Goal: Information Seeking & Learning: Understand process/instructions

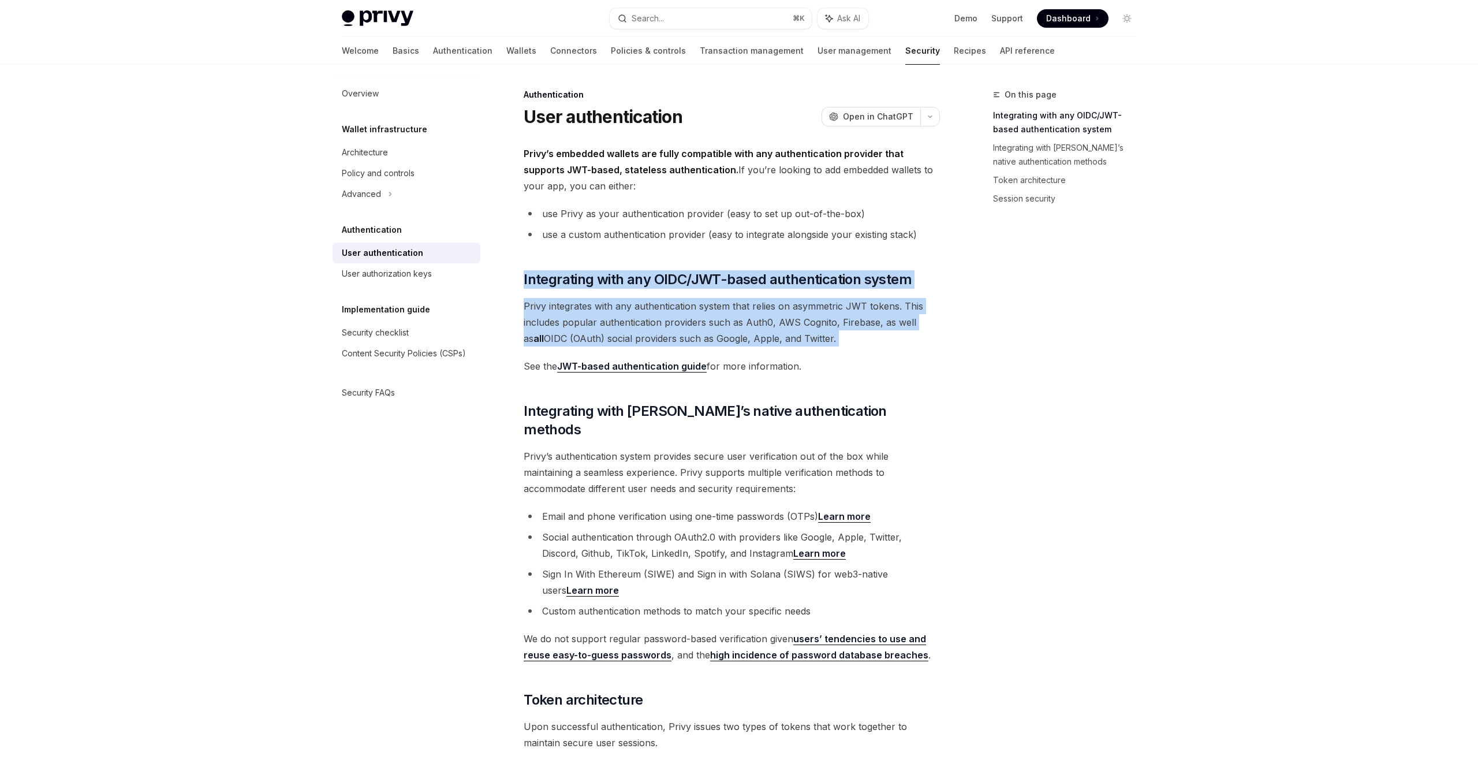
click at [826, 348] on div "Privy’s embedded wallets are fully compatible with any authentication provider …" at bounding box center [732, 721] width 416 height 1150
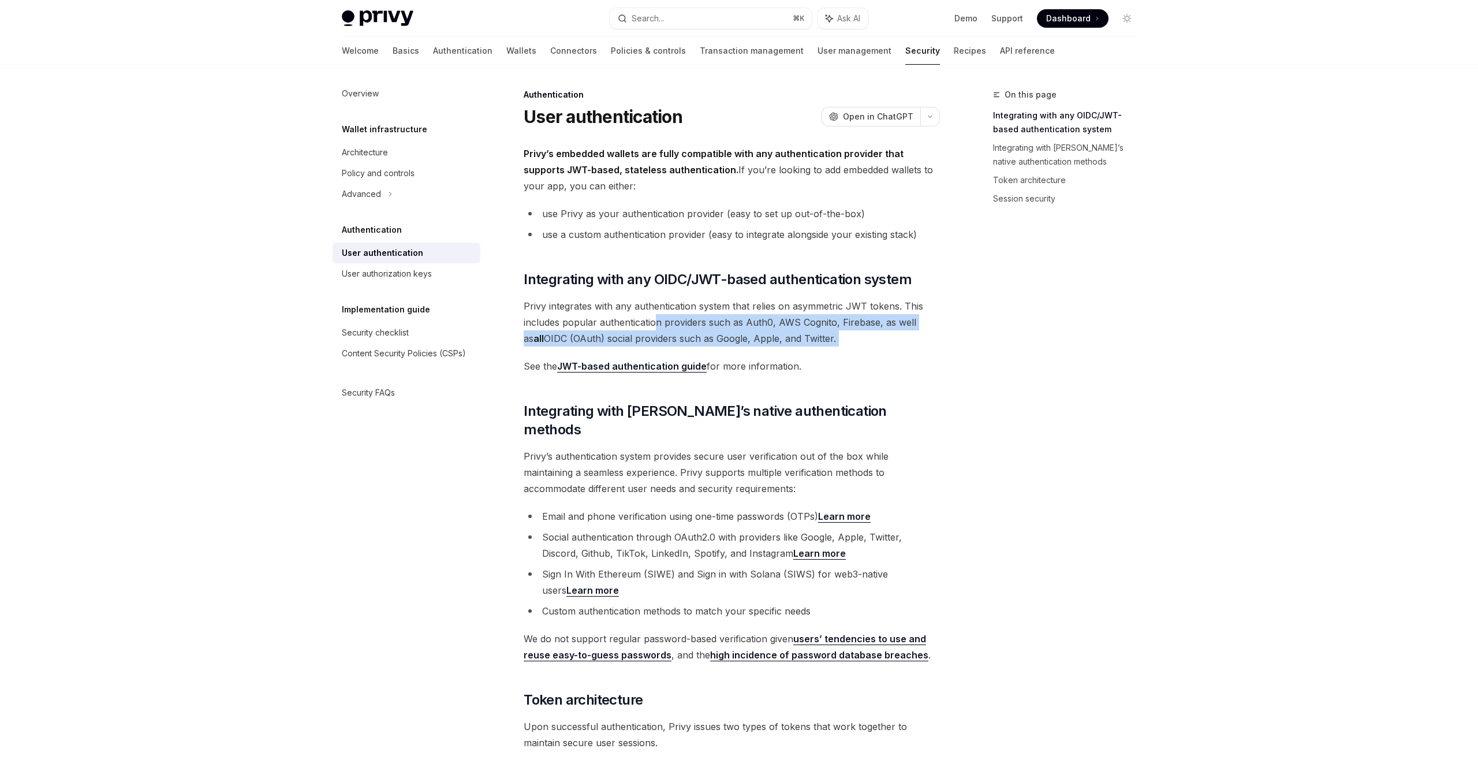
drag, startPoint x: 826, startPoint y: 348, endPoint x: 654, endPoint y: 320, distance: 174.3
click at [654, 320] on div "Privy’s embedded wallets are fully compatible with any authentication provider …" at bounding box center [732, 721] width 416 height 1150
click at [653, 320] on span "Privy integrates with any authentication system that relies on asymmetric JWT t…" at bounding box center [732, 322] width 416 height 49
drag, startPoint x: 800, startPoint y: 326, endPoint x: 858, endPoint y: 337, distance: 58.1
click at [858, 337] on span "Privy integrates with any authentication system that relies on asymmetric JWT t…" at bounding box center [732, 322] width 416 height 49
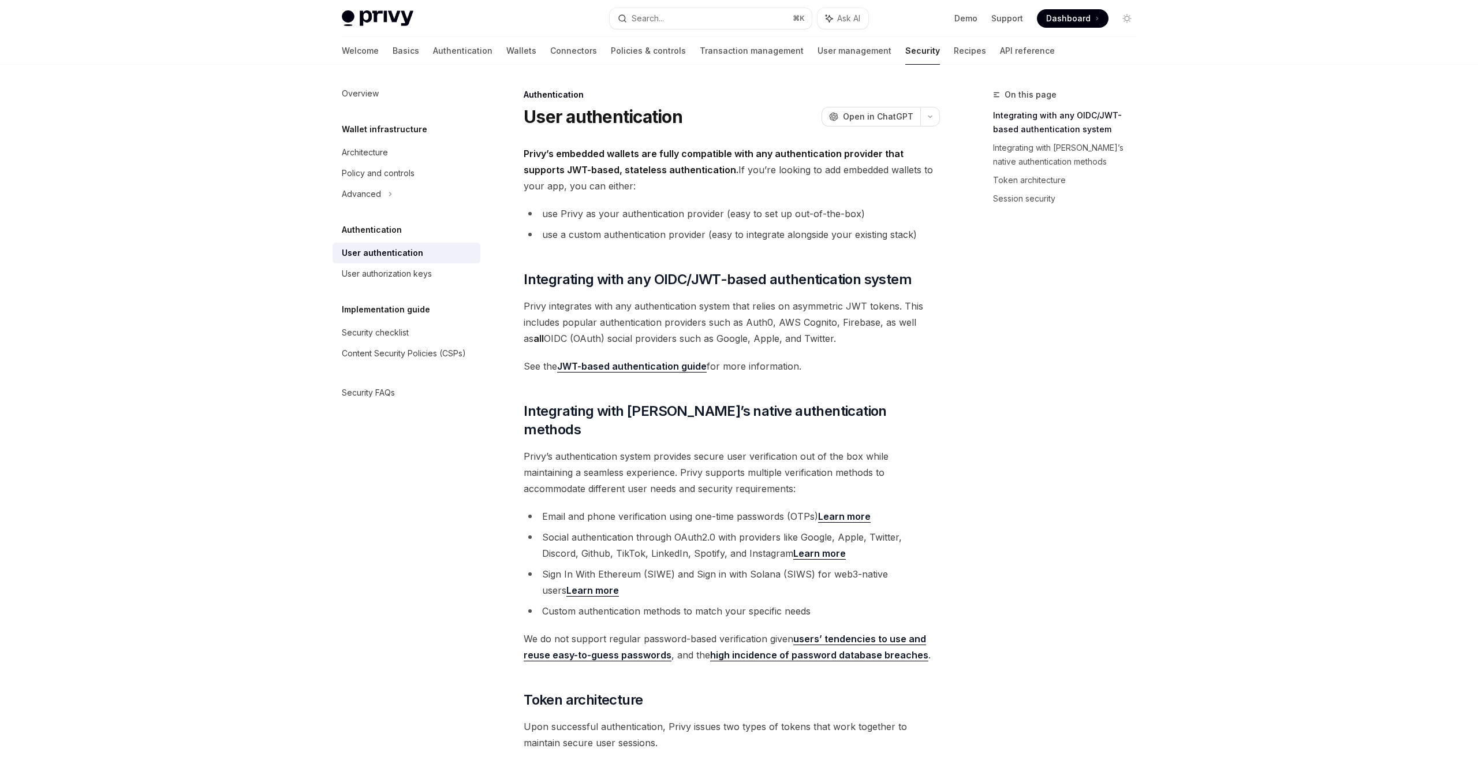
click at [858, 337] on span "Privy integrates with any authentication system that relies on asymmetric JWT t…" at bounding box center [732, 322] width 416 height 49
drag, startPoint x: 858, startPoint y: 337, endPoint x: 655, endPoint y: 308, distance: 204.7
click at [655, 308] on span "Privy integrates with any authentication system that relies on asymmetric JWT t…" at bounding box center [732, 322] width 416 height 49
drag, startPoint x: 675, startPoint y: 315, endPoint x: 836, endPoint y: 346, distance: 163.6
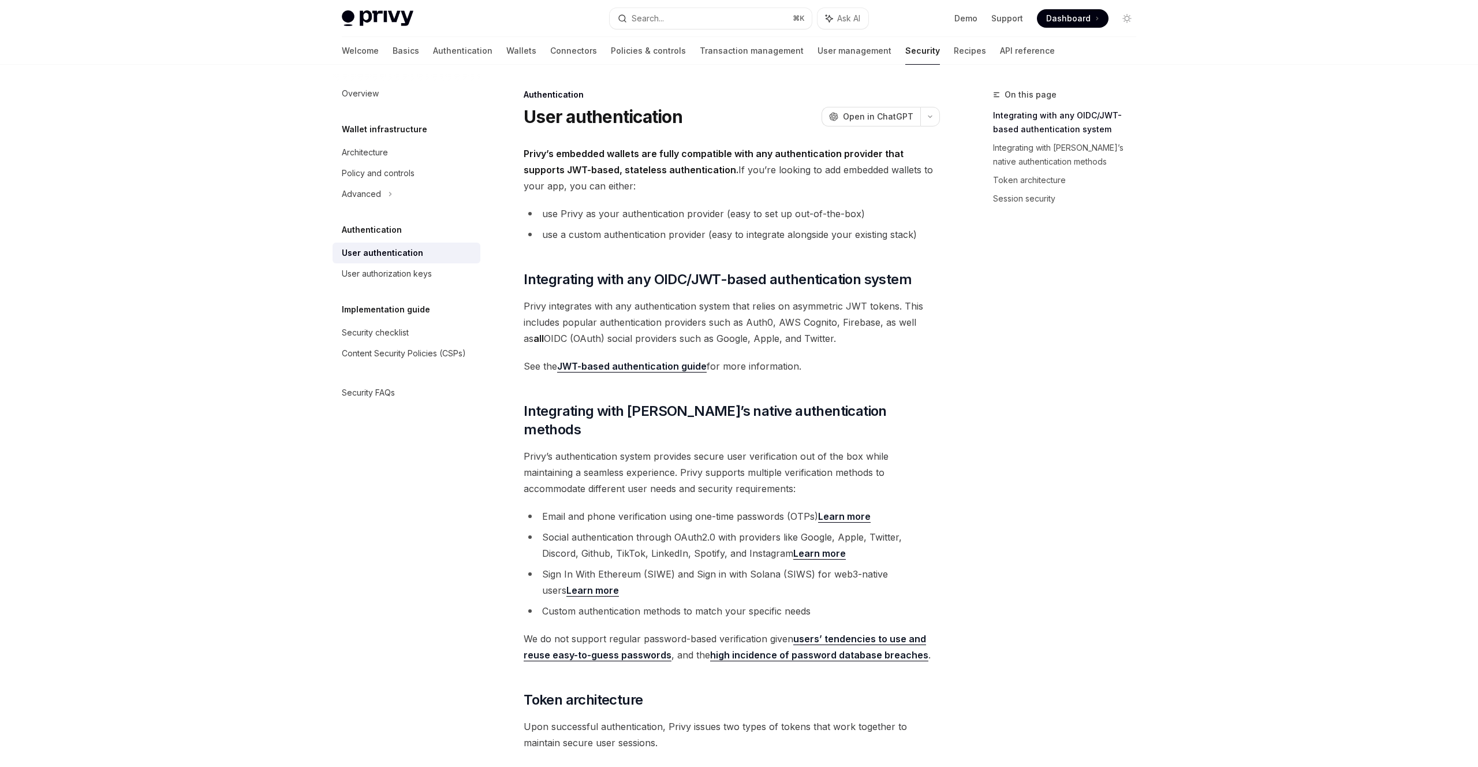
click at [834, 346] on div "Privy’s embedded wallets are fully compatible with any authentication provider …" at bounding box center [732, 721] width 416 height 1150
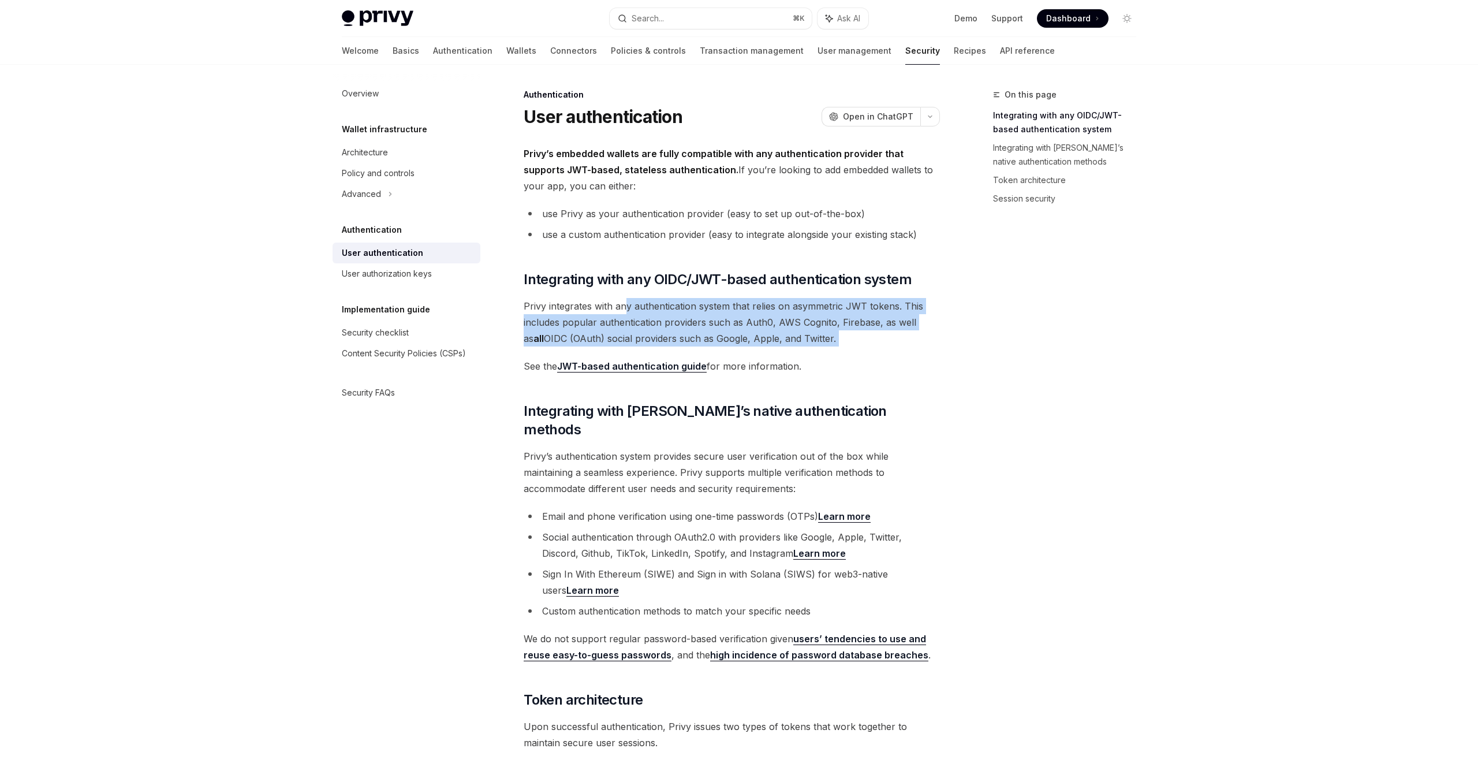
click at [836, 346] on div "Privy’s embedded wallets are fully compatible with any authentication provider …" at bounding box center [732, 721] width 416 height 1150
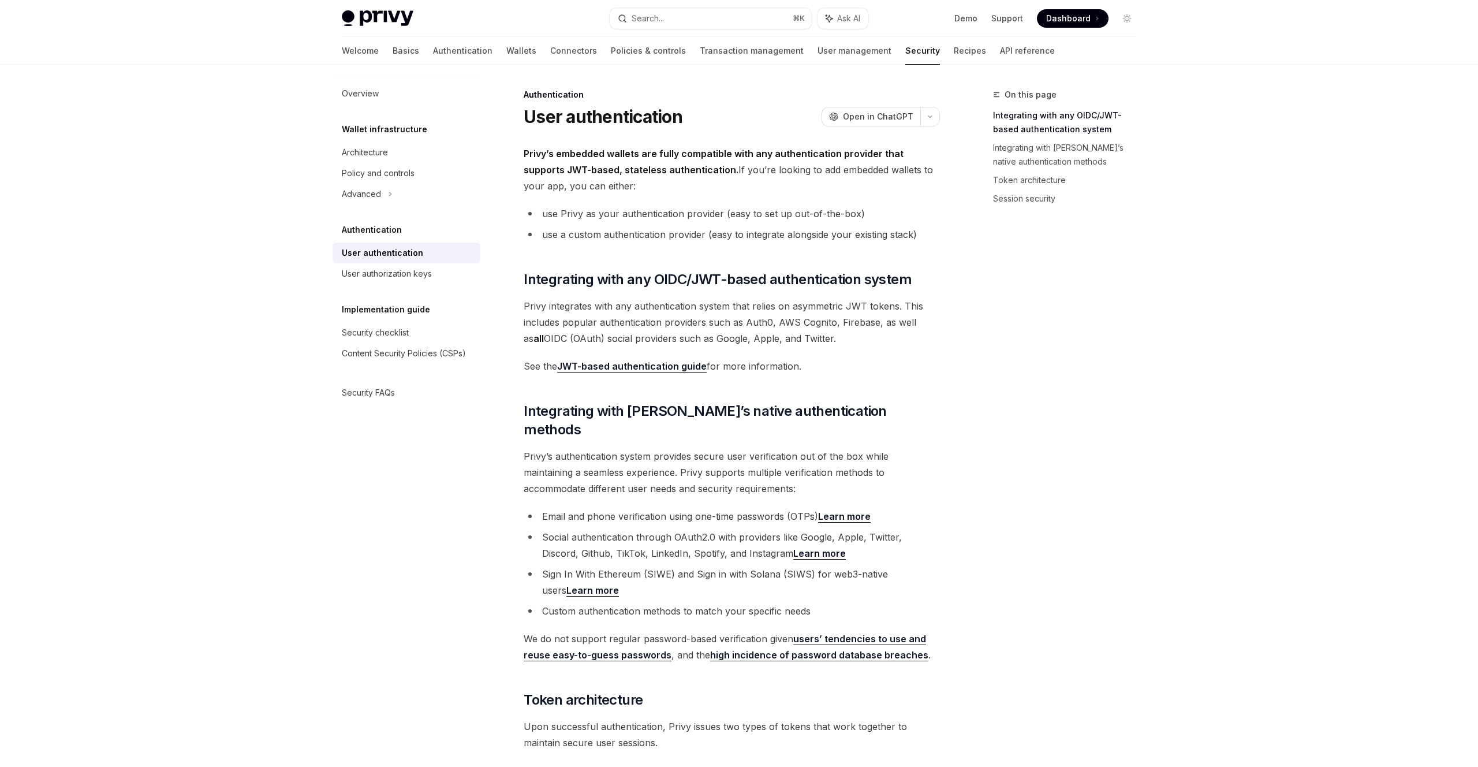
drag, startPoint x: 838, startPoint y: 342, endPoint x: 581, endPoint y: 308, distance: 259.8
click at [581, 308] on span "Privy integrates with any authentication system that relies on asymmetric JWT t…" at bounding box center [732, 322] width 416 height 49
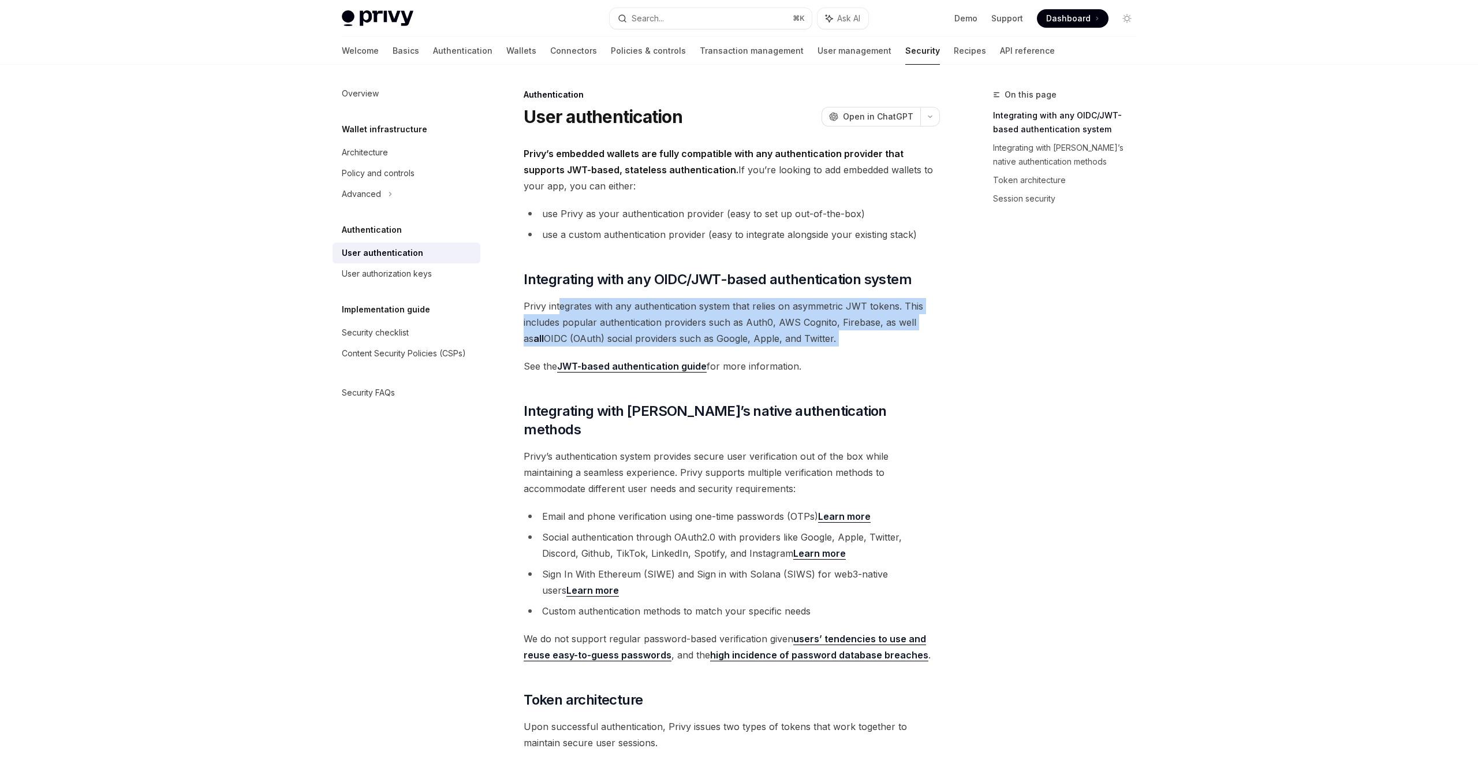
drag, startPoint x: 631, startPoint y: 316, endPoint x: 817, endPoint y: 346, distance: 187.8
click at [817, 346] on div "Privy’s embedded wallets are fully compatible with any authentication provider …" at bounding box center [732, 721] width 416 height 1150
drag, startPoint x: 825, startPoint y: 346, endPoint x: 580, endPoint y: 297, distance: 249.6
click at [580, 297] on div "Privy’s embedded wallets are fully compatible with any authentication provider …" at bounding box center [732, 721] width 416 height 1150
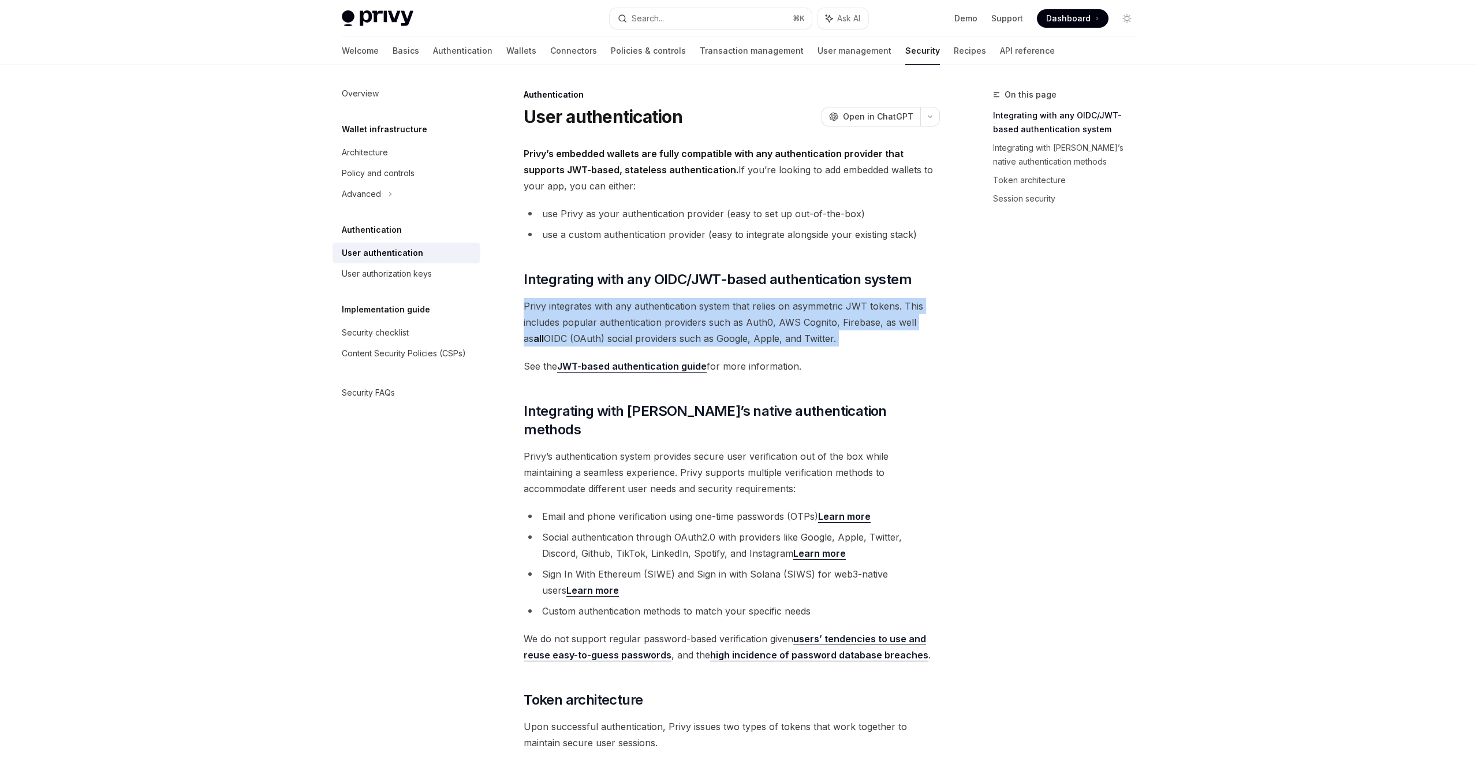
click at [575, 305] on span "Privy integrates with any authentication system that relies on asymmetric JWT t…" at bounding box center [732, 322] width 416 height 49
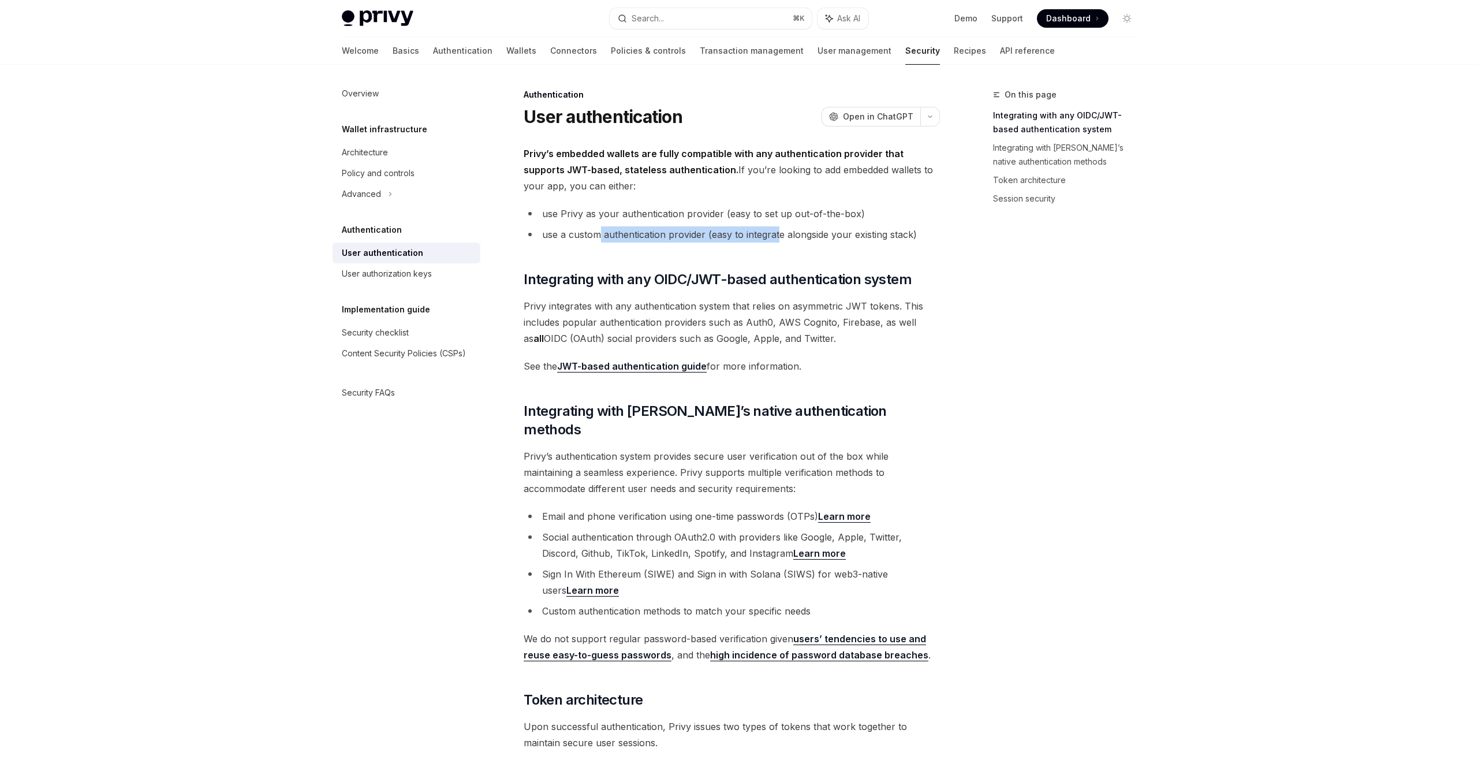
drag, startPoint x: 685, startPoint y: 234, endPoint x: 777, endPoint y: 232, distance: 91.8
click at [777, 232] on li "use a custom authentication provider (easy to integrate alongside your existing…" at bounding box center [732, 234] width 416 height 16
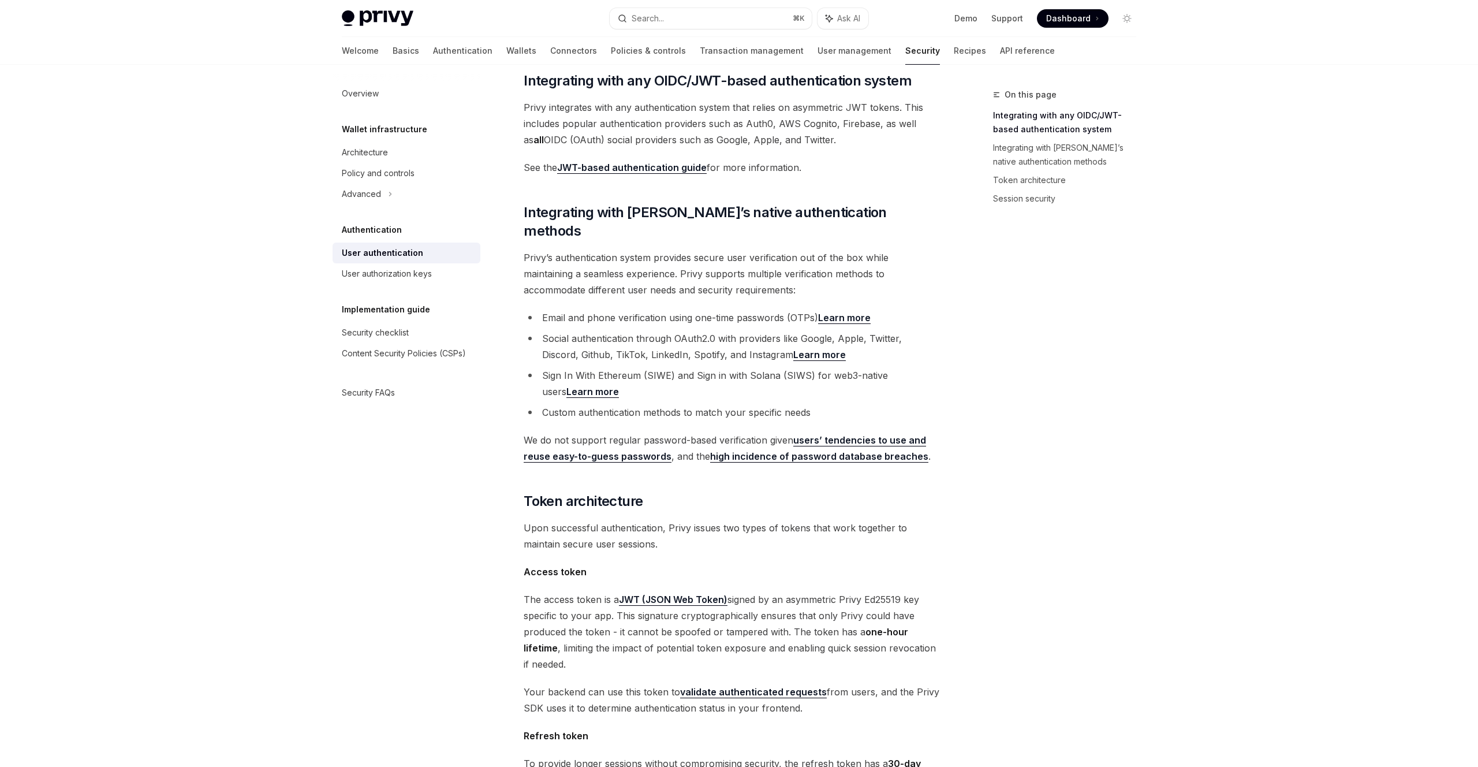
scroll to position [201, 0]
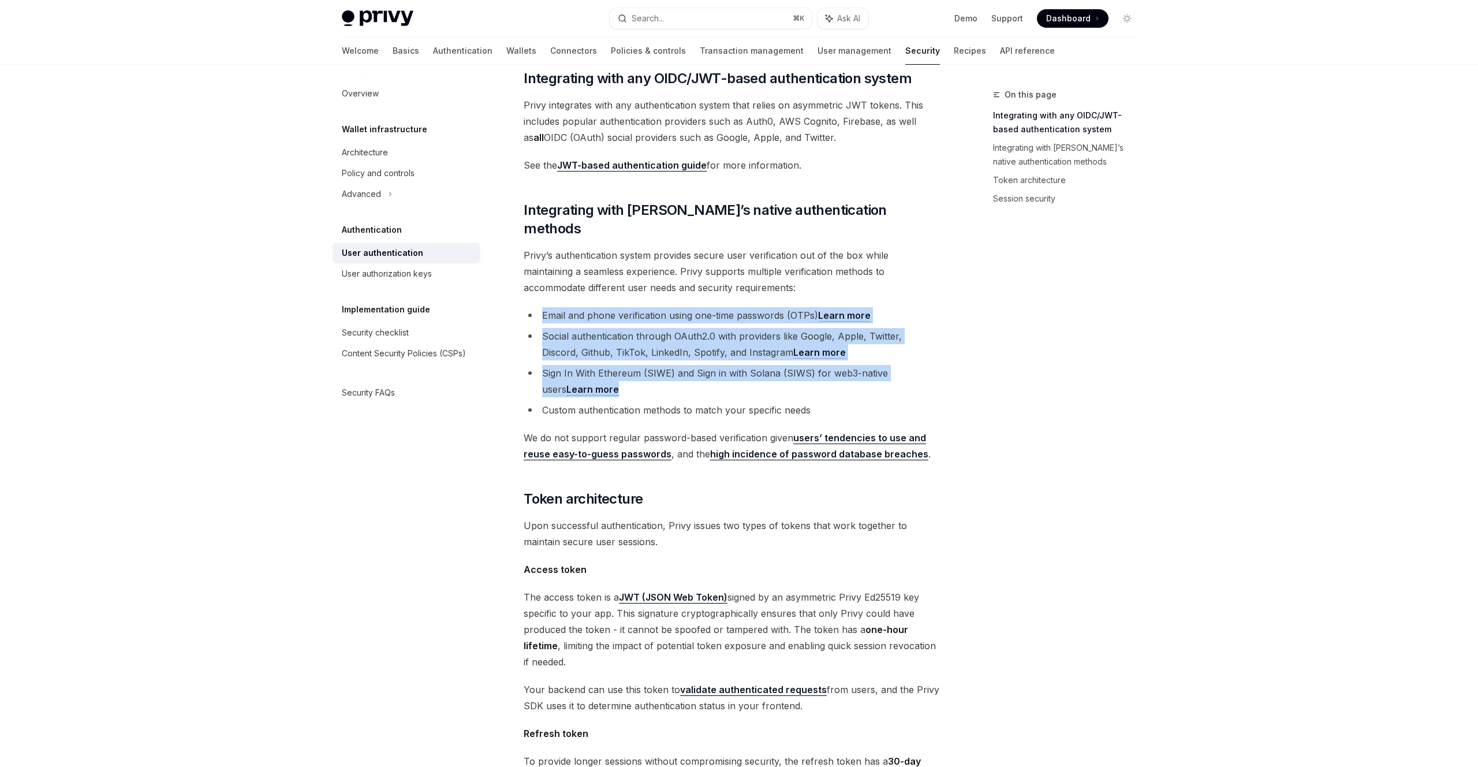
drag, startPoint x: 652, startPoint y: 322, endPoint x: 727, endPoint y: 288, distance: 82.4
click at [727, 288] on div "Privy’s embedded wallets are fully compatible with any authentication provider …" at bounding box center [732, 520] width 416 height 1150
drag, startPoint x: 732, startPoint y: 273, endPoint x: 720, endPoint y: 419, distance: 147.2
click at [720, 419] on div "Privy’s embedded wallets are fully compatible with any authentication provider …" at bounding box center [732, 520] width 416 height 1150
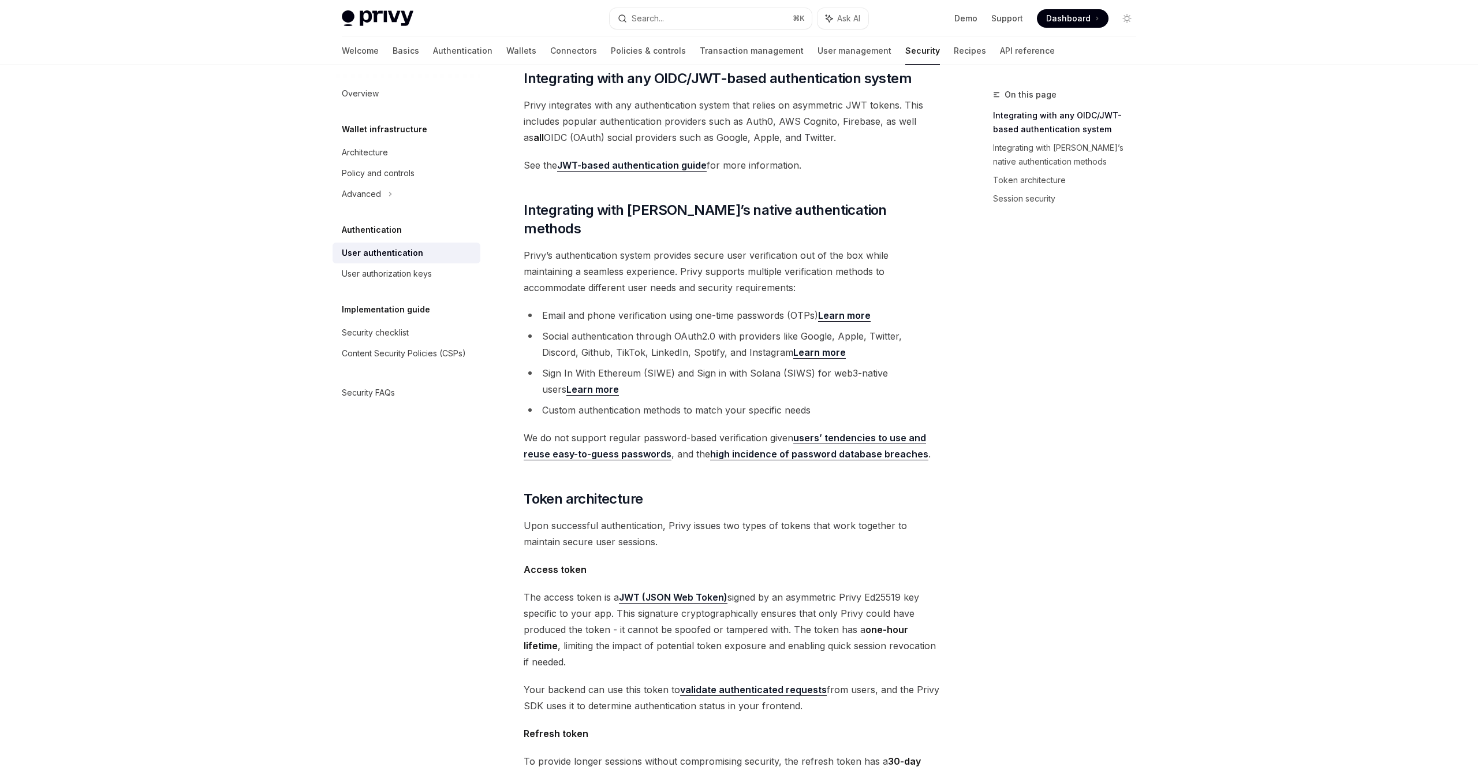
drag, startPoint x: 689, startPoint y: 503, endPoint x: 690, endPoint y: 491, distance: 12.1
click at [690, 517] on span "Upon successful authentication, Privy issues two types of tokens that work toge…" at bounding box center [732, 533] width 416 height 32
drag, startPoint x: 717, startPoint y: 516, endPoint x: 759, endPoint y: 545, distance: 51.4
click at [759, 546] on div "Privy’s embedded wallets are fully compatible with any authentication provider …" at bounding box center [732, 520] width 416 height 1150
click at [759, 561] on span "Access token" at bounding box center [732, 569] width 416 height 16
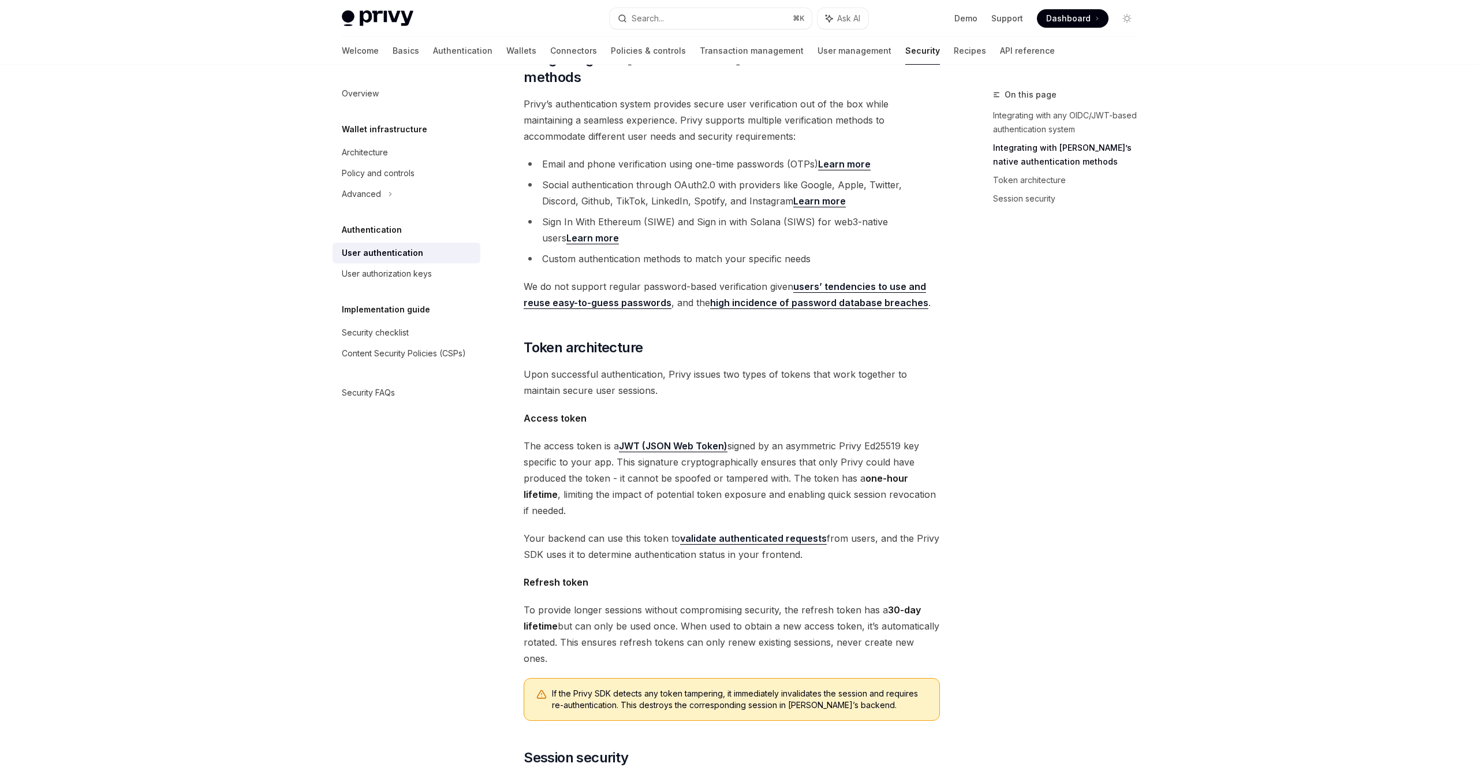
click at [699, 500] on span "The access token is a JWT (JSON Web Token) signed by an asymmetric Privy Ed2551…" at bounding box center [732, 478] width 416 height 81
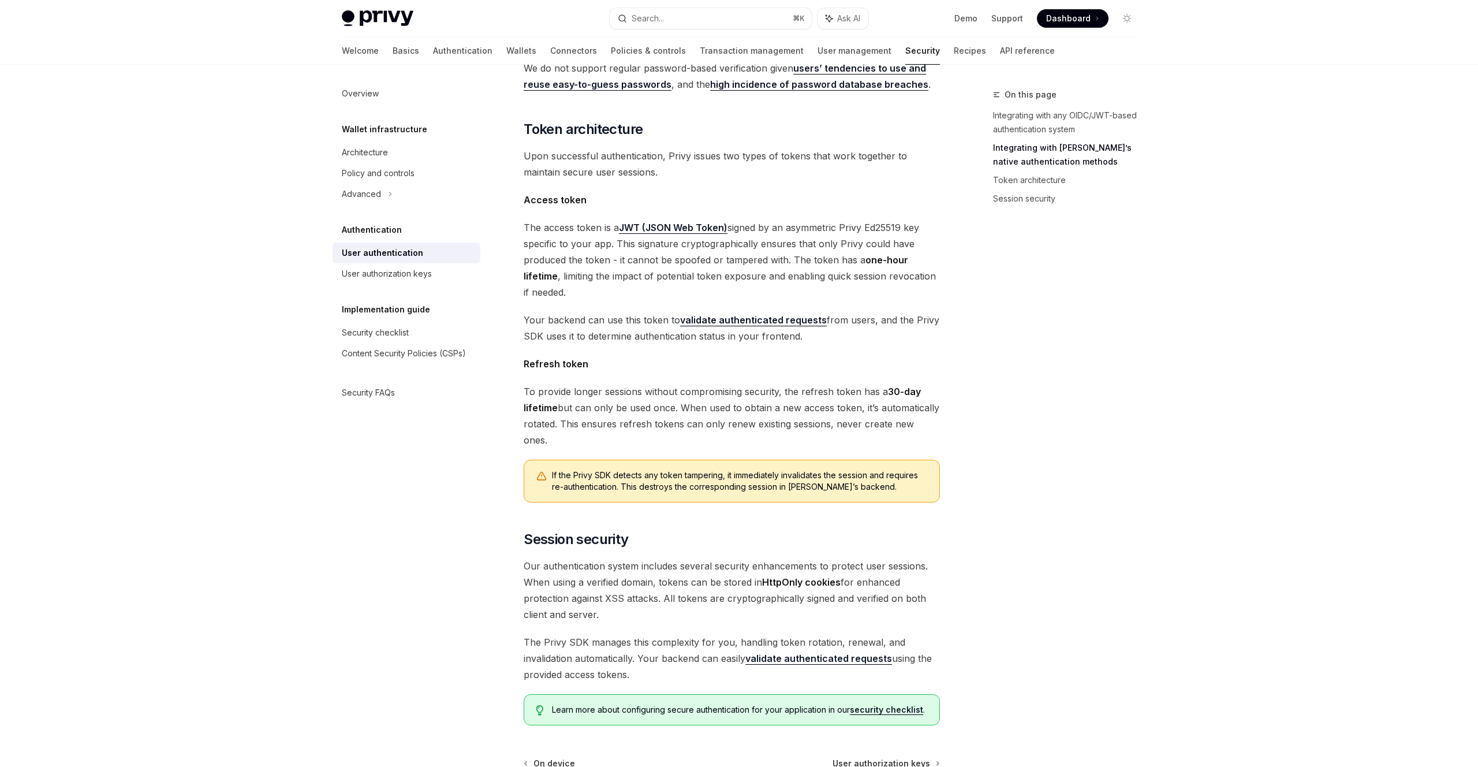
scroll to position [575, 0]
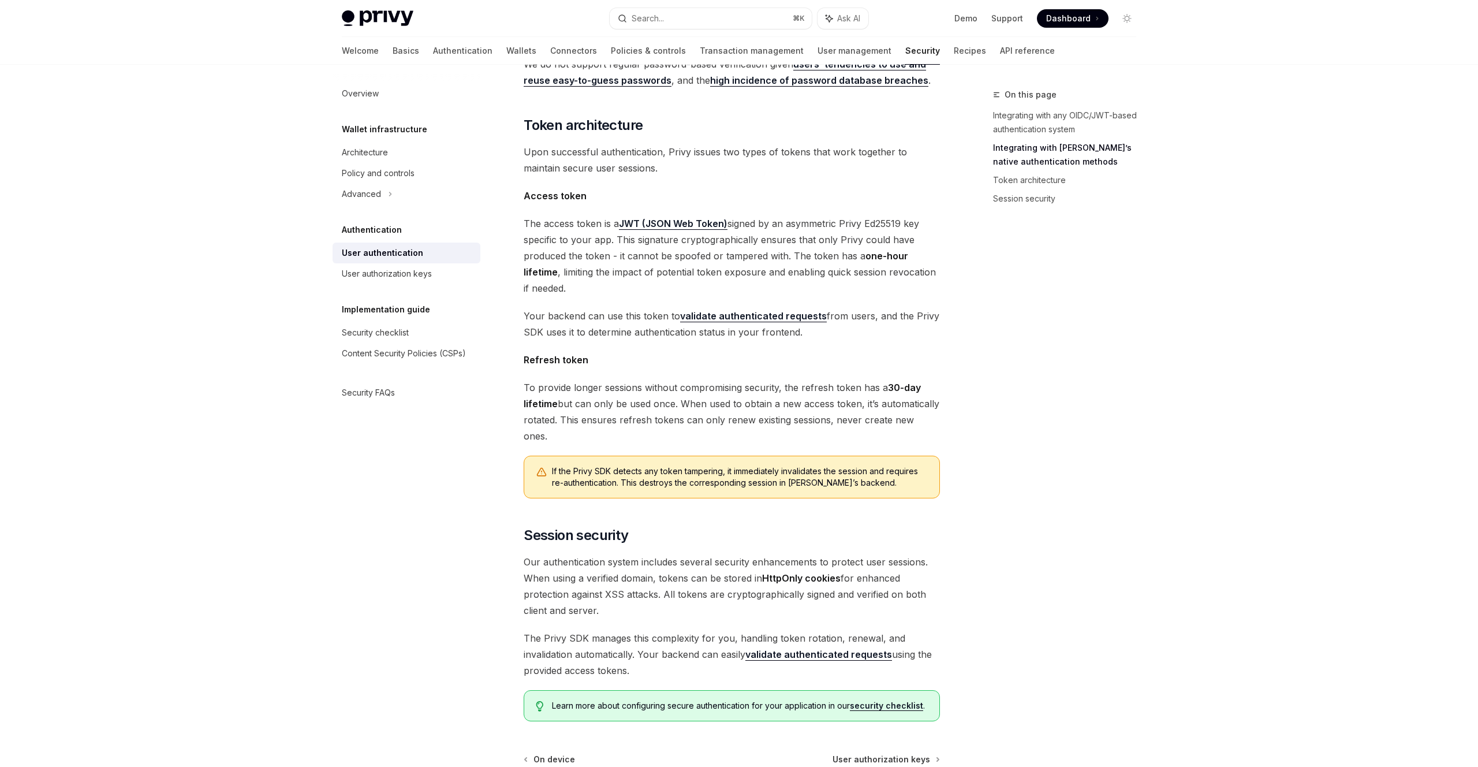
drag, startPoint x: 653, startPoint y: 504, endPoint x: 672, endPoint y: 573, distance: 71.9
click at [671, 573] on div "Privy’s embedded wallets are fully compatible with any authentication provider …" at bounding box center [732, 146] width 416 height 1150
click at [673, 572] on span "Our authentication system includes several security enhancements to protect use…" at bounding box center [732, 586] width 416 height 65
drag, startPoint x: 723, startPoint y: 527, endPoint x: 731, endPoint y: 515, distance: 14.3
click at [731, 515] on div "Privy’s embedded wallets are fully compatible with any authentication provider …" at bounding box center [732, 146] width 416 height 1150
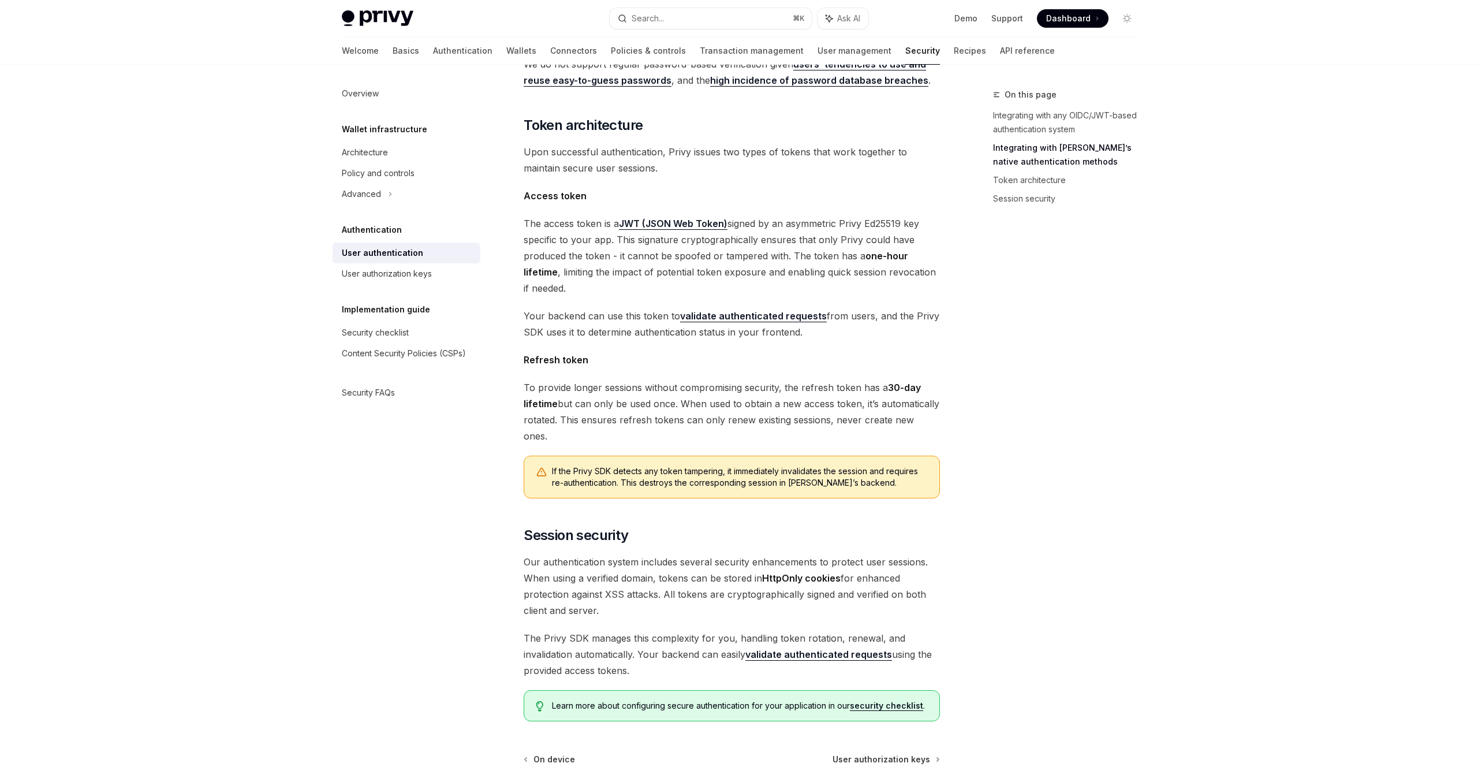
click at [731, 515] on div "Privy’s embedded wallets are fully compatible with any authentication provider …" at bounding box center [732, 146] width 416 height 1150
click at [691, 577] on div "Privy’s embedded wallets are fully compatible with any authentication provider …" at bounding box center [732, 146] width 416 height 1150
click at [691, 577] on span "Our authentication system includes several security enhancements to protect use…" at bounding box center [732, 586] width 416 height 65
drag, startPoint x: 694, startPoint y: 560, endPoint x: 706, endPoint y: 505, distance: 55.6
click at [706, 505] on div "Privy’s embedded wallets are fully compatible with any authentication provider …" at bounding box center [732, 146] width 416 height 1150
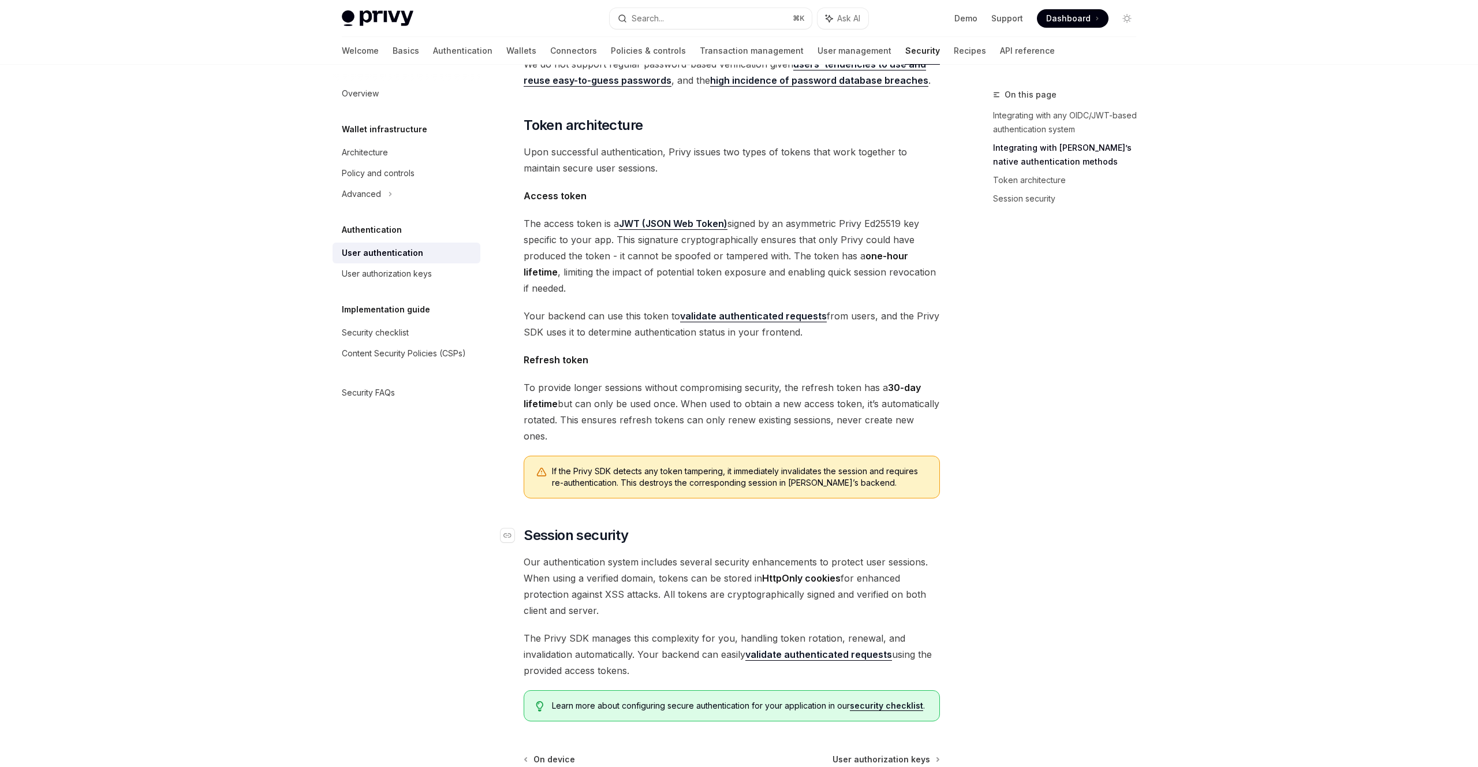
click at [706, 526] on h2 "​ Session security" at bounding box center [732, 535] width 416 height 18
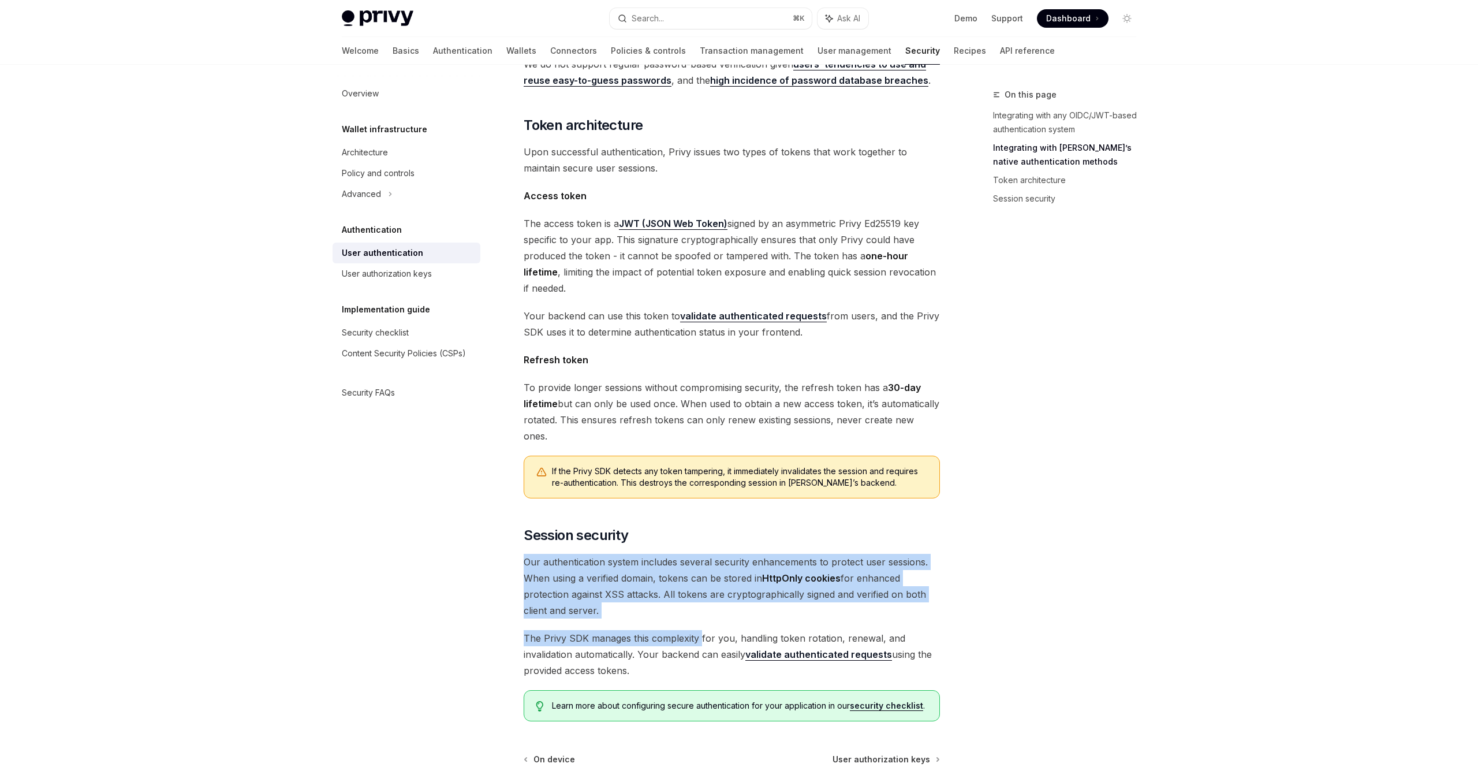
drag, startPoint x: 711, startPoint y: 501, endPoint x: 702, endPoint y: 604, distance: 103.2
click at [702, 604] on div "Privy’s embedded wallets are fully compatible with any authentication provider …" at bounding box center [732, 146] width 416 height 1150
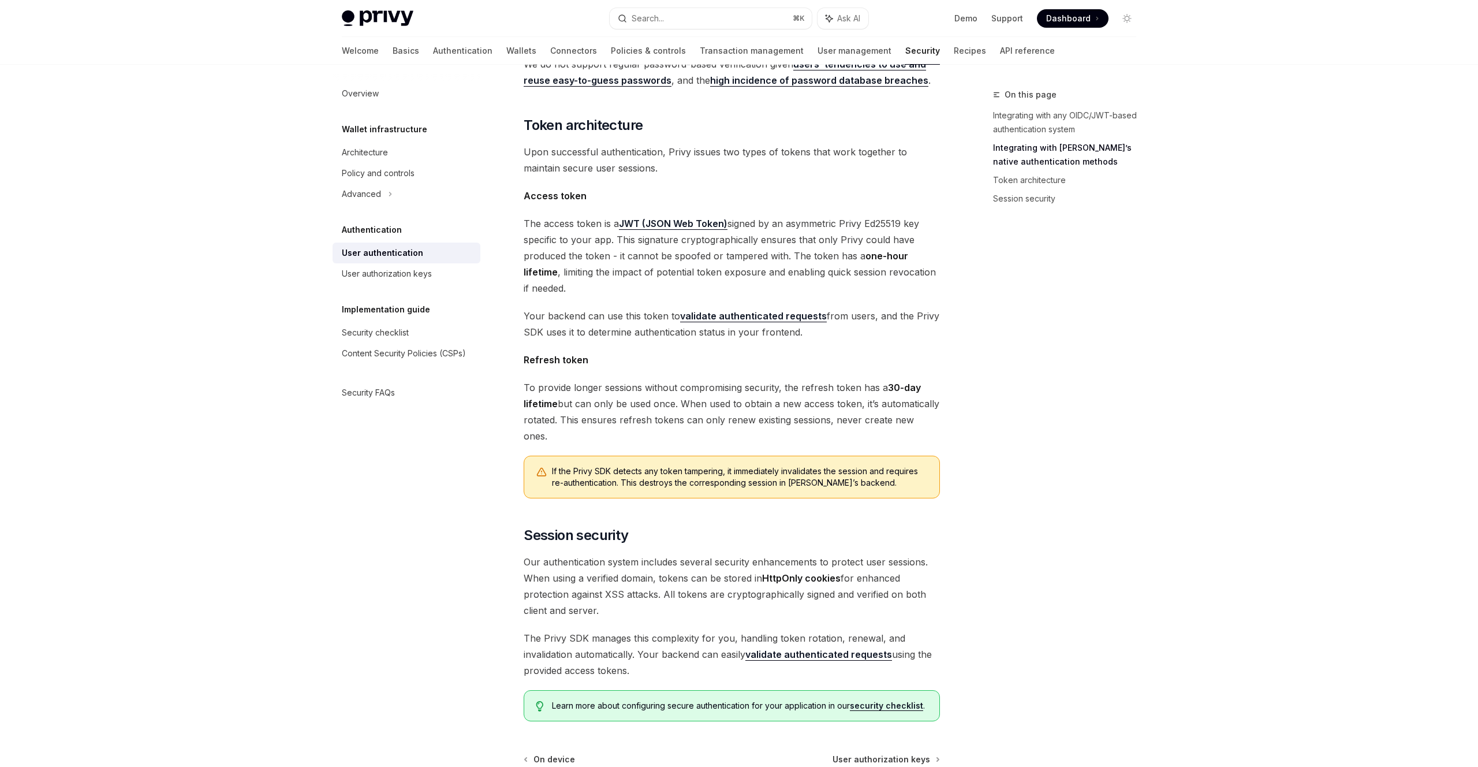
click at [702, 630] on span "The Privy SDK manages this complexity for you, handling token rotation, renewal…" at bounding box center [732, 654] width 416 height 49
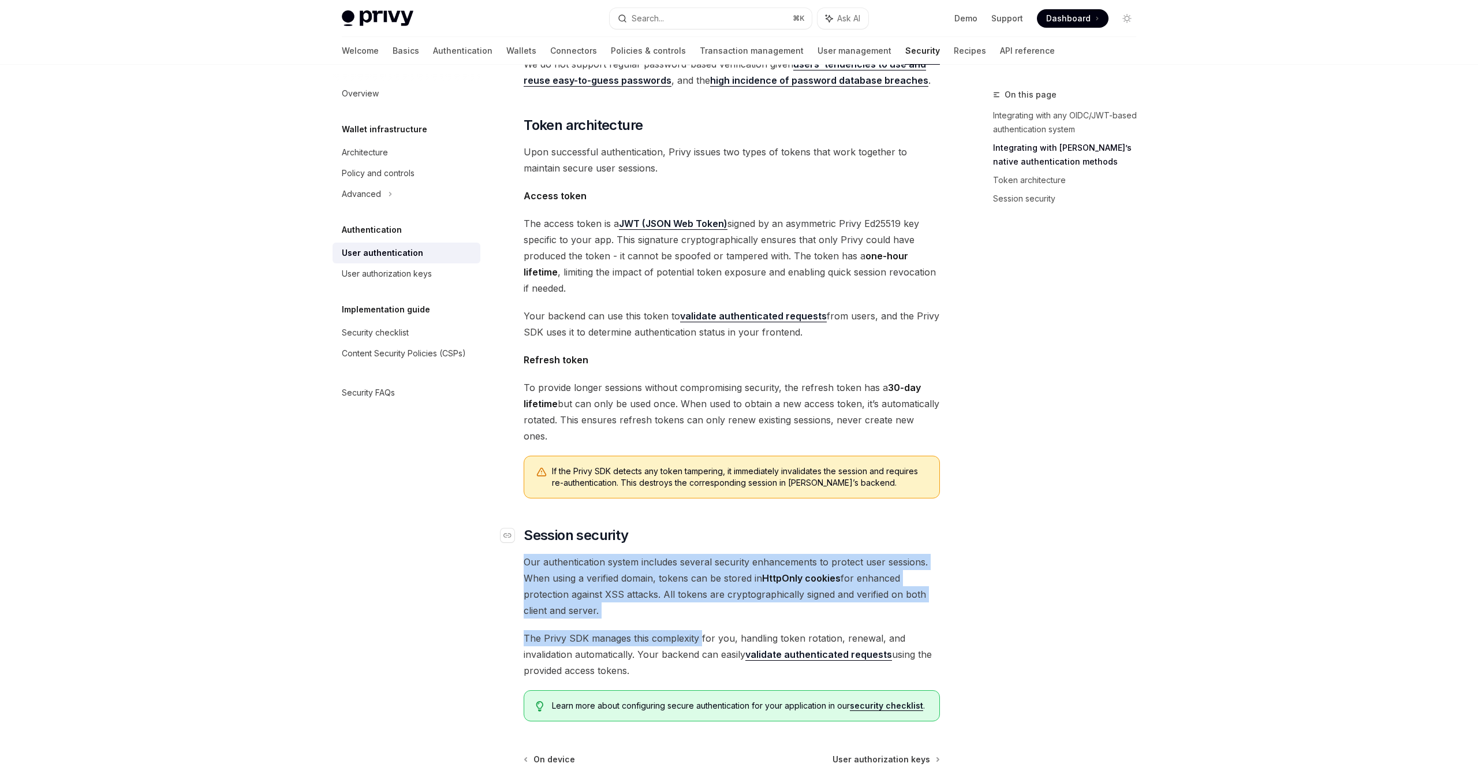
drag, startPoint x: 691, startPoint y: 566, endPoint x: 737, endPoint y: 509, distance: 73.1
click at [737, 509] on div "Privy’s embedded wallets are fully compatible with any authentication provider …" at bounding box center [732, 146] width 416 height 1150
click at [737, 526] on h2 "​ Session security" at bounding box center [732, 535] width 416 height 18
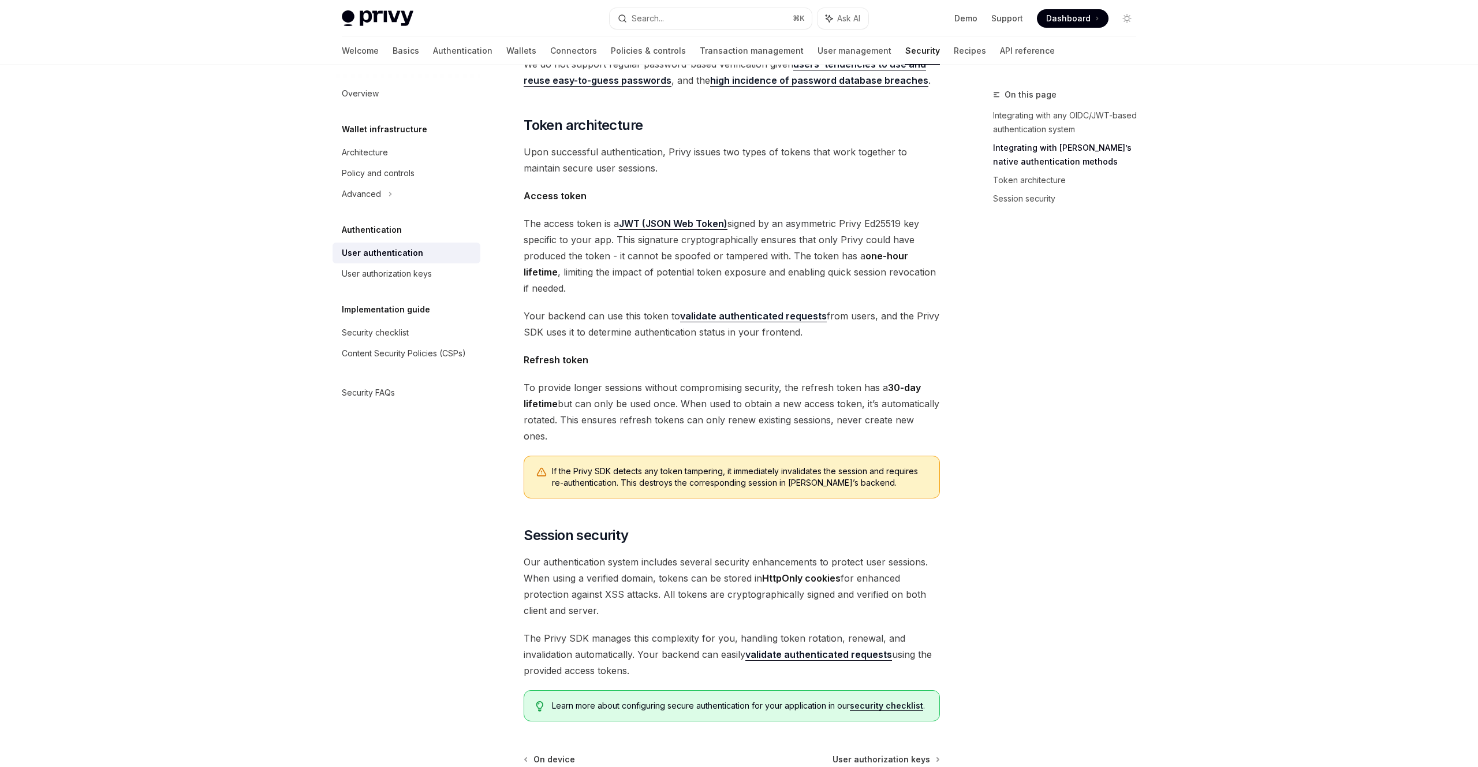
click at [824, 700] on span "Learn more about configuring secure authentication for your application in our …" at bounding box center [740, 706] width 376 height 12
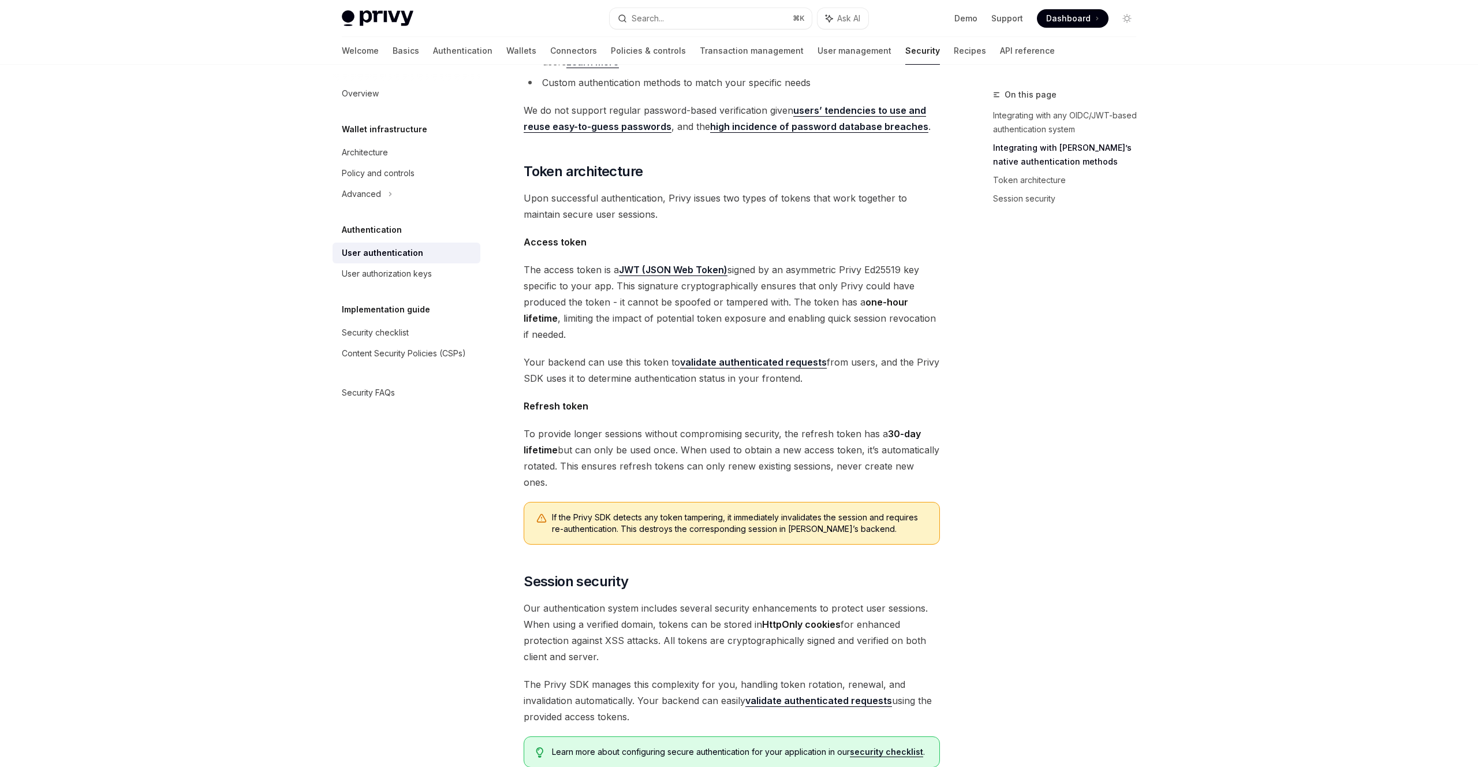
scroll to position [527, 0]
click at [538, 372] on div "Privy’s embedded wallets are fully compatible with any authentication provider …" at bounding box center [732, 193] width 416 height 1150
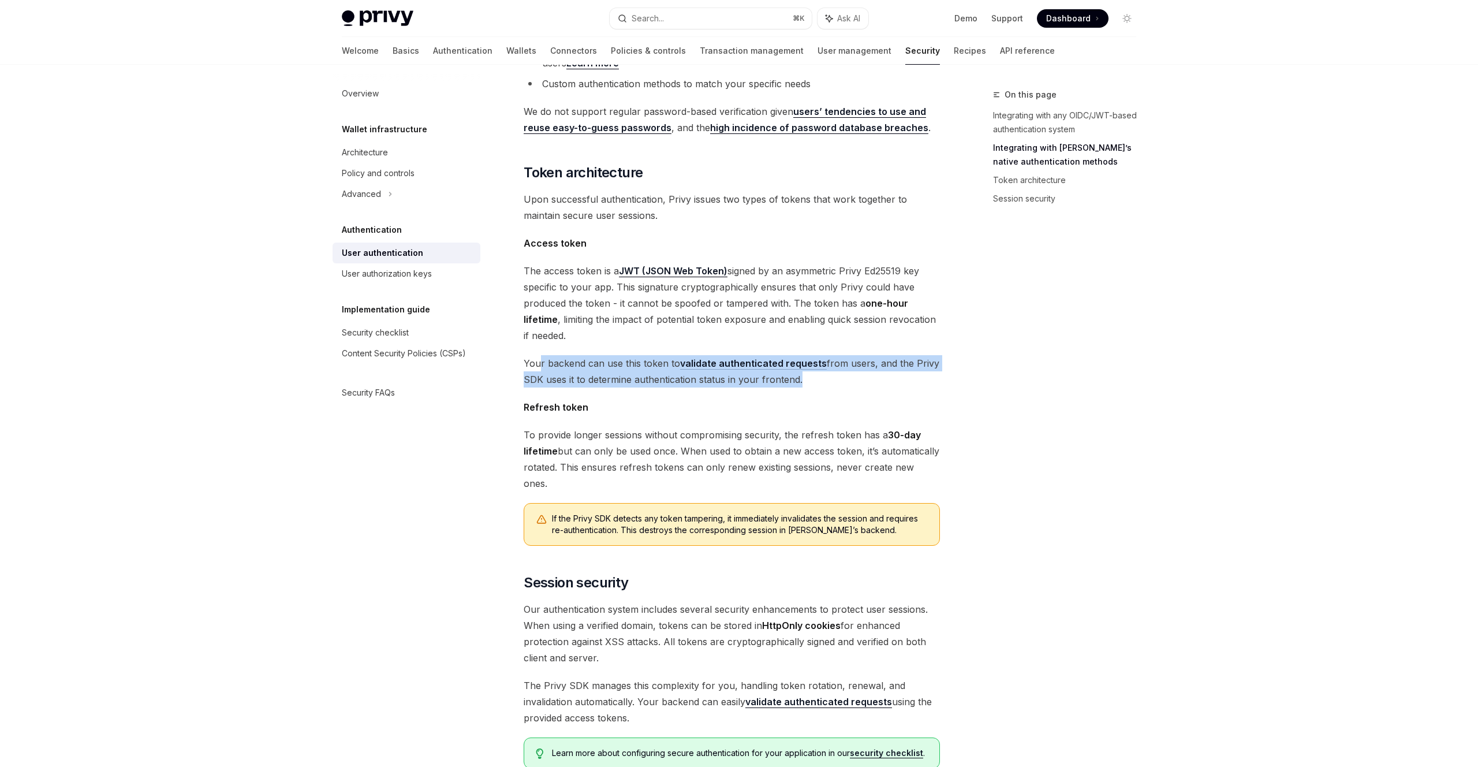
drag, startPoint x: 539, startPoint y: 373, endPoint x: 541, endPoint y: 337, distance: 36.4
click at [541, 337] on div "Privy’s embedded wallets are fully compatible with any authentication provider …" at bounding box center [732, 193] width 416 height 1150
click at [541, 355] on span "Your backend can use this token to validate authenticated requests from users, …" at bounding box center [732, 371] width 416 height 32
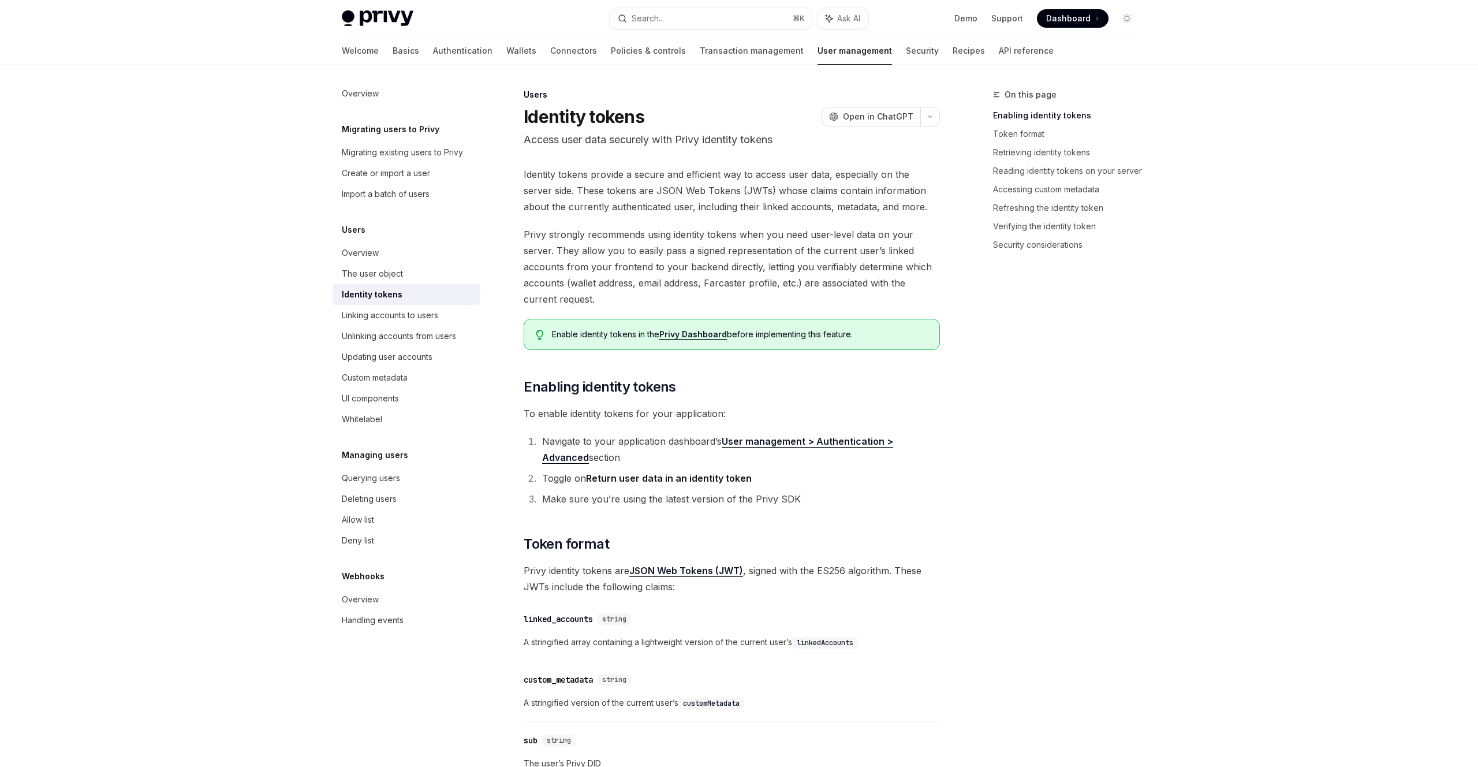
drag, startPoint x: 637, startPoint y: 177, endPoint x: 642, endPoint y: 172, distance: 7.0
click at [642, 172] on span "Identity tokens provide a secure and efficient way to access user data, especia…" at bounding box center [732, 190] width 416 height 49
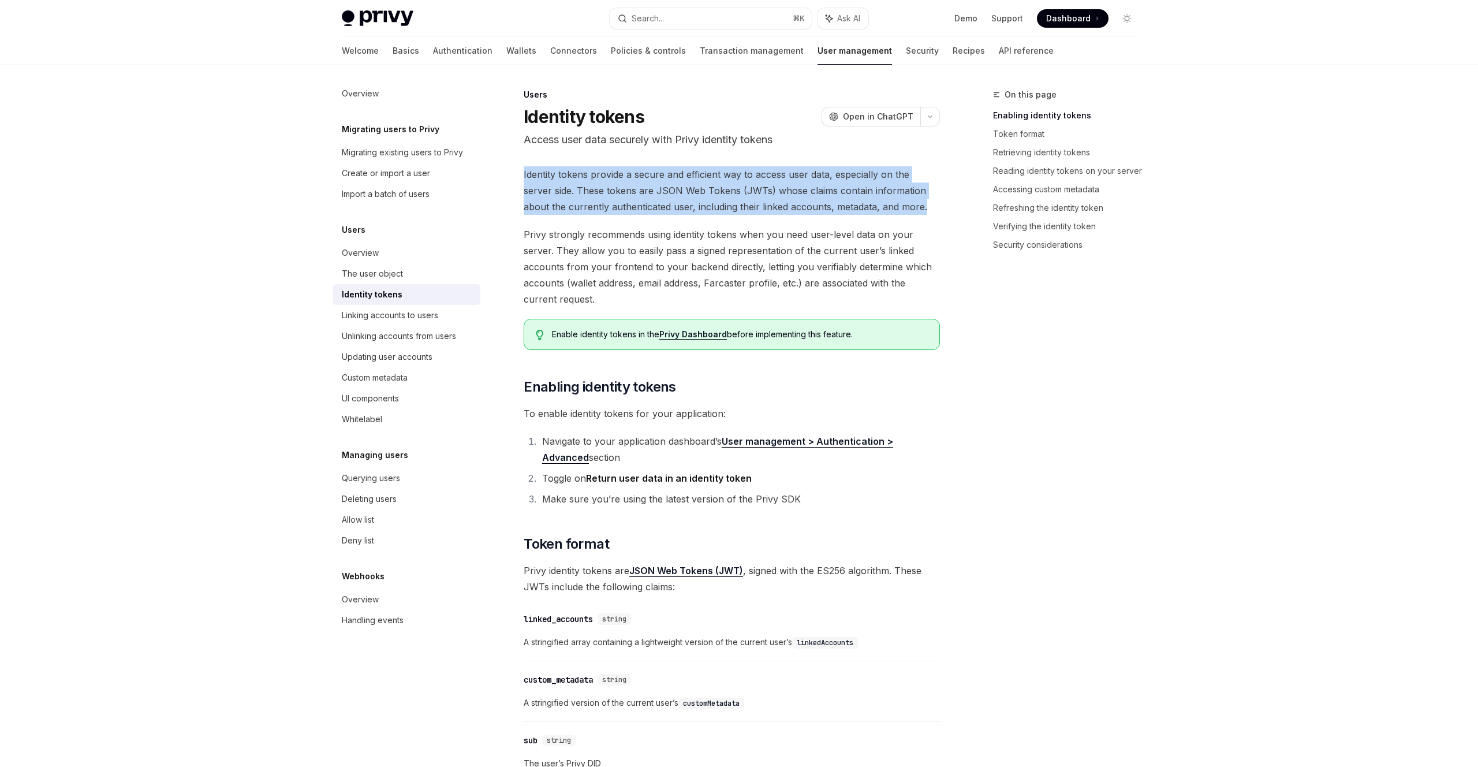
drag, startPoint x: 640, startPoint y: 159, endPoint x: 931, endPoint y: 198, distance: 293.6
click at [931, 198] on span "Identity tokens provide a secure and efficient way to access user data, especia…" at bounding box center [732, 190] width 416 height 49
drag, startPoint x: 885, startPoint y: 172, endPoint x: 858, endPoint y: 155, distance: 31.7
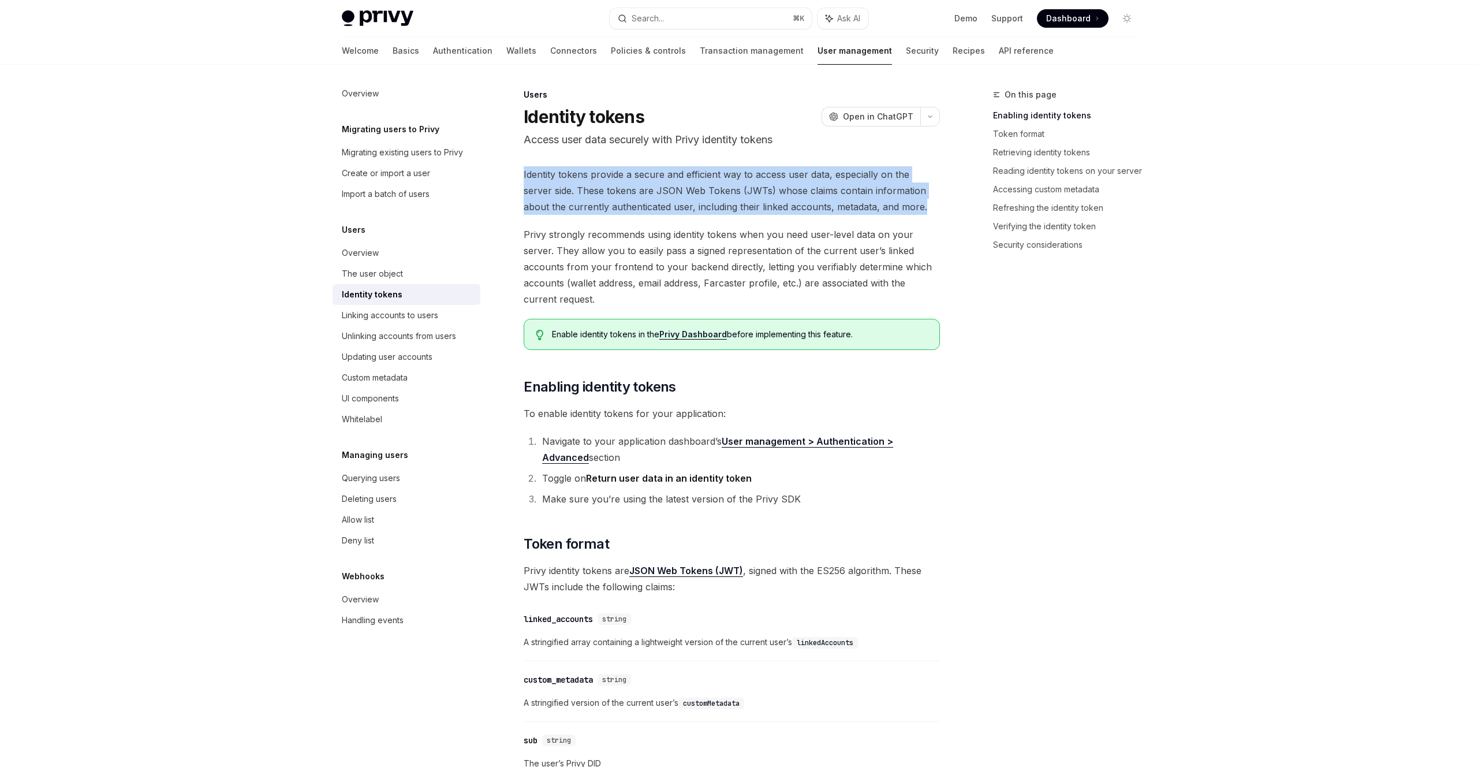
drag, startPoint x: 907, startPoint y: 189, endPoint x: 916, endPoint y: 203, distance: 16.2
click at [916, 203] on span "Identity tokens provide a secure and efficient way to access user data, especia…" at bounding box center [732, 190] width 416 height 49
drag, startPoint x: 869, startPoint y: 169, endPoint x: 873, endPoint y: 163, distance: 6.7
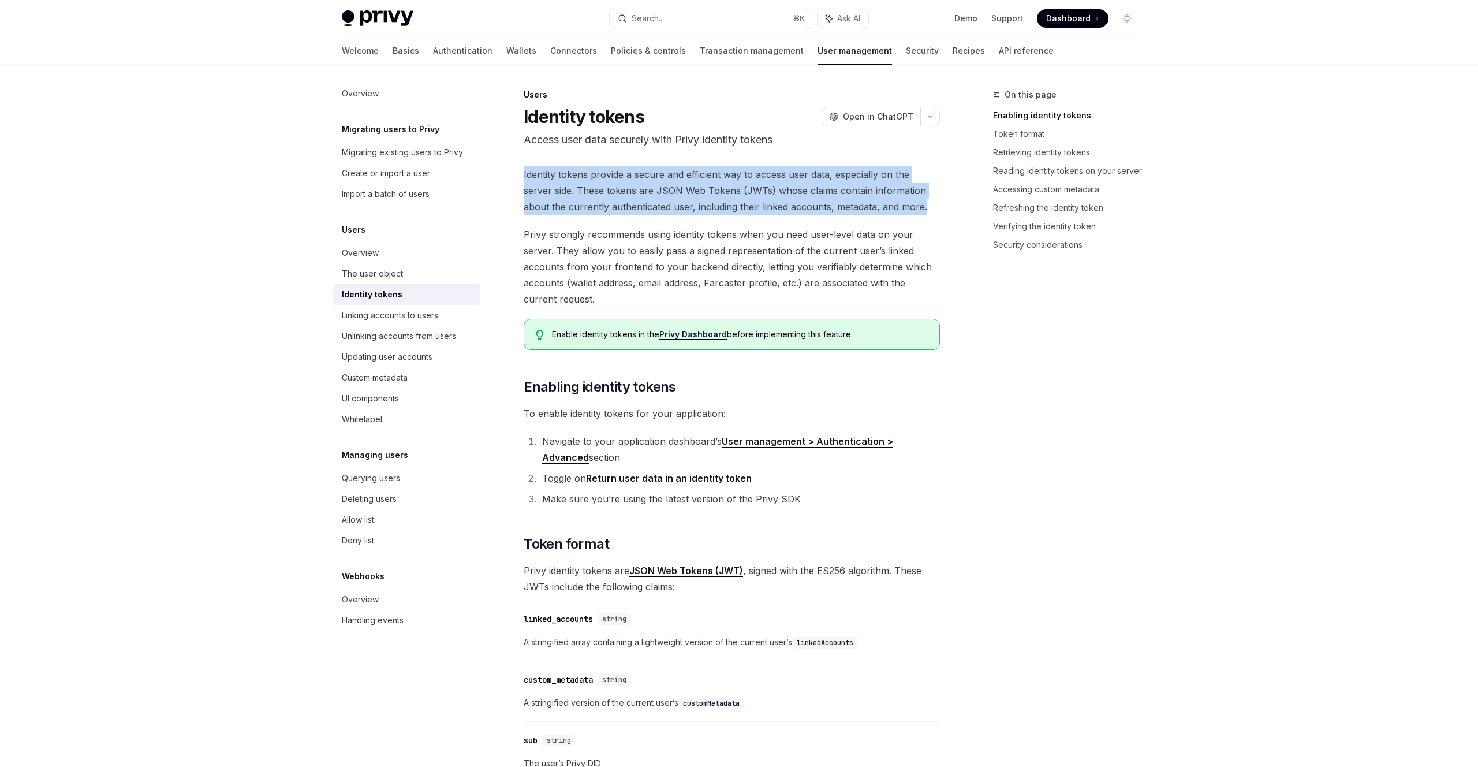
drag, startPoint x: 856, startPoint y: 161, endPoint x: 916, endPoint y: 206, distance: 74.7
click at [916, 206] on span "Identity tokens provide a secure and efficient way to access user data, especia…" at bounding box center [732, 190] width 416 height 49
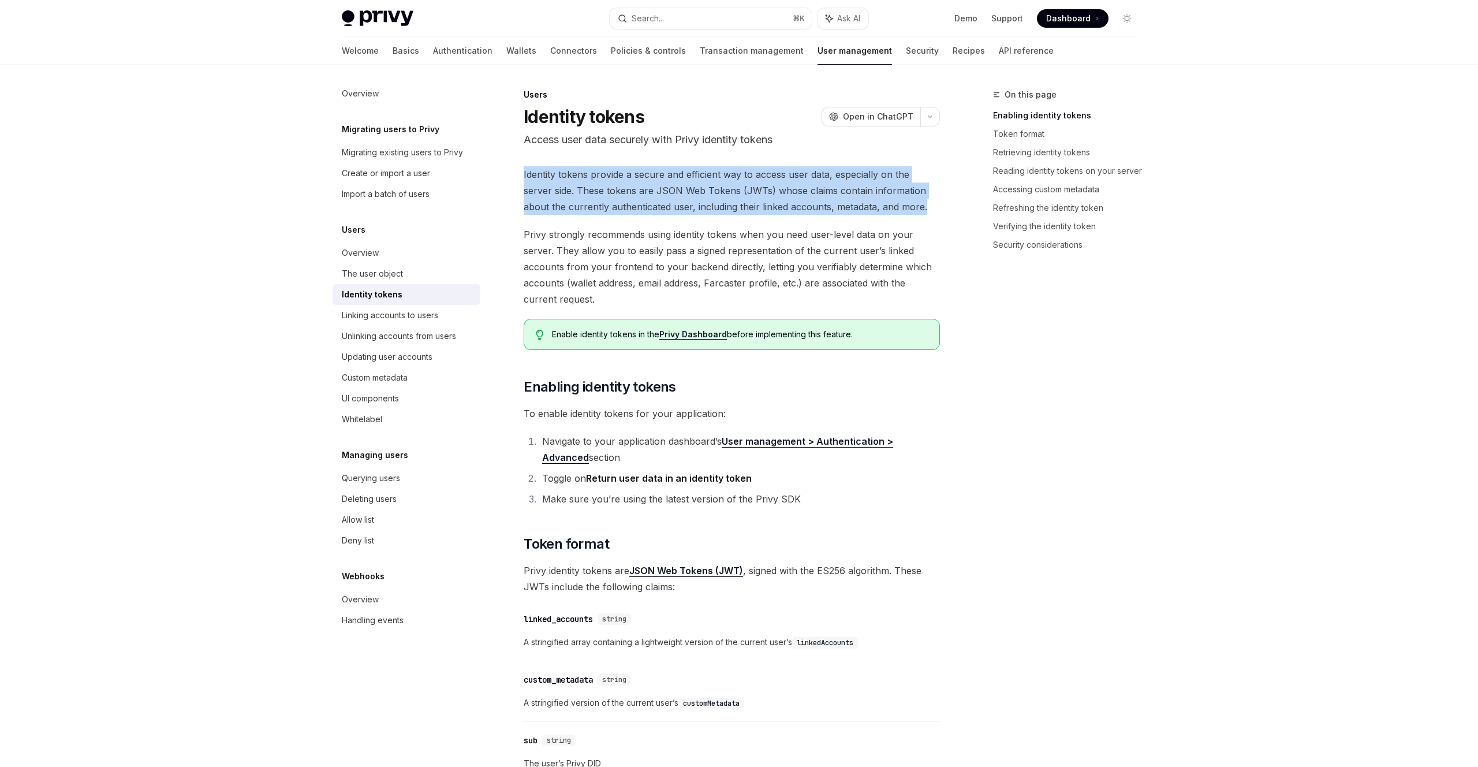
drag, startPoint x: 912, startPoint y: 210, endPoint x: 896, endPoint y: 162, distance: 51.3
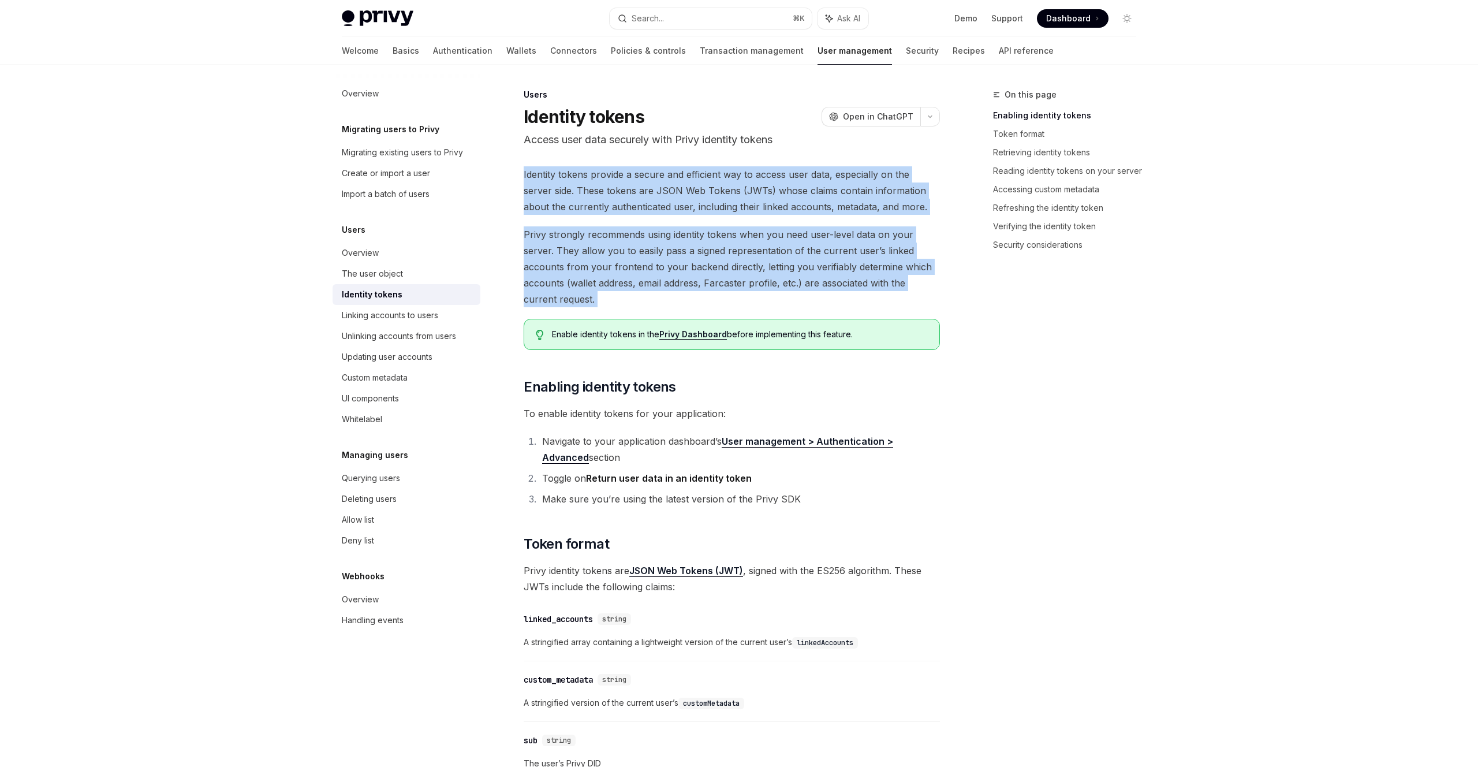
drag, startPoint x: 877, startPoint y: 158, endPoint x: 665, endPoint y: 310, distance: 261.5
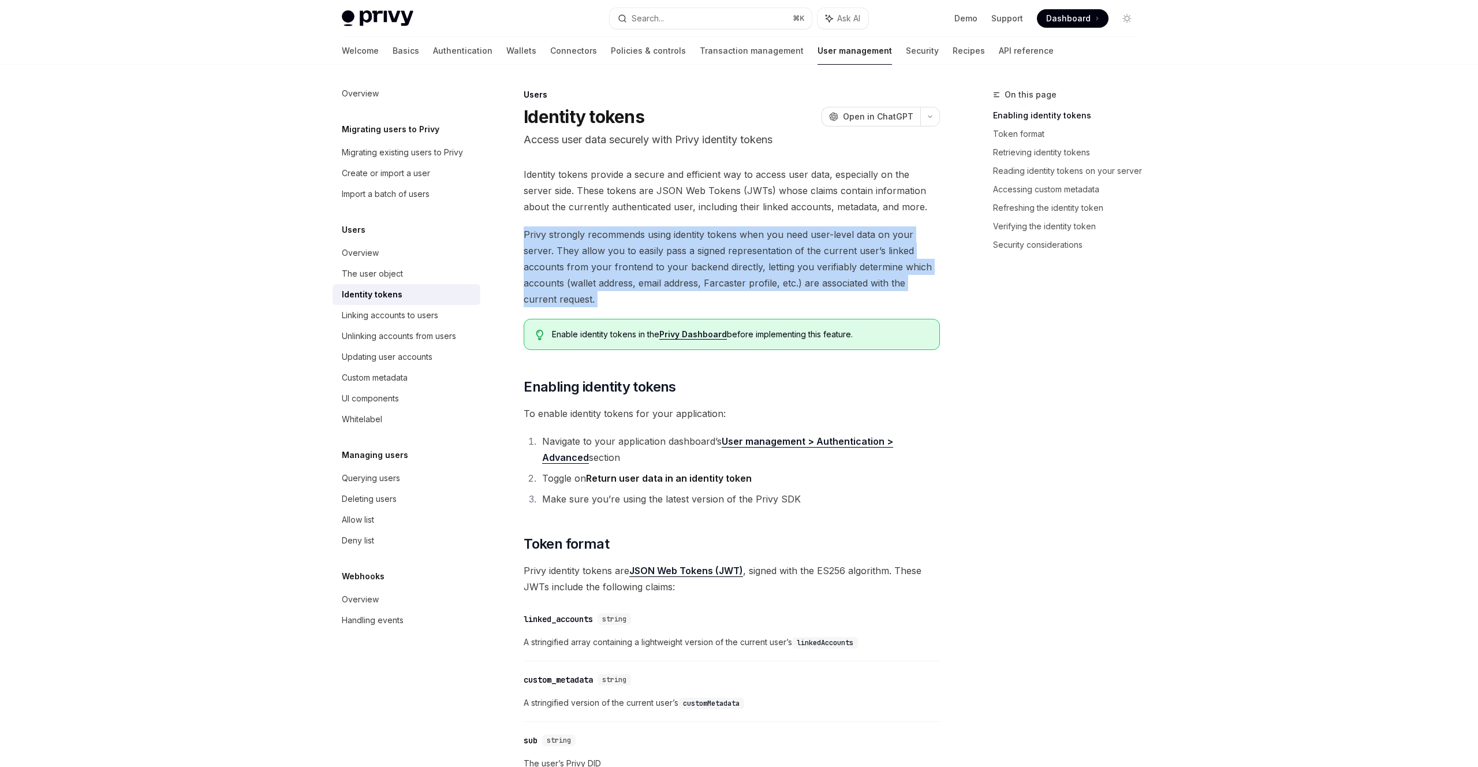
drag, startPoint x: 609, startPoint y: 274, endPoint x: 624, endPoint y: 225, distance: 51.2
drag, startPoint x: 607, startPoint y: 220, endPoint x: 621, endPoint y: 308, distance: 89.5
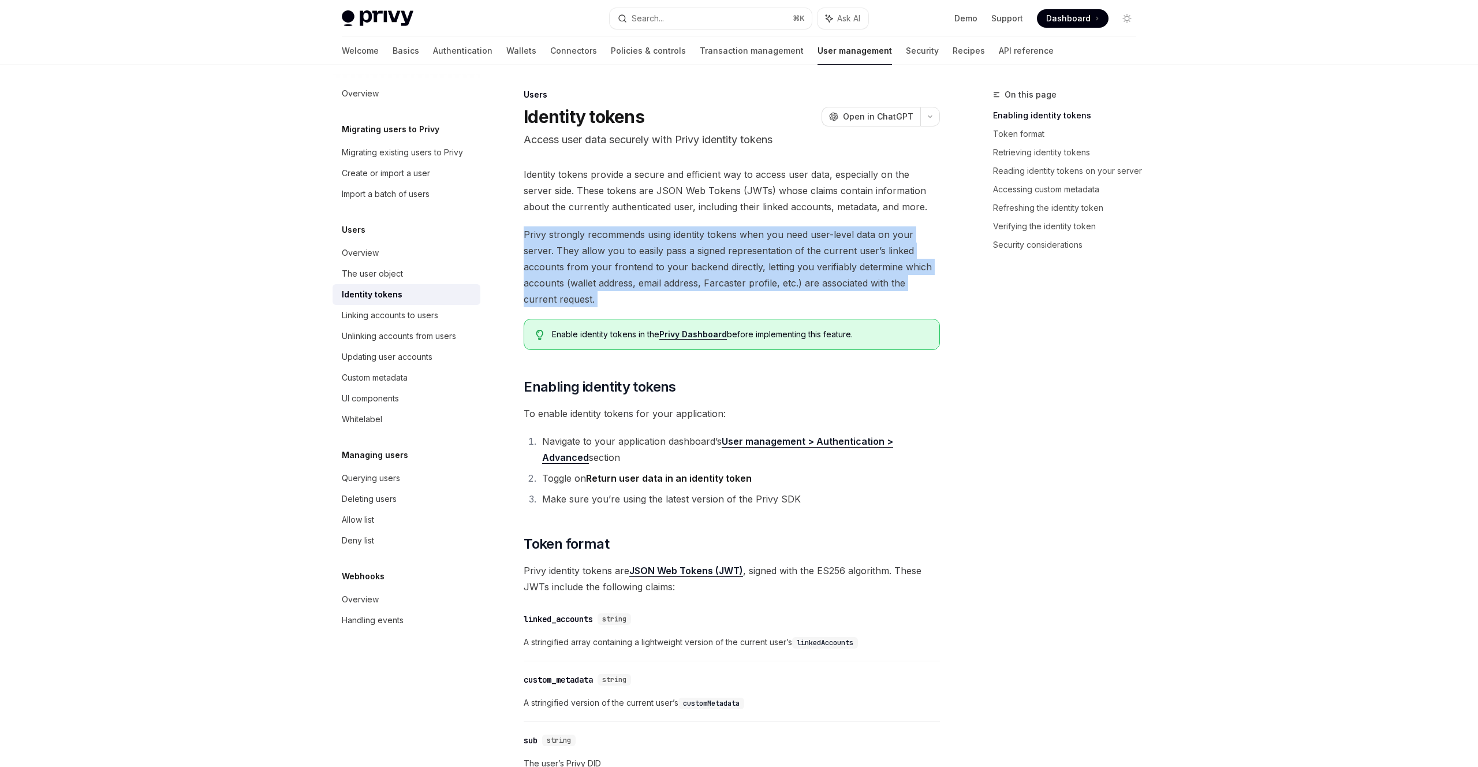
drag, startPoint x: 626, startPoint y: 303, endPoint x: 622, endPoint y: 217, distance: 85.6
drag, startPoint x: 595, startPoint y: 218, endPoint x: 673, endPoint y: 307, distance: 118.6
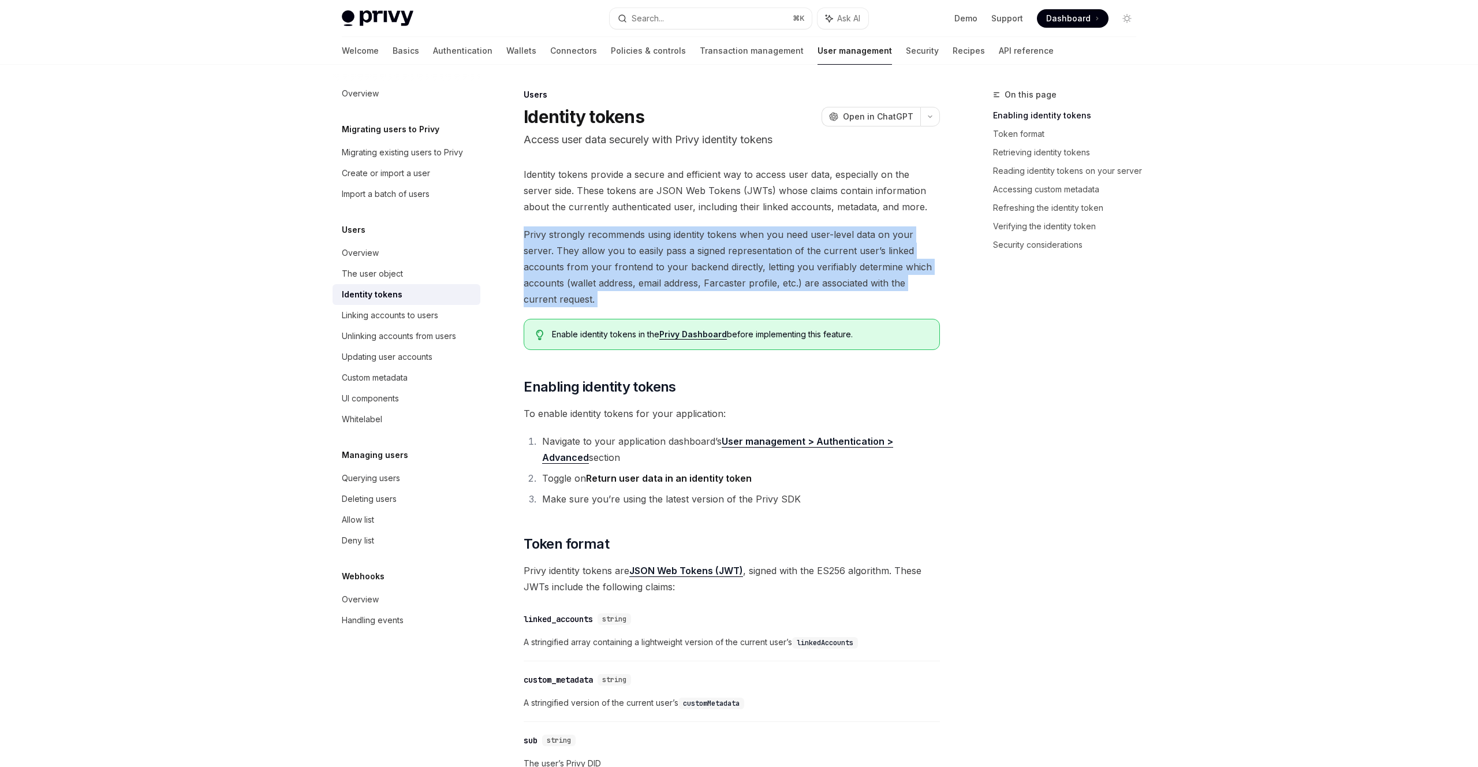
click at [680, 302] on span "Privy strongly recommends using identity tokens when you need user-level data o…" at bounding box center [732, 266] width 416 height 81
drag, startPoint x: 669, startPoint y: 419, endPoint x: 673, endPoint y: 457, distance: 38.3
click at [673, 457] on li "Navigate to your application dashboard’s User management > Authentication > Adv…" at bounding box center [739, 449] width 401 height 32
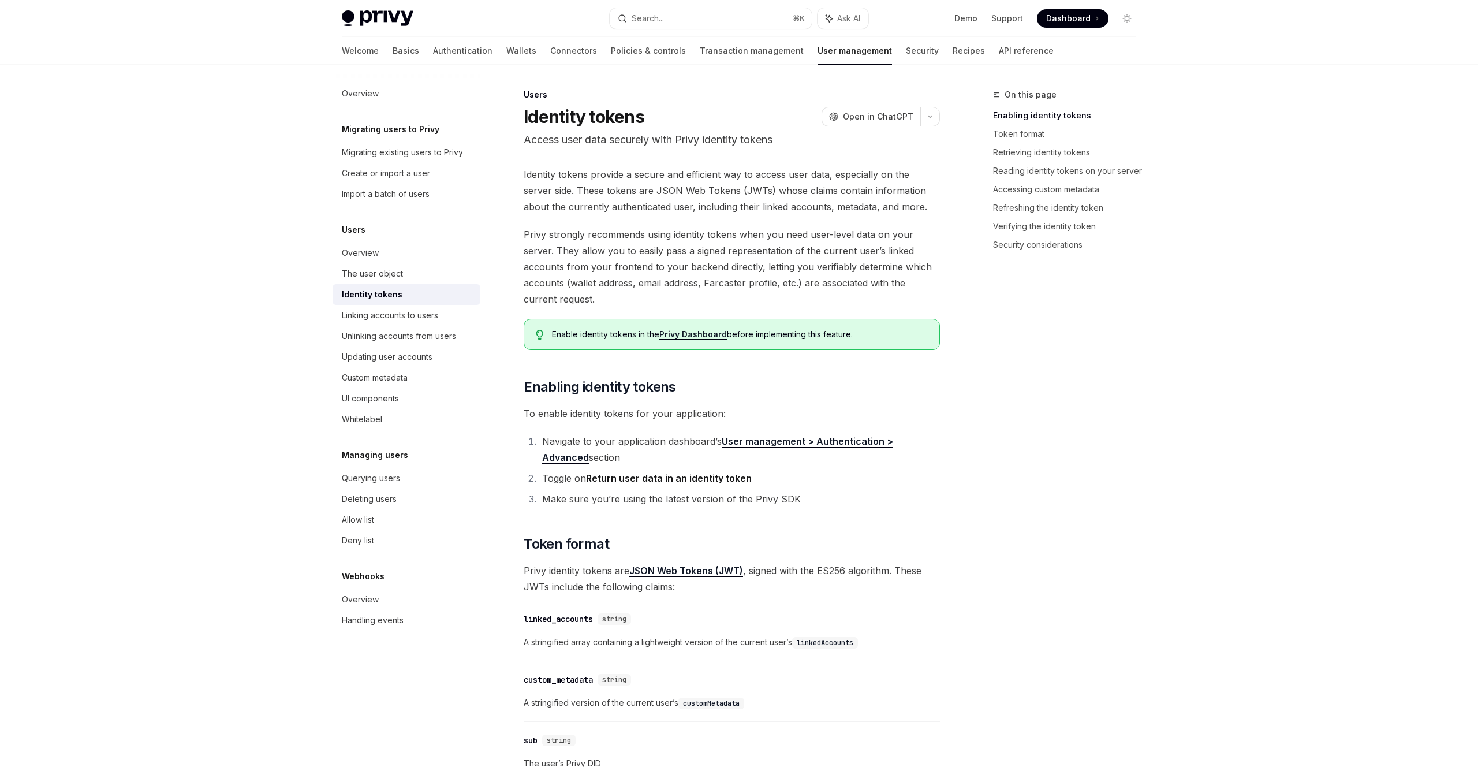
scroll to position [2, 0]
drag, startPoint x: 673, startPoint y: 455, endPoint x: 554, endPoint y: 435, distance: 120.0
click at [554, 435] on li "Navigate to your application dashboard’s User management > Authentication > Adv…" at bounding box center [739, 447] width 401 height 32
drag, startPoint x: 562, startPoint y: 437, endPoint x: 605, endPoint y: 455, distance: 46.3
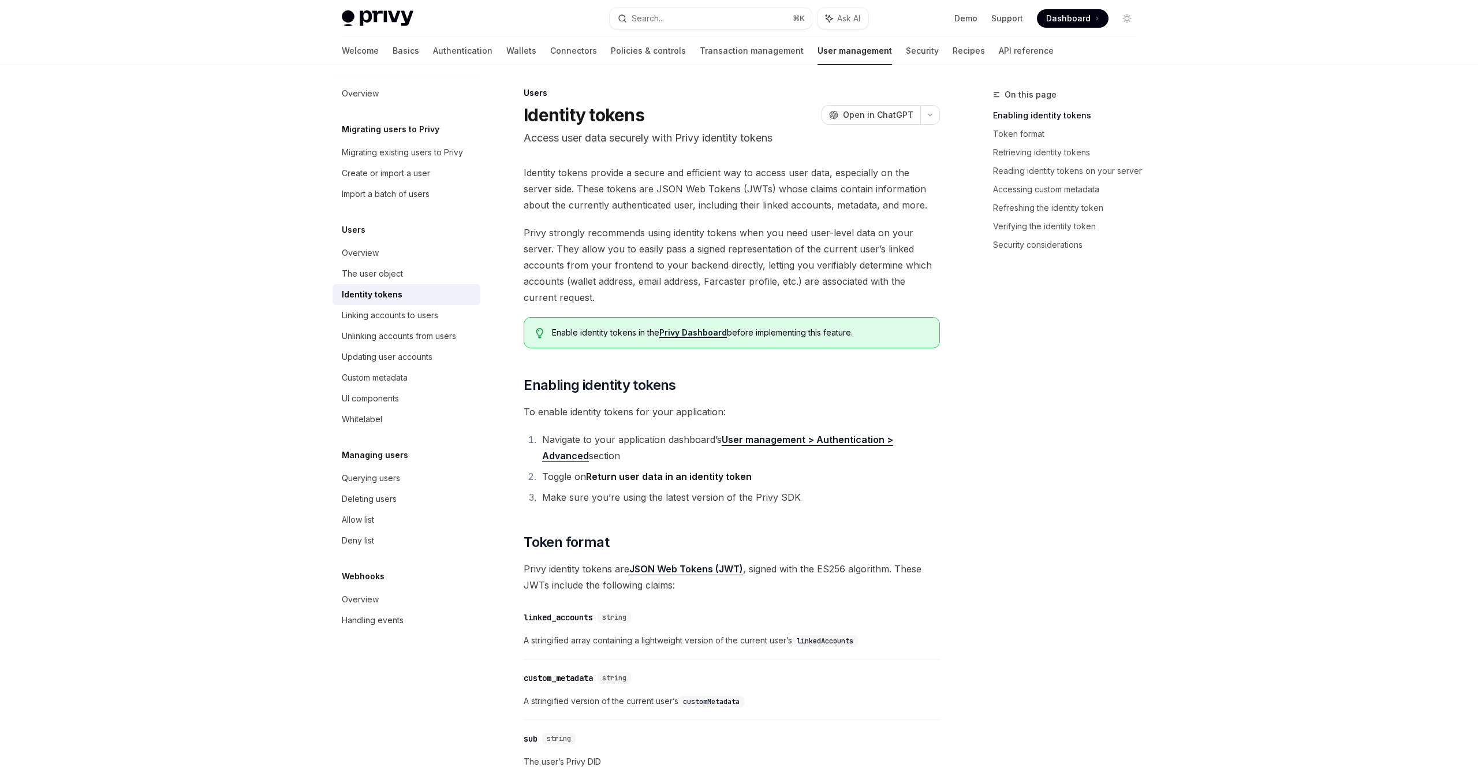
click at [605, 455] on li "Navigate to your application dashboard’s User management > Authentication > Adv…" at bounding box center [739, 447] width 401 height 32
drag, startPoint x: 605, startPoint y: 455, endPoint x: 744, endPoint y: 468, distance: 140.3
click at [744, 468] on ol "Navigate to your application dashboard’s User management > Authentication > Adv…" at bounding box center [732, 468] width 416 height 74
drag, startPoint x: 726, startPoint y: 458, endPoint x: 763, endPoint y: 470, distance: 38.3
click at [763, 470] on ol "Navigate to your application dashboard’s User management > Authentication > Adv…" at bounding box center [732, 468] width 416 height 74
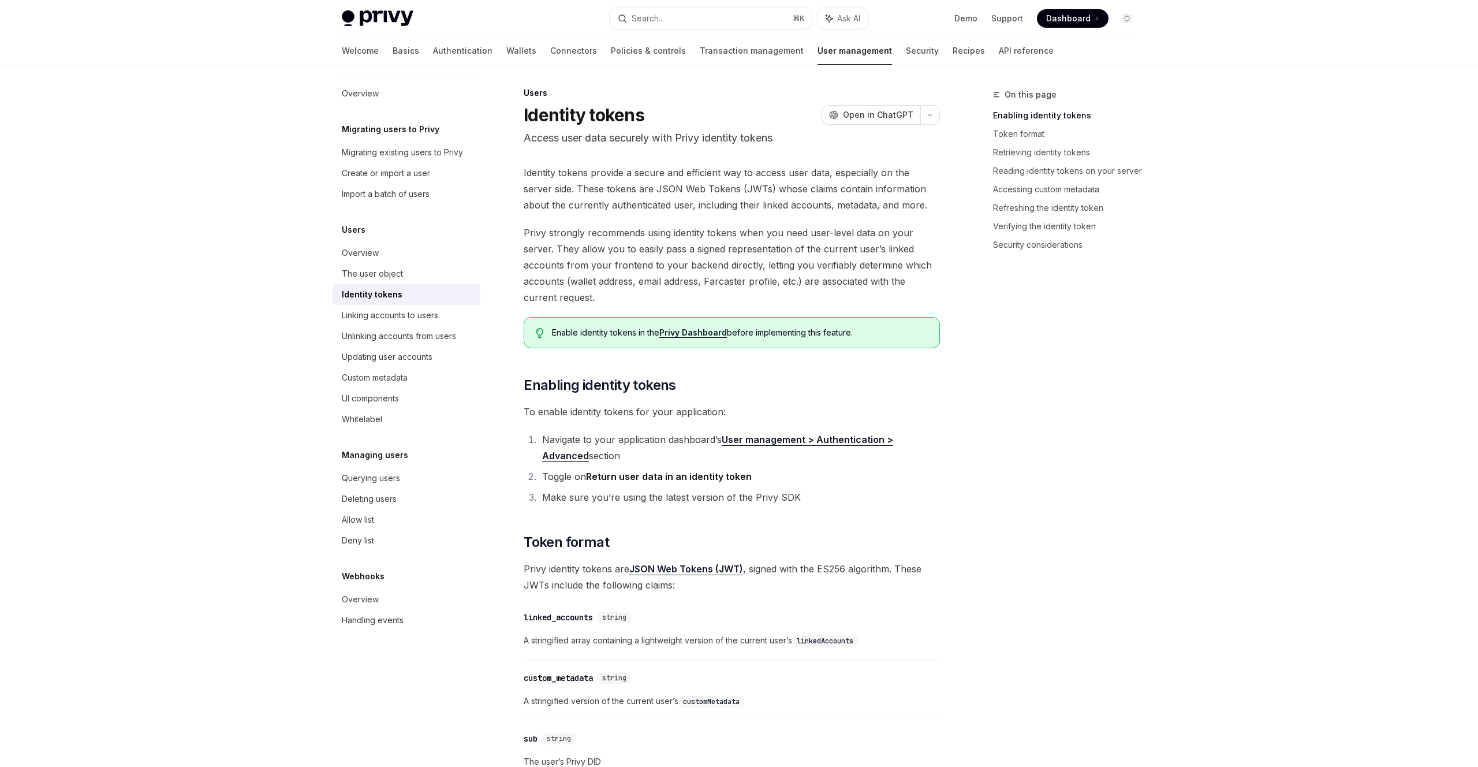
click at [763, 470] on li "Toggle on Return user data in an identity token" at bounding box center [739, 476] width 401 height 16
drag, startPoint x: 766, startPoint y: 471, endPoint x: 654, endPoint y: 435, distance: 117.1
click at [654, 435] on ol "Navigate to your application dashboard’s User management > Authentication > Adv…" at bounding box center [732, 468] width 416 height 74
drag, startPoint x: 655, startPoint y: 435, endPoint x: 692, endPoint y: 434, distance: 37.6
click at [655, 435] on li "Navigate to your application dashboard’s User management > Authentication > Adv…" at bounding box center [739, 447] width 401 height 32
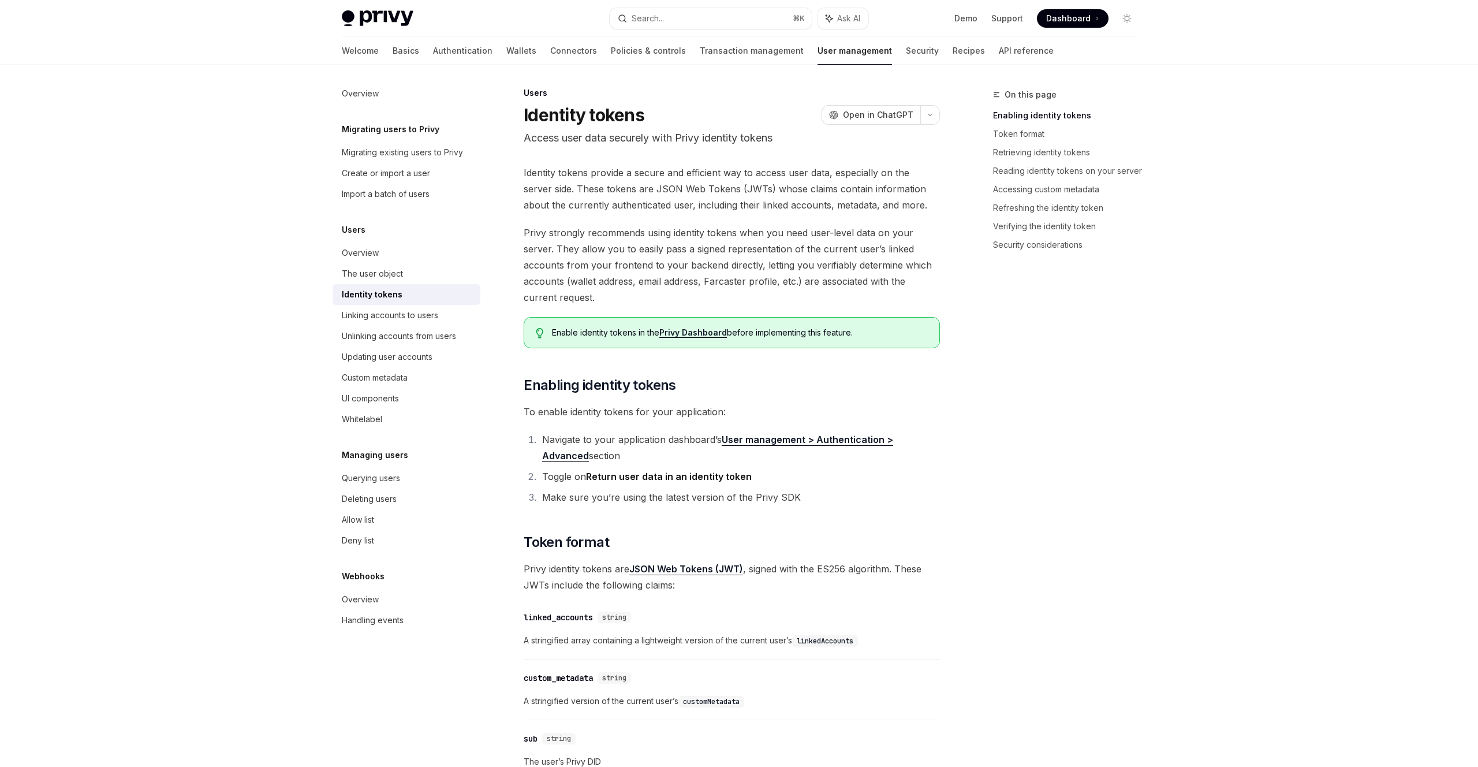
click at [787, 437] on link "User management > Authentication > Advanced" at bounding box center [717, 448] width 351 height 28
drag, startPoint x: 685, startPoint y: 450, endPoint x: 692, endPoint y: 423, distance: 27.5
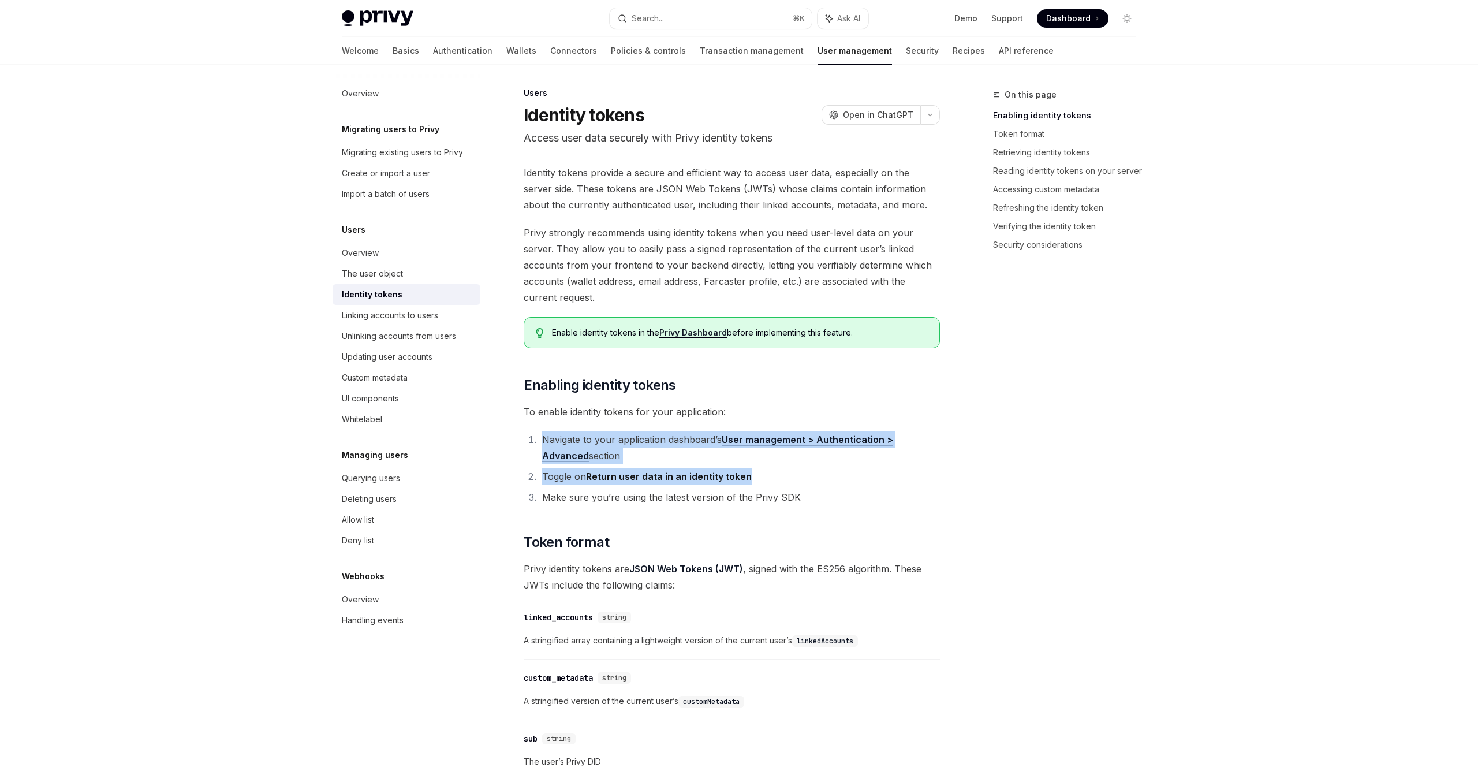
drag, startPoint x: 685, startPoint y: 424, endPoint x: 773, endPoint y: 471, distance: 100.0
drag, startPoint x: 860, startPoint y: 508, endPoint x: 737, endPoint y: 420, distance: 151.1
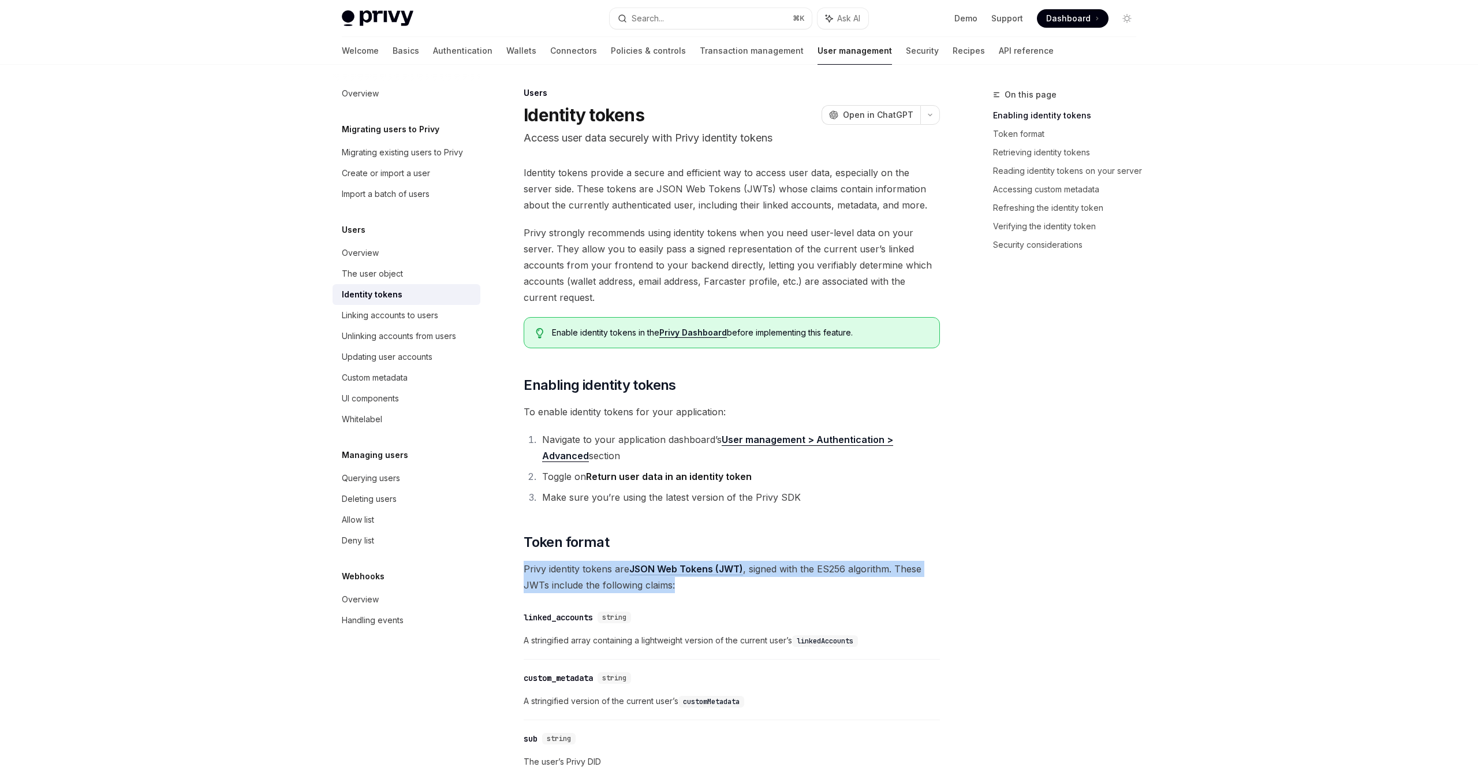
drag, startPoint x: 802, startPoint y: 565, endPoint x: 812, endPoint y: 580, distance: 17.8
click at [812, 580] on span "Privy identity tokens are JSON Web Tokens (JWT) , signed with the ES256 algorit…" at bounding box center [732, 577] width 416 height 32
drag, startPoint x: 796, startPoint y: 549, endPoint x: 799, endPoint y: 542, distance: 7.3
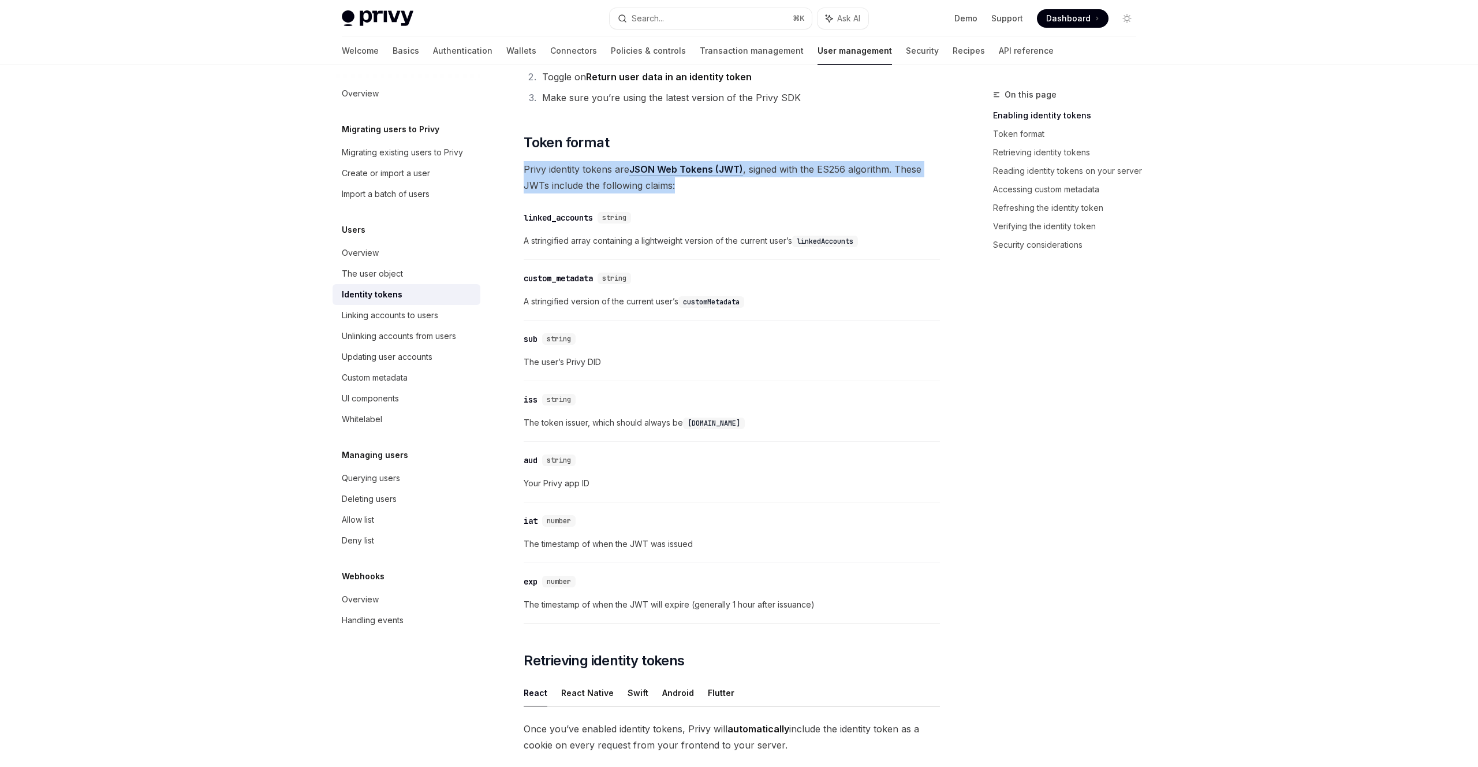
scroll to position [409, 0]
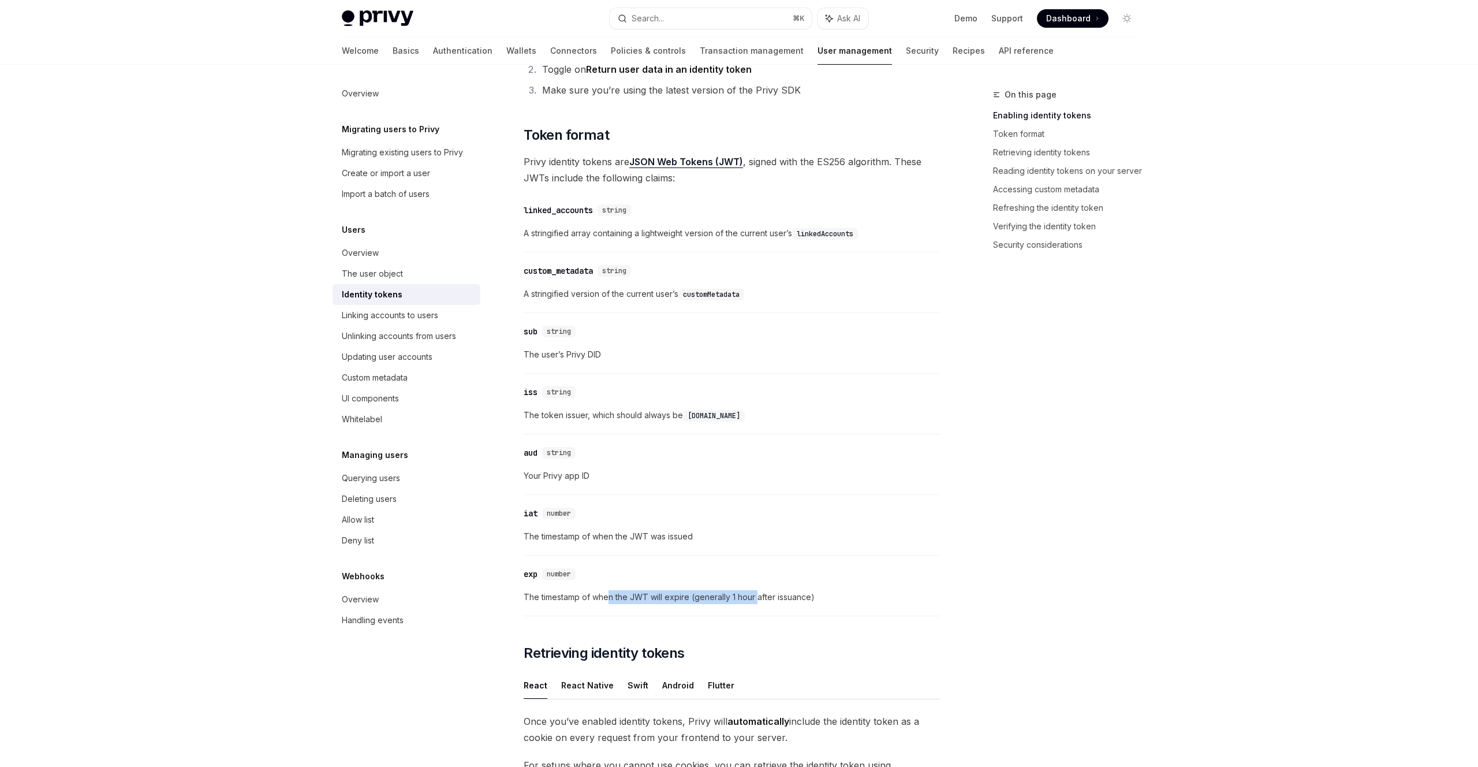
drag, startPoint x: 608, startPoint y: 590, endPoint x: 758, endPoint y: 591, distance: 150.1
click at [758, 591] on span "The timestamp of when the JWT will expire (generally 1 hour after issuance)" at bounding box center [732, 597] width 416 height 14
drag, startPoint x: 758, startPoint y: 591, endPoint x: 815, endPoint y: 595, distance: 57.3
click at [758, 591] on span "The timestamp of when the JWT will expire (generally 1 hour after issuance)" at bounding box center [732, 597] width 416 height 14
drag, startPoint x: 867, startPoint y: 598, endPoint x: 627, endPoint y: 598, distance: 240.2
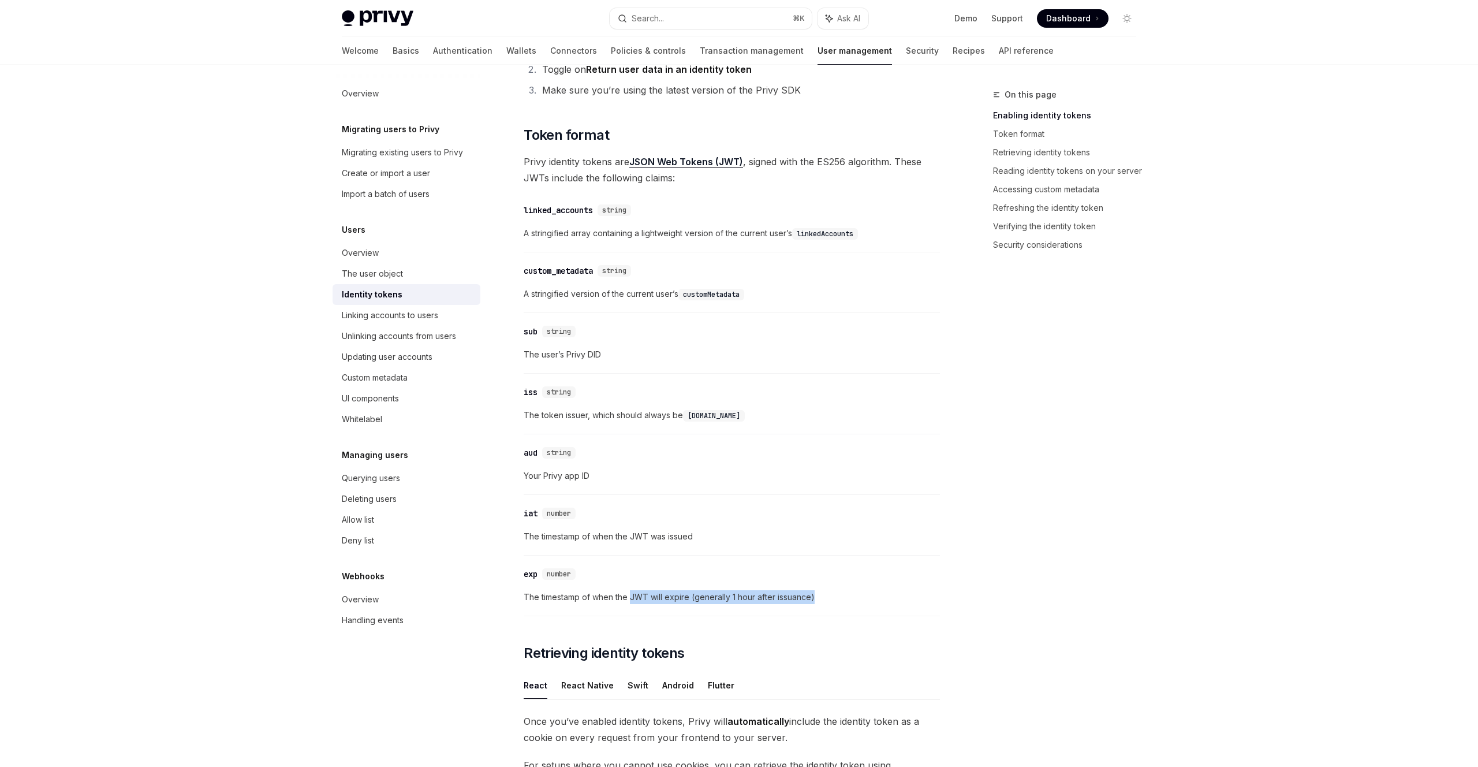
click at [632, 598] on span "The timestamp of when the JWT will expire (generally 1 hour after issuance)" at bounding box center [732, 597] width 416 height 14
click at [605, 595] on span "The timestamp of when the JWT will expire (generally 1 hour after issuance)" at bounding box center [732, 597] width 416 height 14
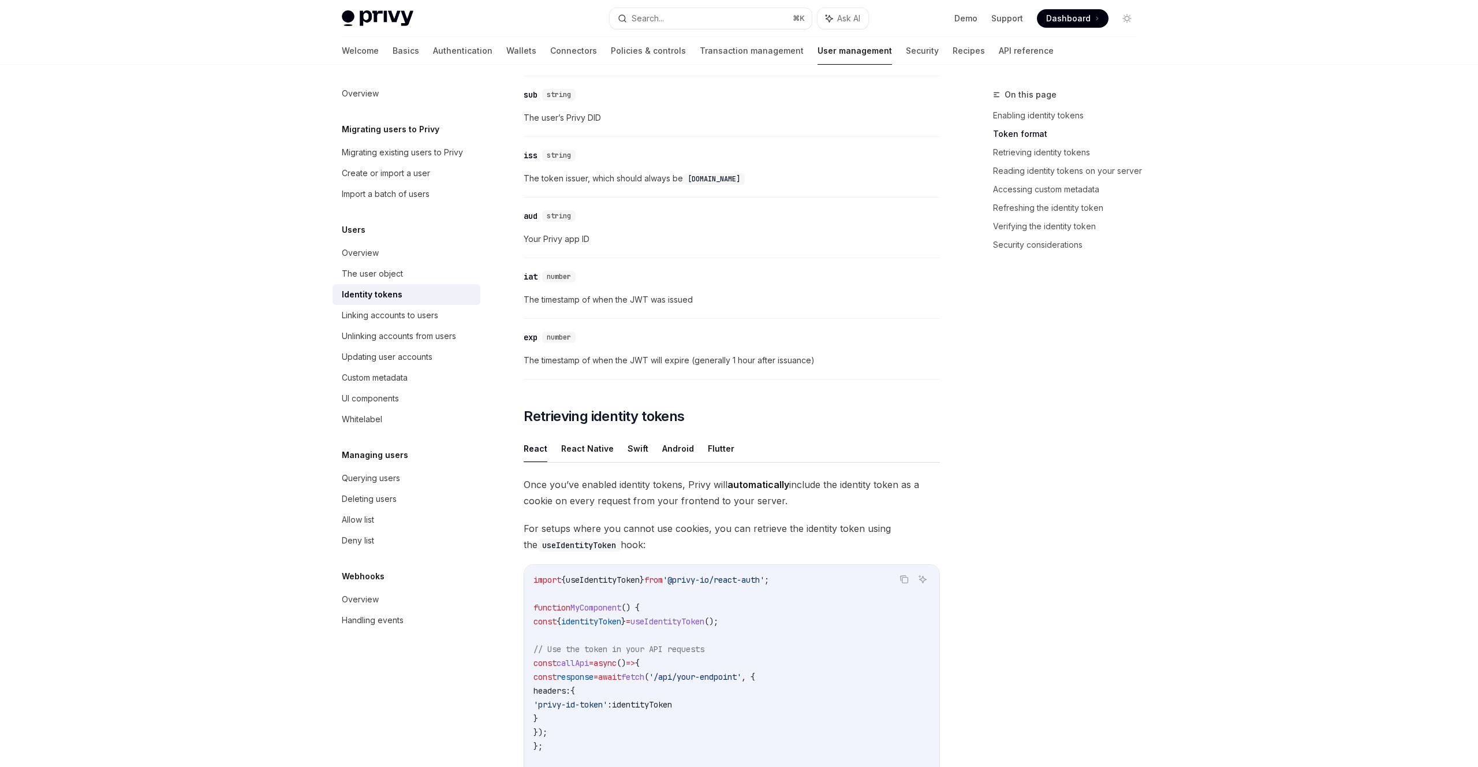
scroll to position [674, 0]
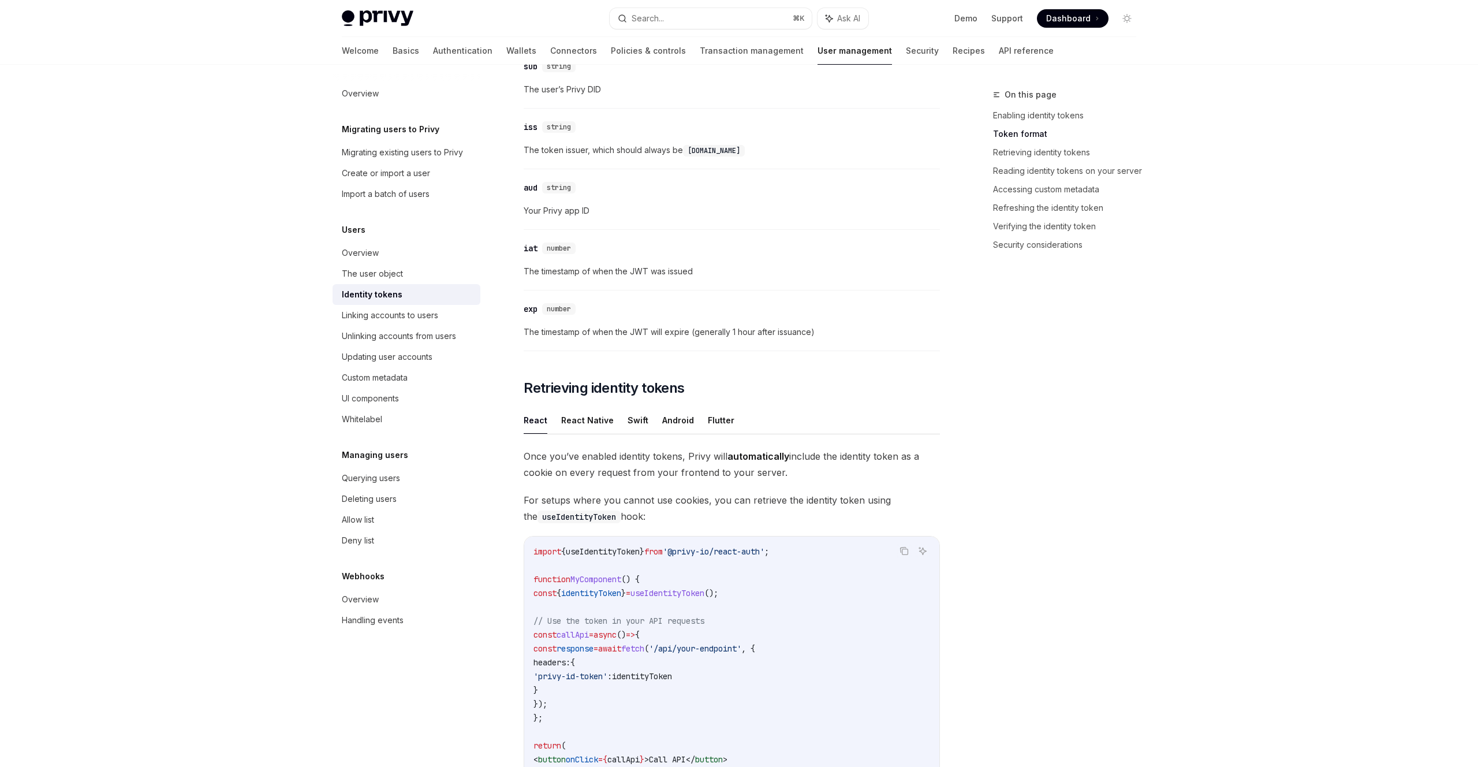
click at [700, 594] on span "useIdentityToken" at bounding box center [668, 593] width 74 height 10
click at [705, 597] on span "useIdentityToken" at bounding box center [668, 593] width 74 height 10
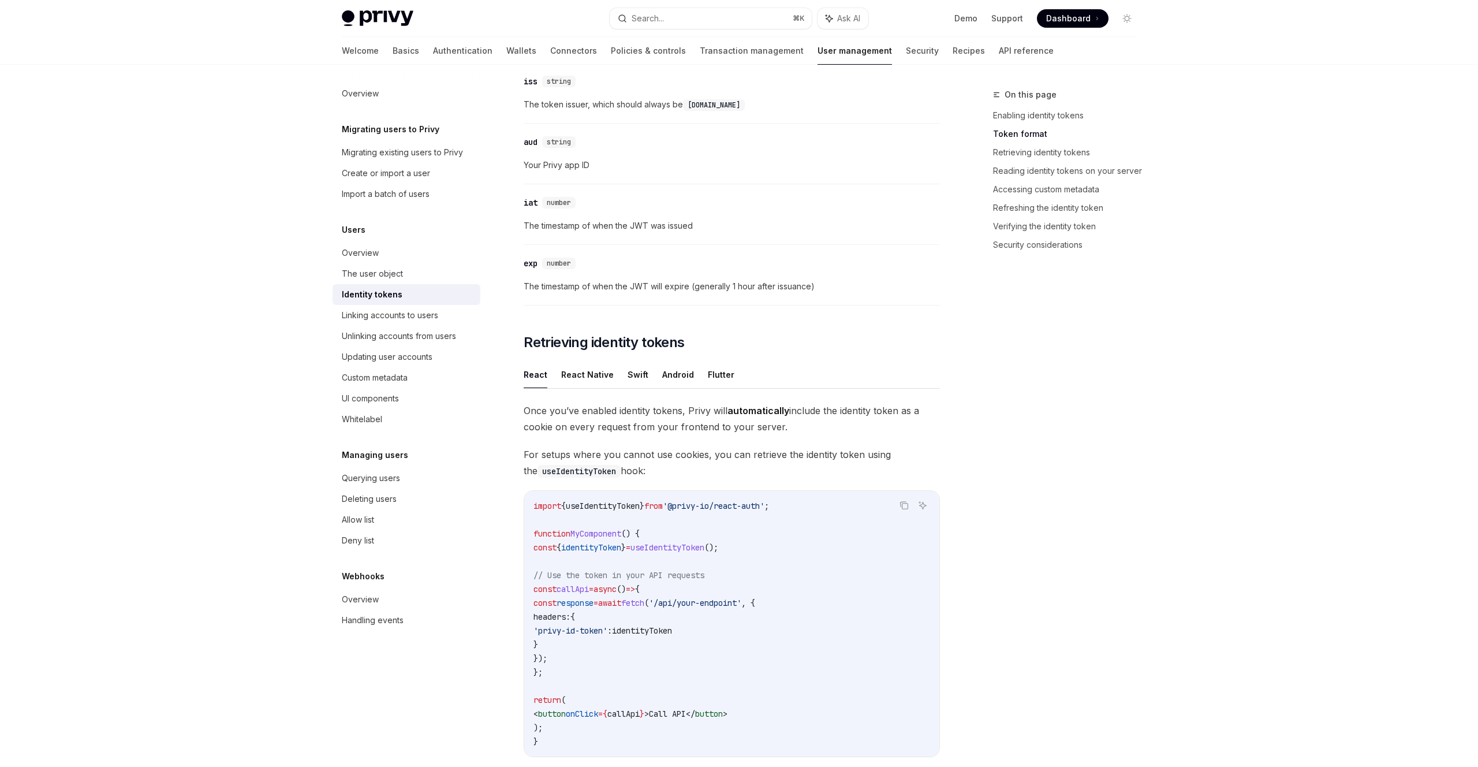
scroll to position [721, 0]
click at [687, 614] on code "import { useIdentityToken } from '@privy-io/react-auth' ; function MyComponent …" at bounding box center [732, 622] width 397 height 249
click at [608, 631] on span "'privy-id-token'" at bounding box center [571, 629] width 74 height 10
drag, startPoint x: 636, startPoint y: 631, endPoint x: 584, endPoint y: 631, distance: 52.0
click at [584, 631] on span "'privy-id-token'" at bounding box center [571, 629] width 74 height 10
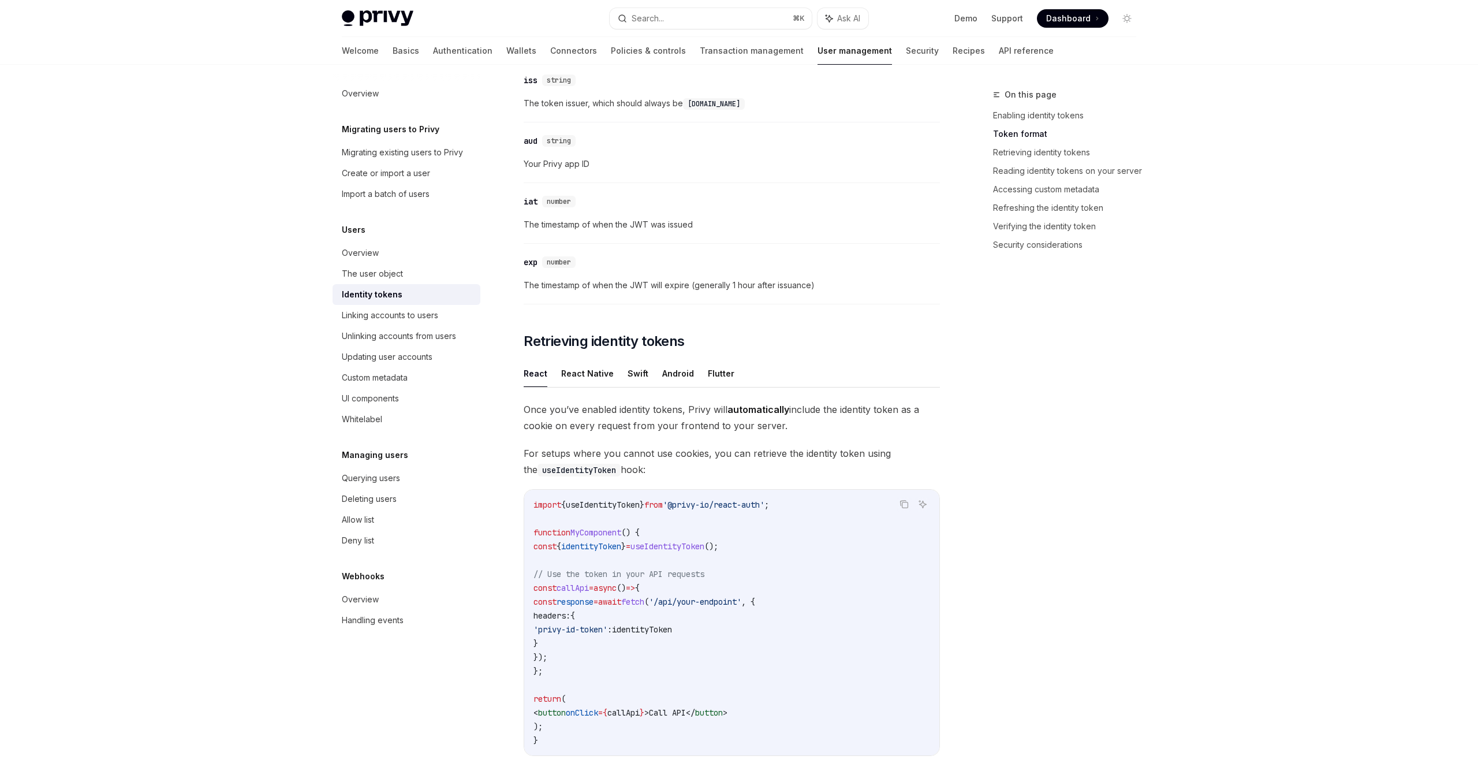
copy span "privy-id-token"
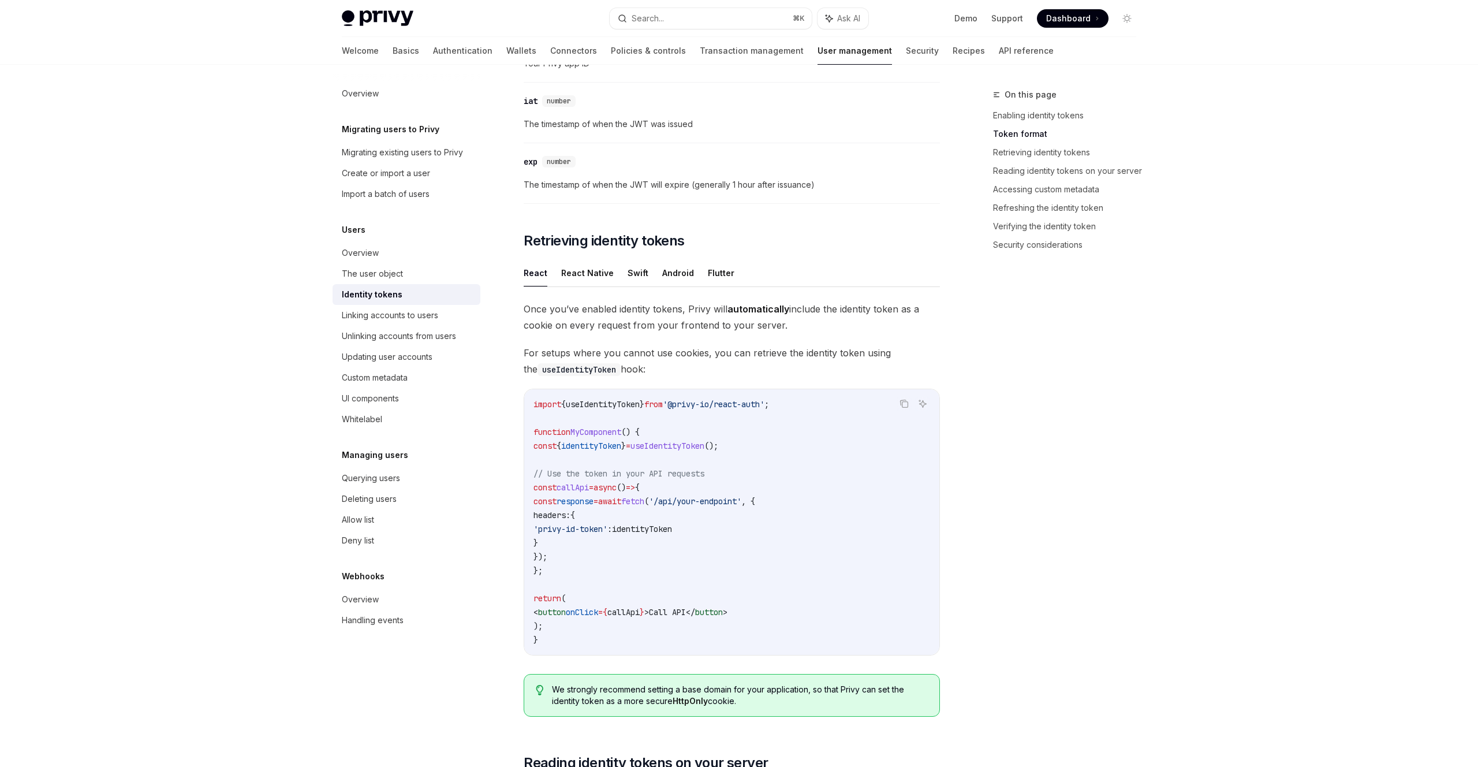
scroll to position [828, 0]
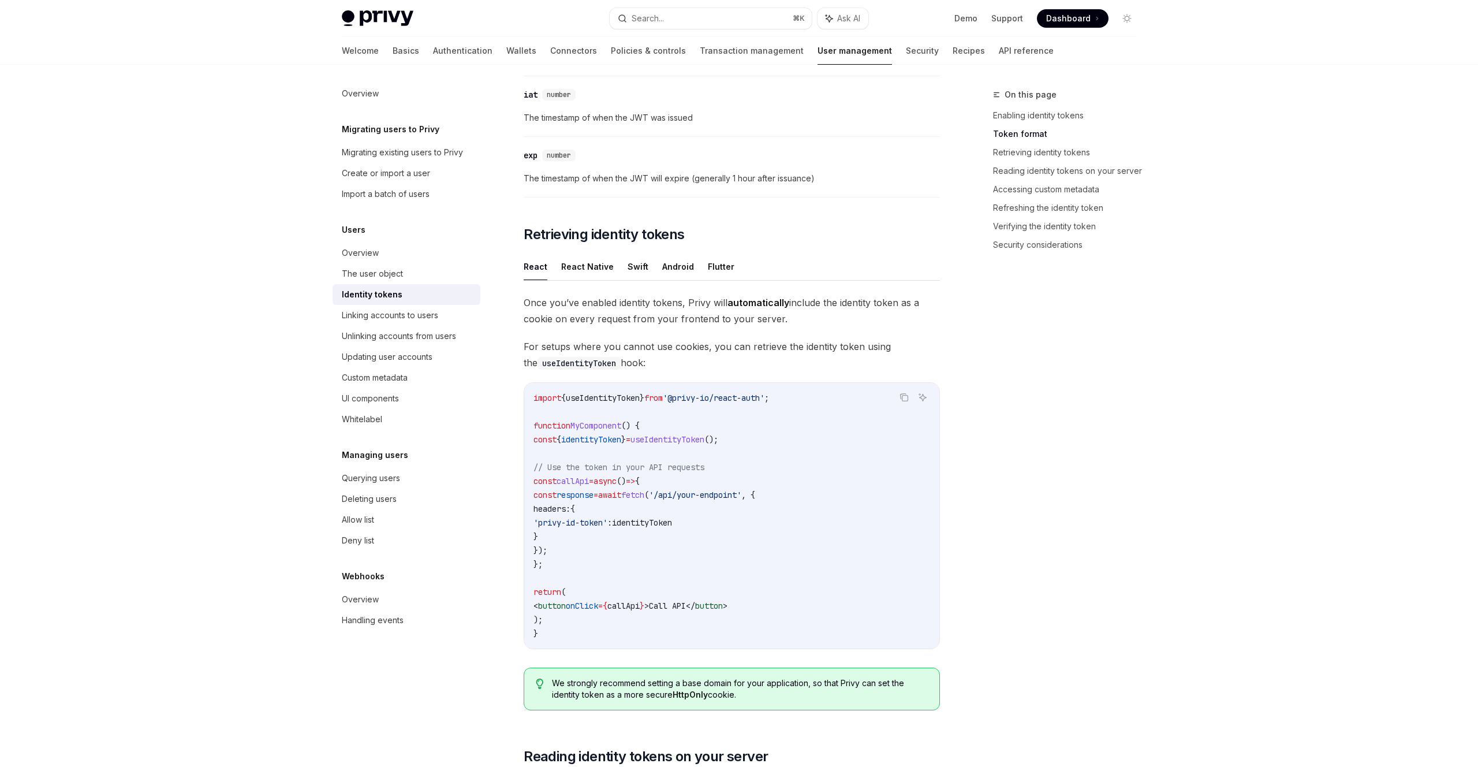
click at [705, 439] on span "useIdentityToken" at bounding box center [668, 439] width 74 height 10
copy span "useIdentityToken"
click at [708, 497] on span "'/api/your-endpoint'" at bounding box center [695, 496] width 92 height 10
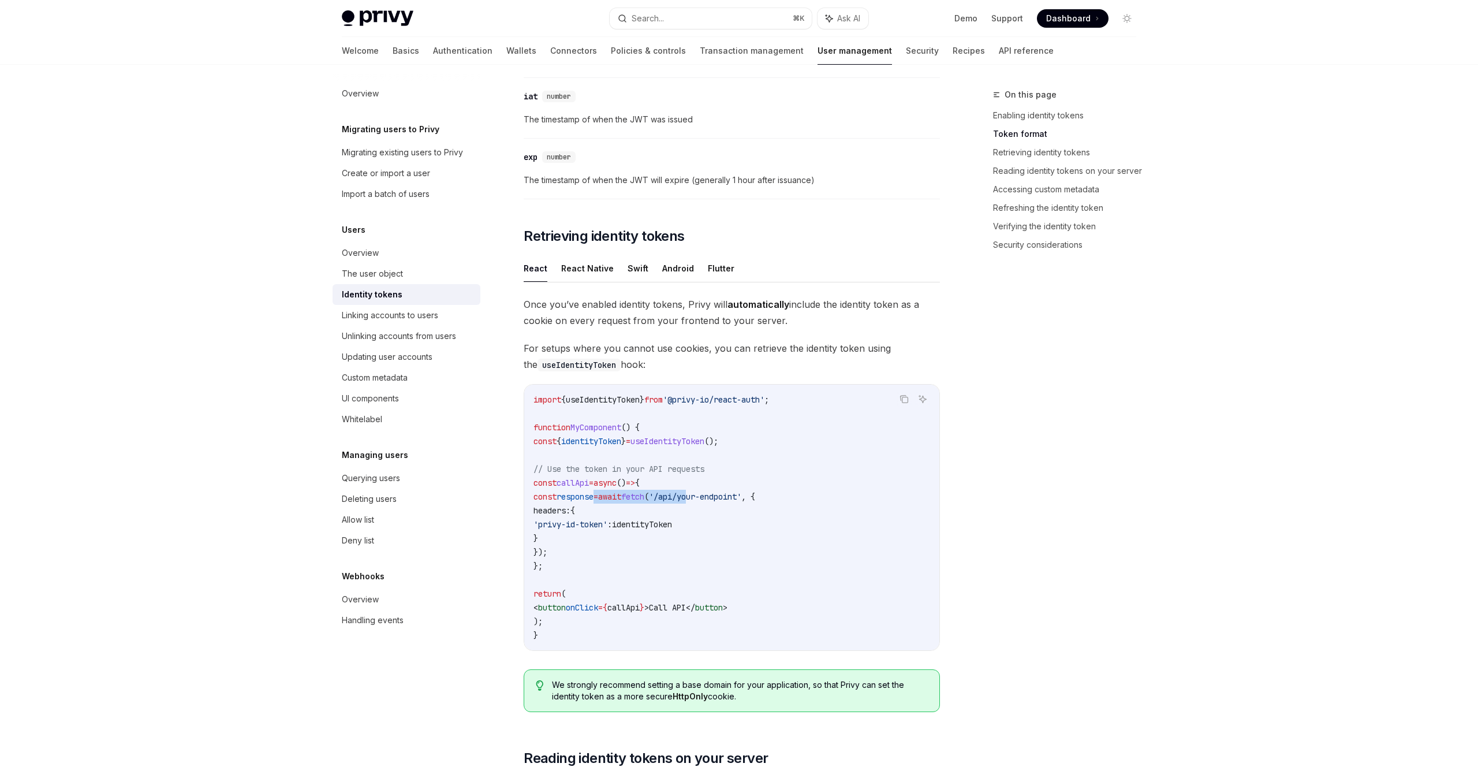
drag, startPoint x: 632, startPoint y: 497, endPoint x: 621, endPoint y: 497, distance: 11.0
click at [621, 497] on span "const response = await fetch ( '/api/your-endpoint' , {" at bounding box center [645, 496] width 222 height 10
click at [598, 497] on span "=" at bounding box center [596, 496] width 5 height 10
drag, startPoint x: 590, startPoint y: 536, endPoint x: 600, endPoint y: 537, distance: 9.9
click at [597, 539] on code "import { useIdentityToken } from '@privy-io/react-auth' ; function MyComponent …" at bounding box center [732, 517] width 397 height 249
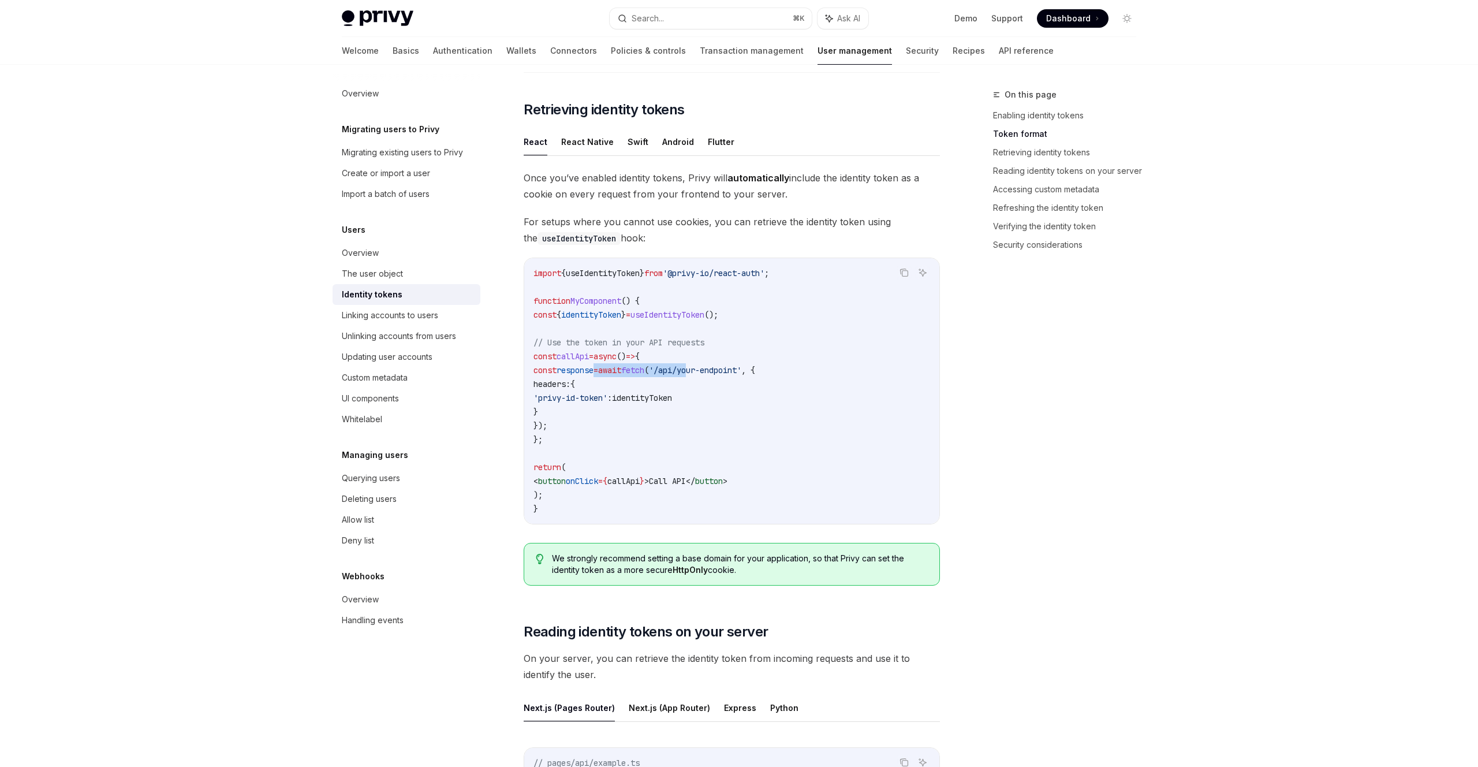
scroll to position [952, 0]
click at [677, 444] on code "import { useIdentityToken } from '@privy-io/react-auth' ; function MyComponent …" at bounding box center [732, 391] width 397 height 249
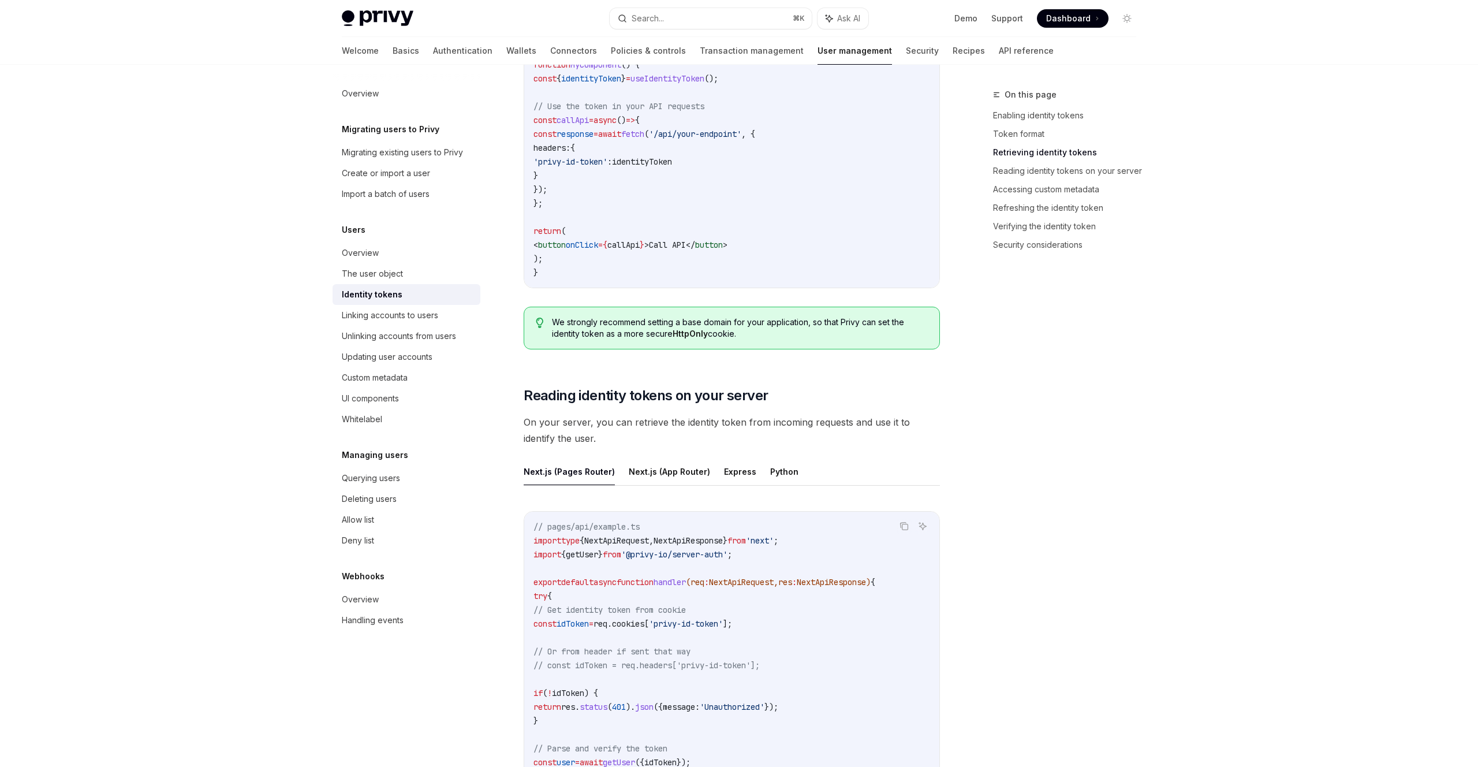
scroll to position [1190, 0]
click at [723, 624] on span "'privy-id-token'" at bounding box center [686, 622] width 74 height 10
drag, startPoint x: 750, startPoint y: 624, endPoint x: 709, endPoint y: 621, distance: 41.1
click at [709, 621] on span "'privy-id-token'" at bounding box center [686, 622] width 74 height 10
copy span "privy-id-token"
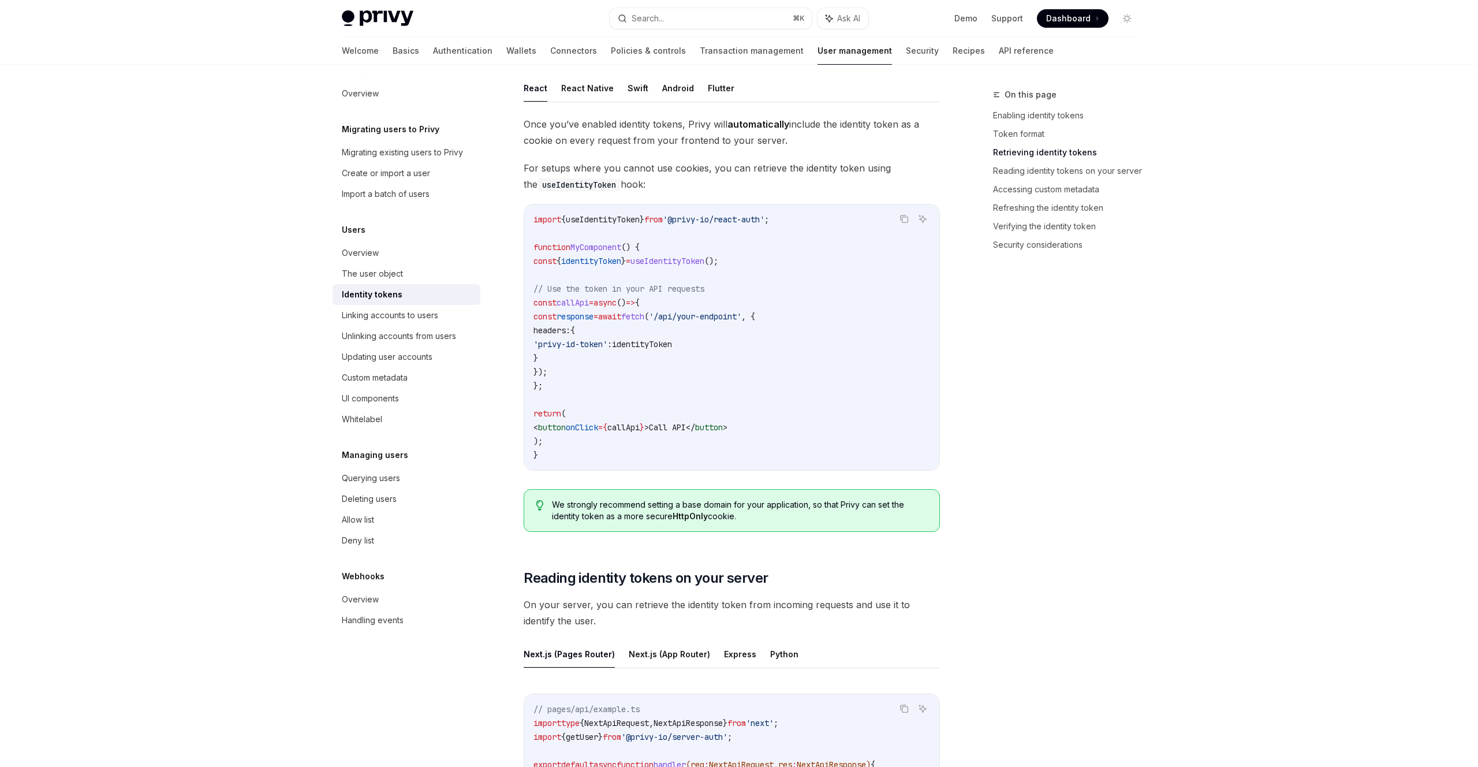
scroll to position [1007, 0]
click at [608, 346] on span "'privy-id-token'" at bounding box center [571, 343] width 74 height 10
drag, startPoint x: 740, startPoint y: 343, endPoint x: 571, endPoint y: 344, distance: 169.2
click at [571, 344] on code "import { useIdentityToken } from '@privy-io/react-auth' ; function MyComponent …" at bounding box center [732, 336] width 397 height 249
copy span "'privy-id-token' : identityToken"
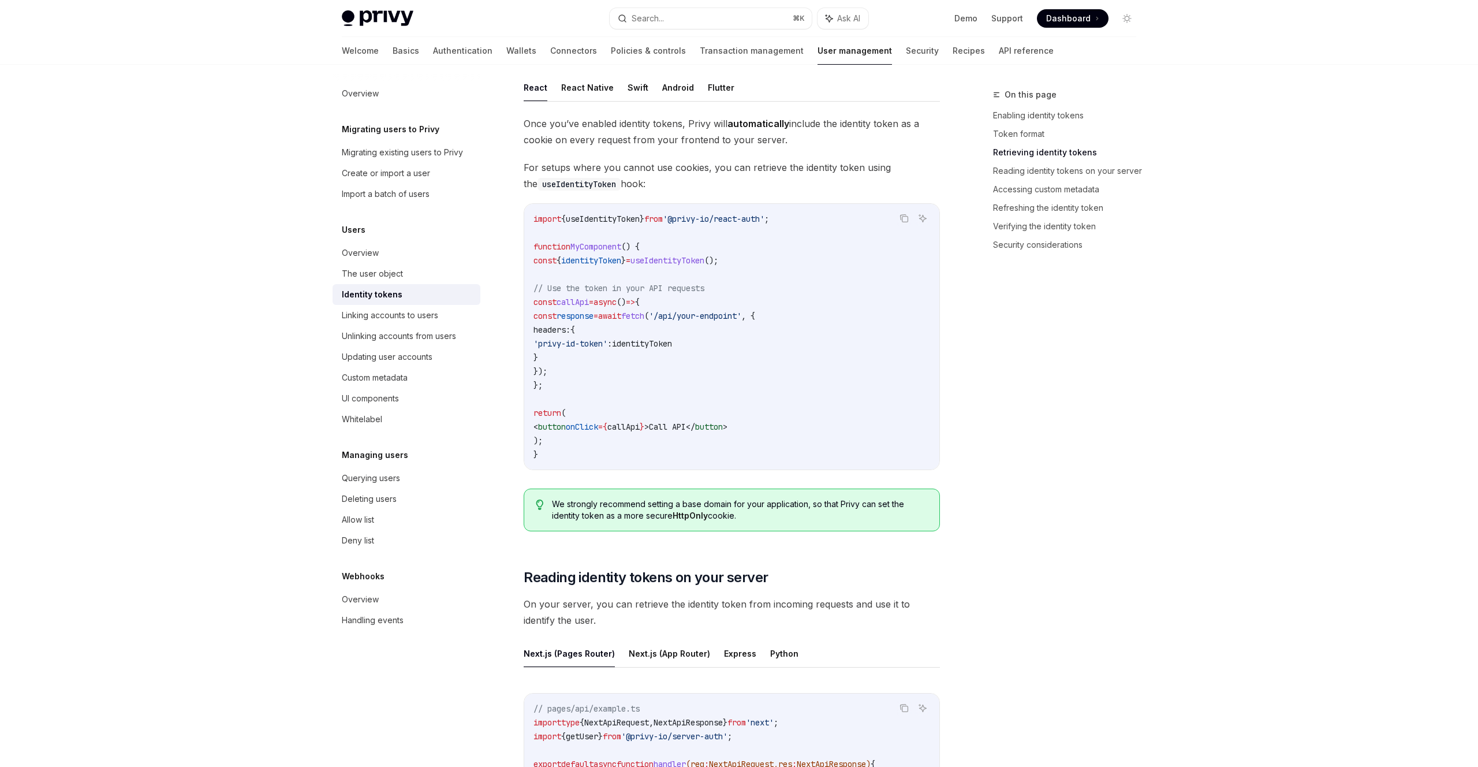
click at [616, 435] on code "import { useIdentityToken } from '@privy-io/react-auth' ; function MyComponent …" at bounding box center [732, 336] width 397 height 249
drag, startPoint x: 616, startPoint y: 438, endPoint x: 649, endPoint y: 379, distance: 67.0
click at [649, 379] on code "import { useIdentityToken } from '@privy-io/react-auth' ; function MyComponent …" at bounding box center [732, 336] width 397 height 249
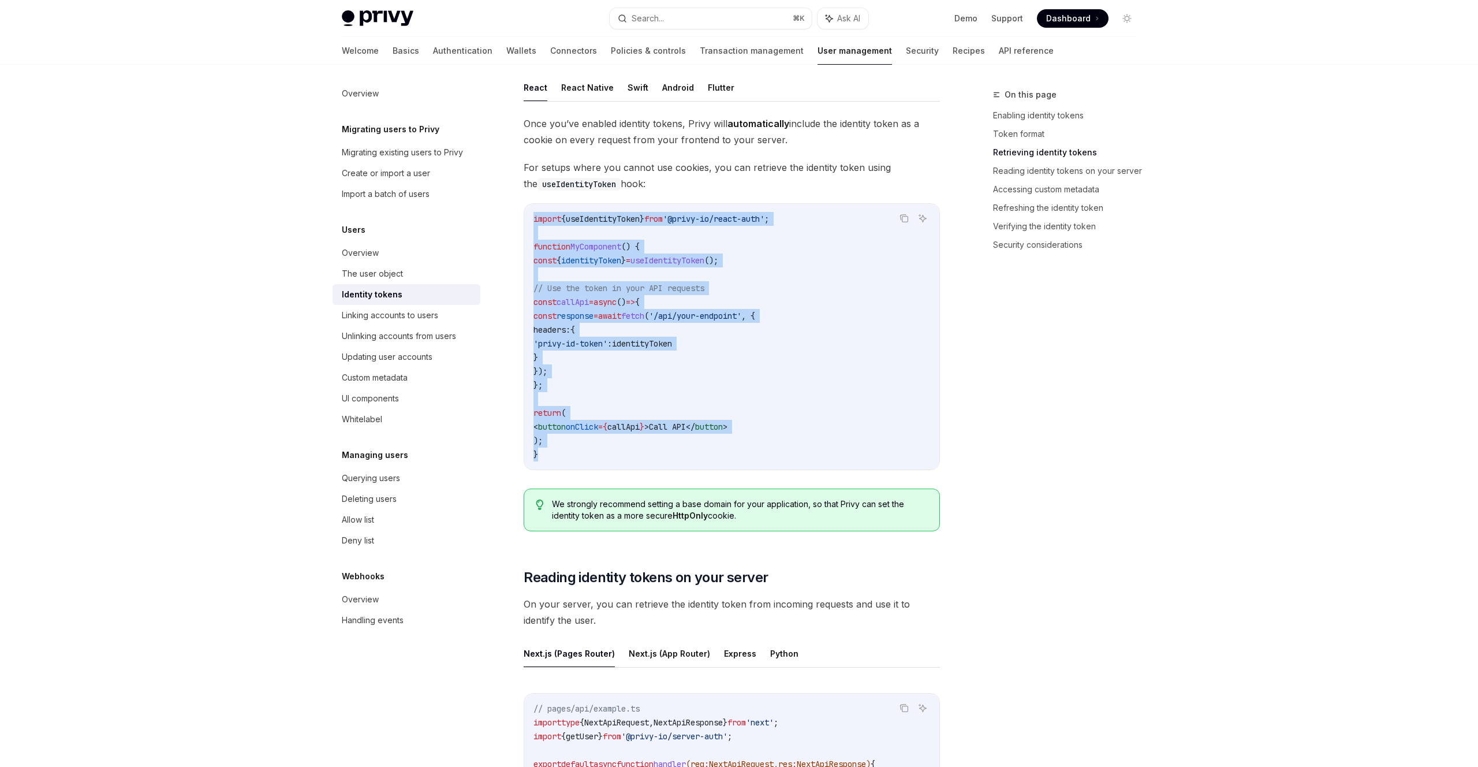
drag, startPoint x: 598, startPoint y: 465, endPoint x: 528, endPoint y: 217, distance: 257.2
click at [528, 217] on div "import { useIdentityToken } from '@privy-io/react-auth' ; function MyComponent …" at bounding box center [731, 337] width 415 height 266
click at [530, 216] on div "import { useIdentityToken } from '@privy-io/react-auth' ; function MyComponent …" at bounding box center [731, 337] width 415 height 266
drag, startPoint x: 532, startPoint y: 214, endPoint x: 590, endPoint y: 452, distance: 245.4
click at [590, 452] on div "import { useIdentityToken } from '@privy-io/react-auth' ; function MyComponent …" at bounding box center [731, 337] width 415 height 266
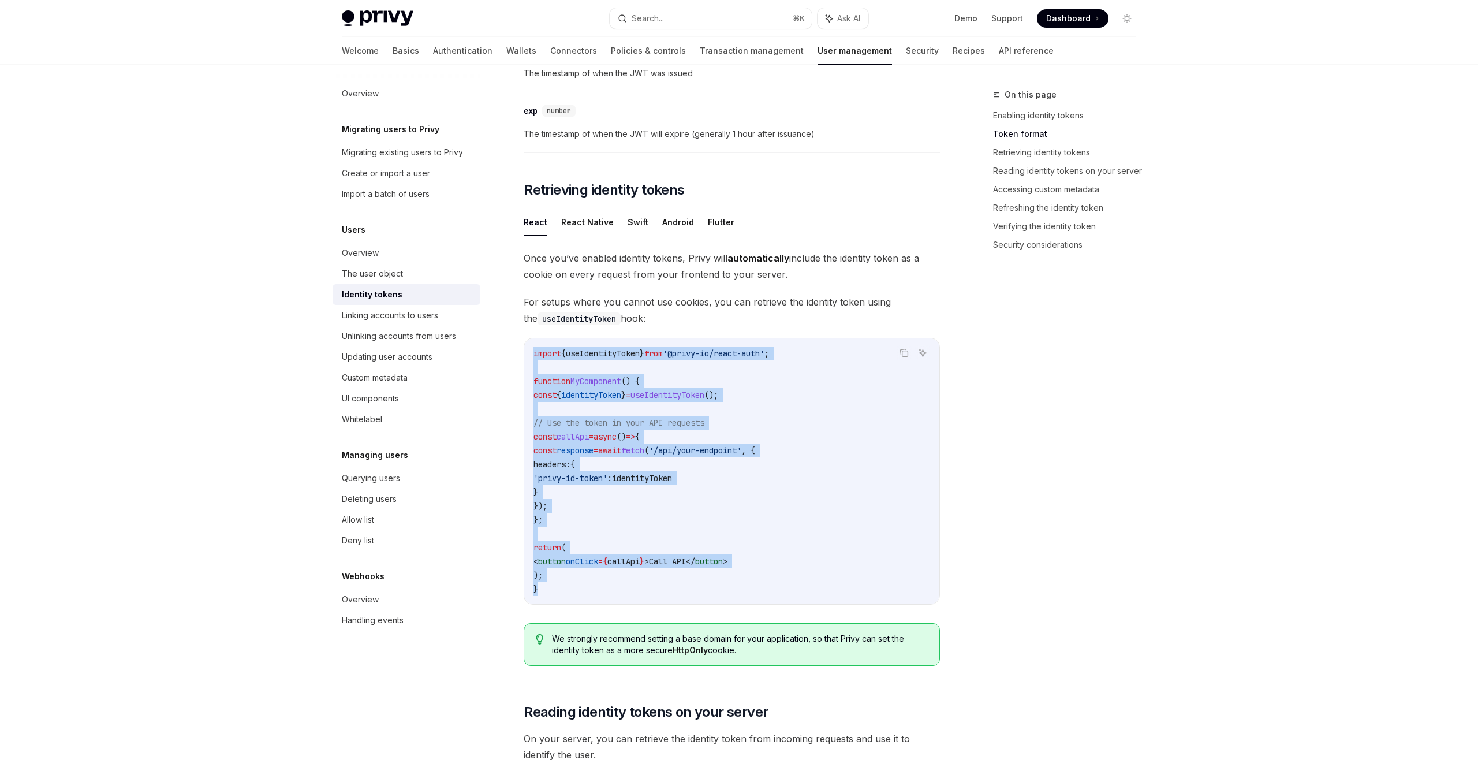
scroll to position [835, 0]
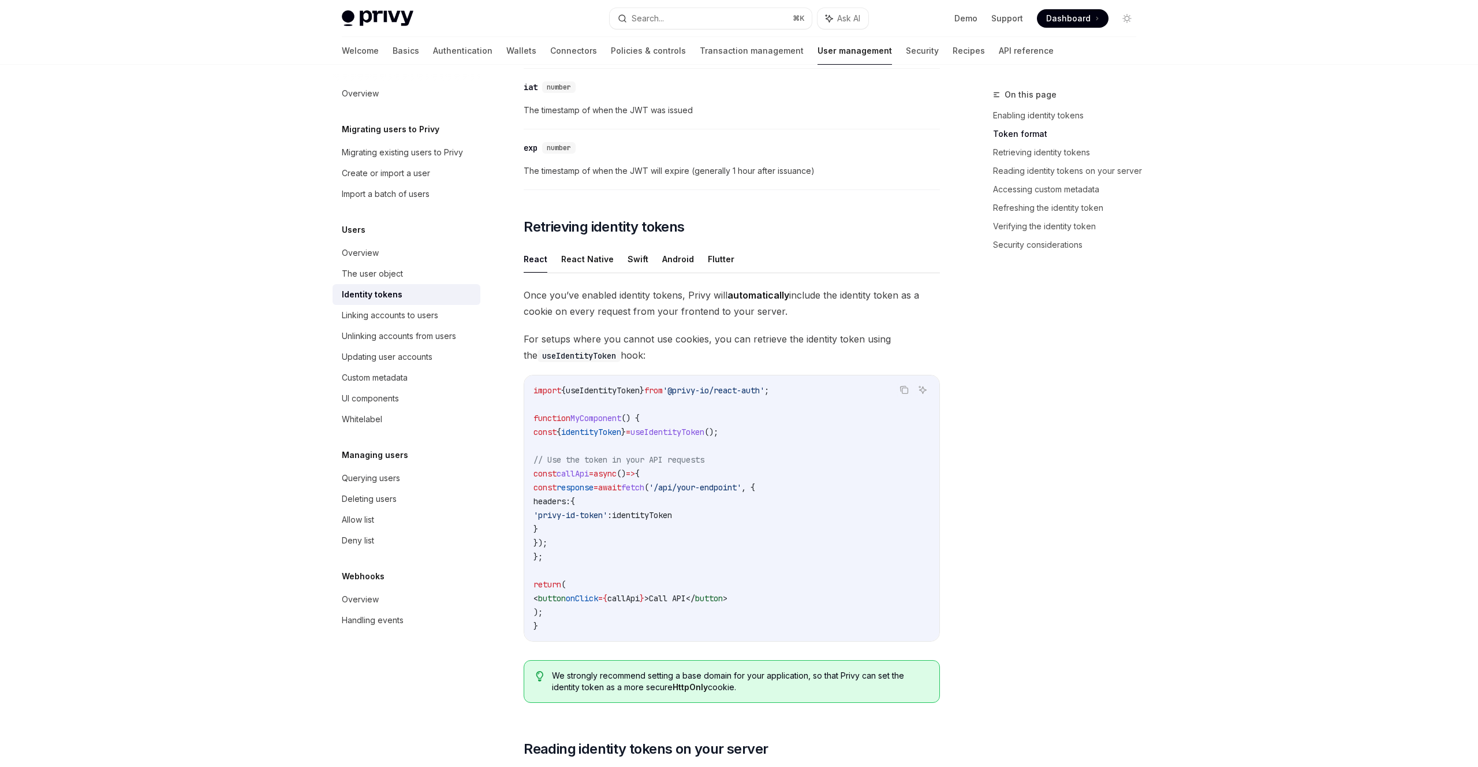
click at [688, 304] on span "Once you’ve enabled identity tokens, Privy will automatically include the ident…" at bounding box center [732, 303] width 416 height 32
drag, startPoint x: 742, startPoint y: 281, endPoint x: 838, endPoint y: 296, distance: 97.0
click at [838, 296] on div "React React Native Swift Android Flutter Once you’ve enabled identity tokens, P…" at bounding box center [732, 478] width 416 height 467
drag, startPoint x: 838, startPoint y: 297, endPoint x: 834, endPoint y: 338, distance: 41.7
click at [838, 297] on span "Once you’ve enabled identity tokens, Privy will automatically include the ident…" at bounding box center [732, 303] width 416 height 32
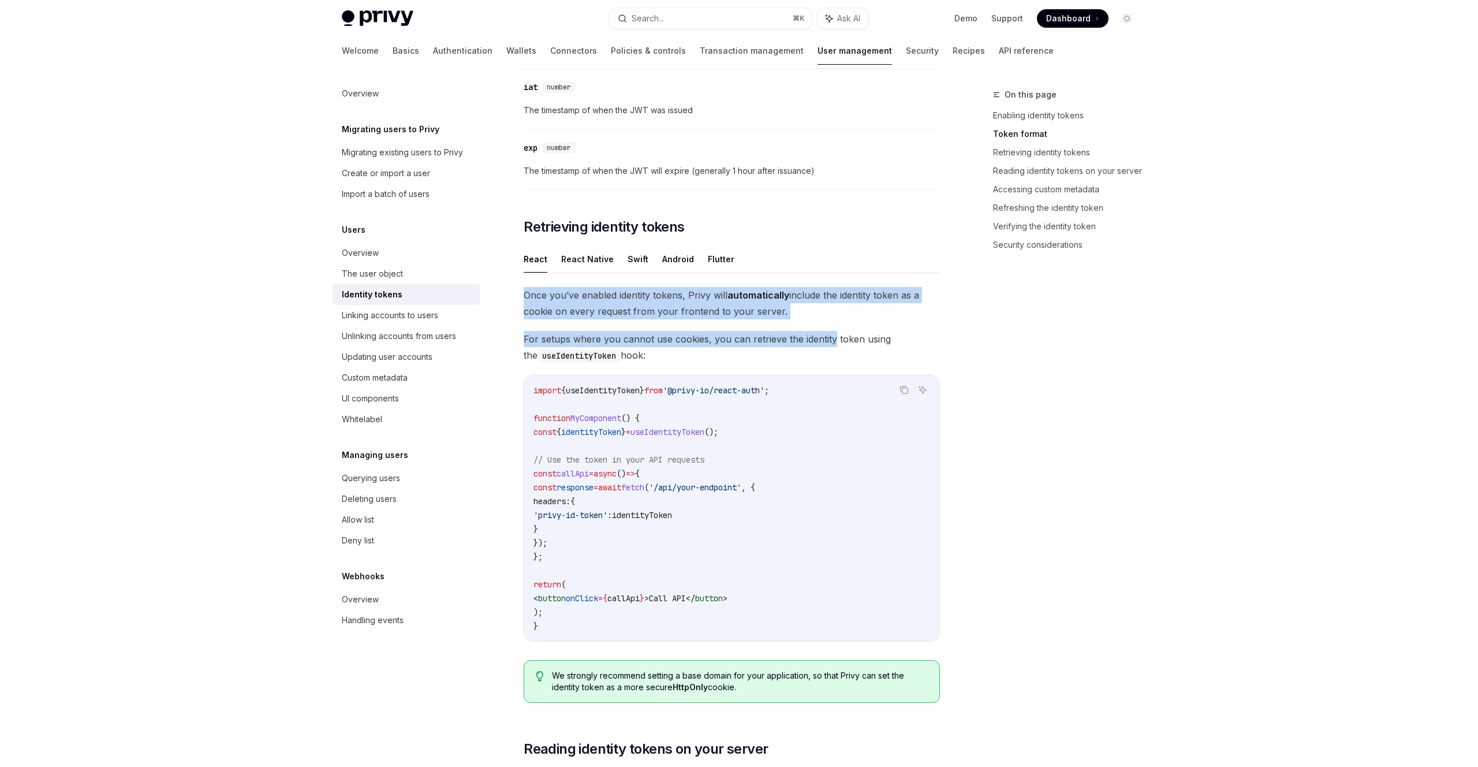
drag, startPoint x: 814, startPoint y: 292, endPoint x: 814, endPoint y: 282, distance: 9.8
click at [814, 282] on div "React React Native Swift Android Flutter Once you’ve enabled identity tokens, P…" at bounding box center [732, 478] width 416 height 467
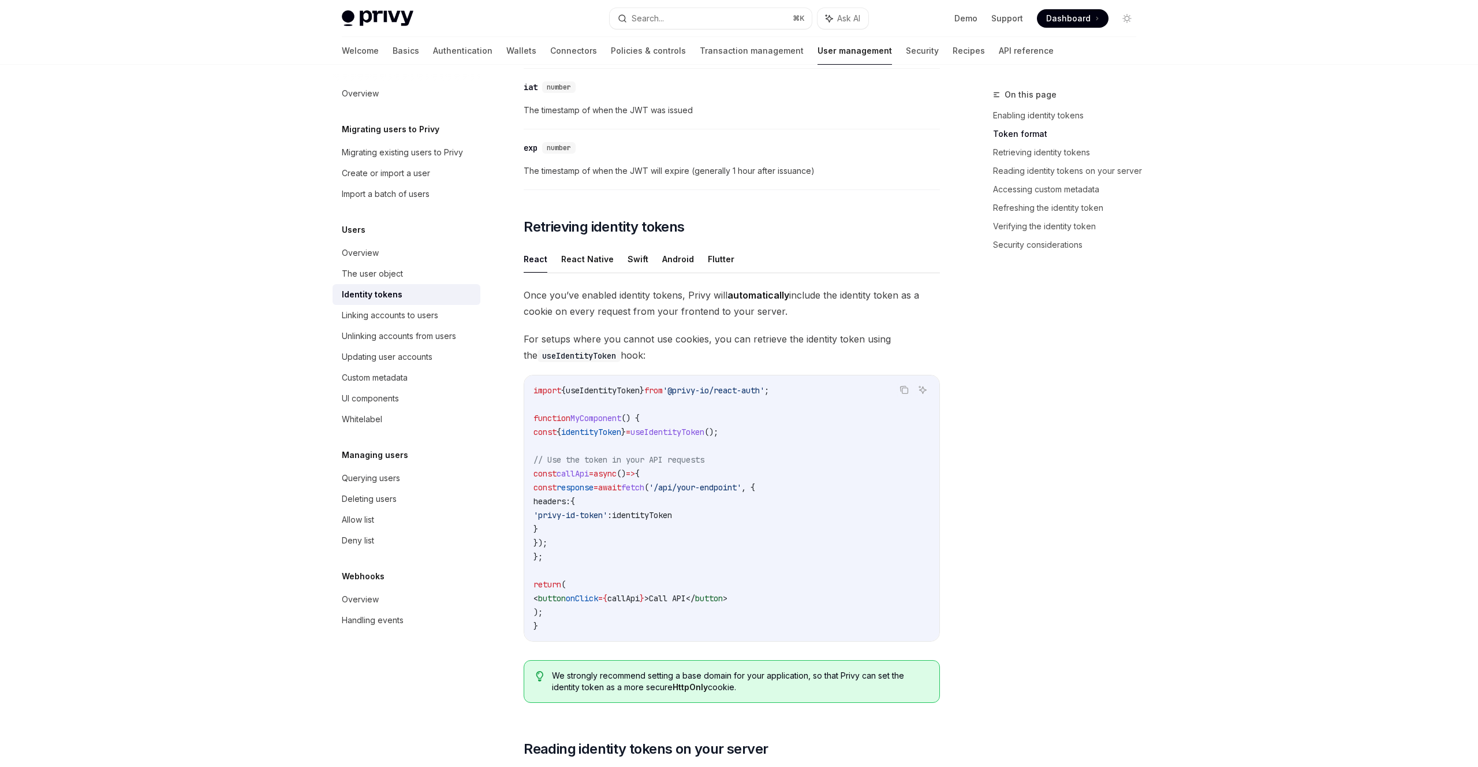
click at [819, 307] on div "React React Native Swift Android Flutter Once you’ve enabled identity tokens, P…" at bounding box center [732, 478] width 416 height 467
click at [819, 307] on span "Once you’ve enabled identity tokens, Privy will automatically include the ident…" at bounding box center [732, 303] width 416 height 32
drag, startPoint x: 816, startPoint y: 307, endPoint x: 820, endPoint y: 285, distance: 22.9
click at [820, 285] on div "React React Native Swift Android Flutter Once you’ve enabled identity tokens, P…" at bounding box center [732, 478] width 416 height 467
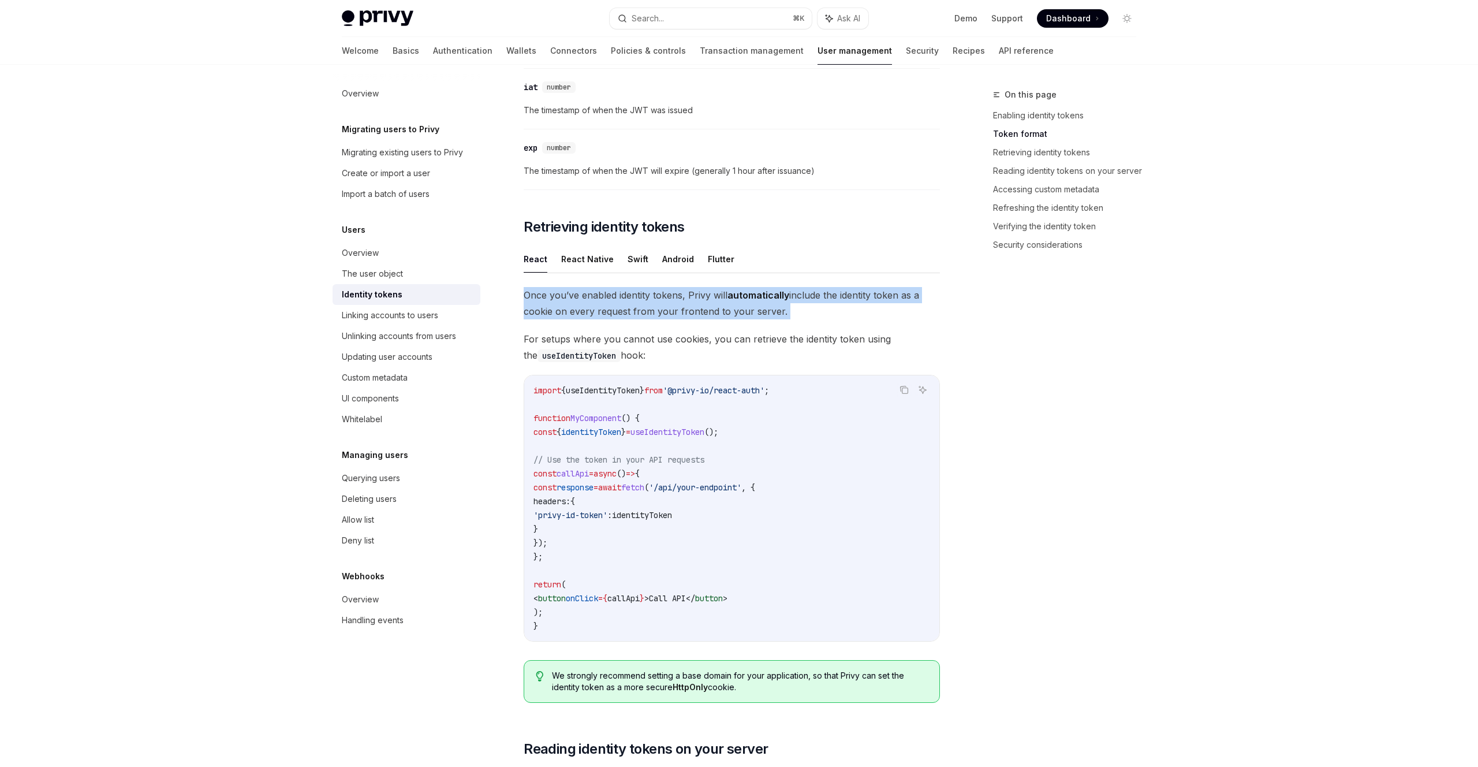
drag, startPoint x: 808, startPoint y: 281, endPoint x: 828, endPoint y: 329, distance: 52.5
click at [828, 329] on div "React React Native Swift Android Flutter Once you’ve enabled identity tokens, P…" at bounding box center [732, 478] width 416 height 467
click at [828, 329] on div "Once you’ve enabled identity tokens, Privy will automatically include the ident…" at bounding box center [732, 499] width 416 height 425
click at [590, 256] on button "React Native" at bounding box center [587, 258] width 53 height 27
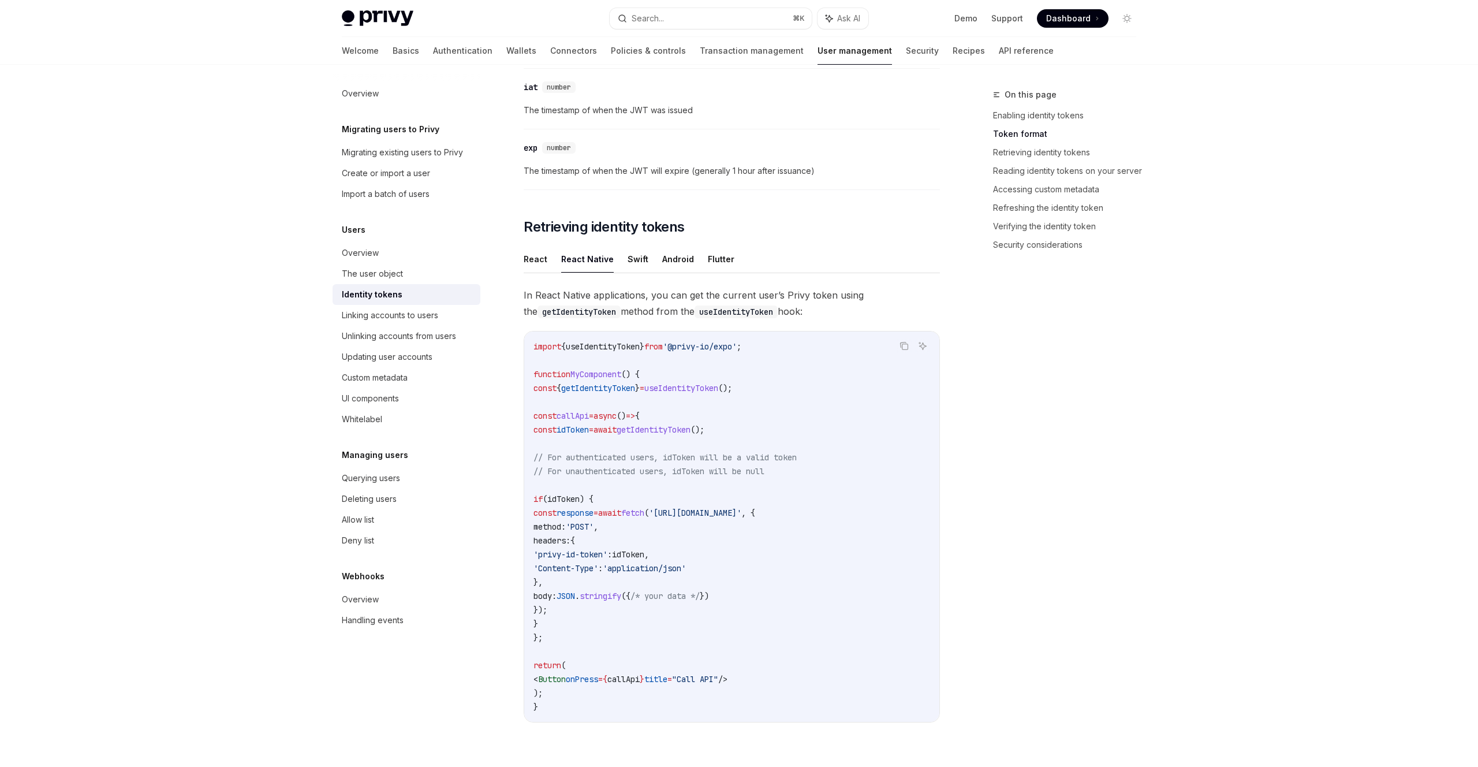
click at [589, 431] on span "idToken" at bounding box center [573, 429] width 32 height 10
click at [680, 438] on code "import { useIdentityToken } from '@privy-io/expo' ; function MyComponent () { c…" at bounding box center [732, 527] width 397 height 374
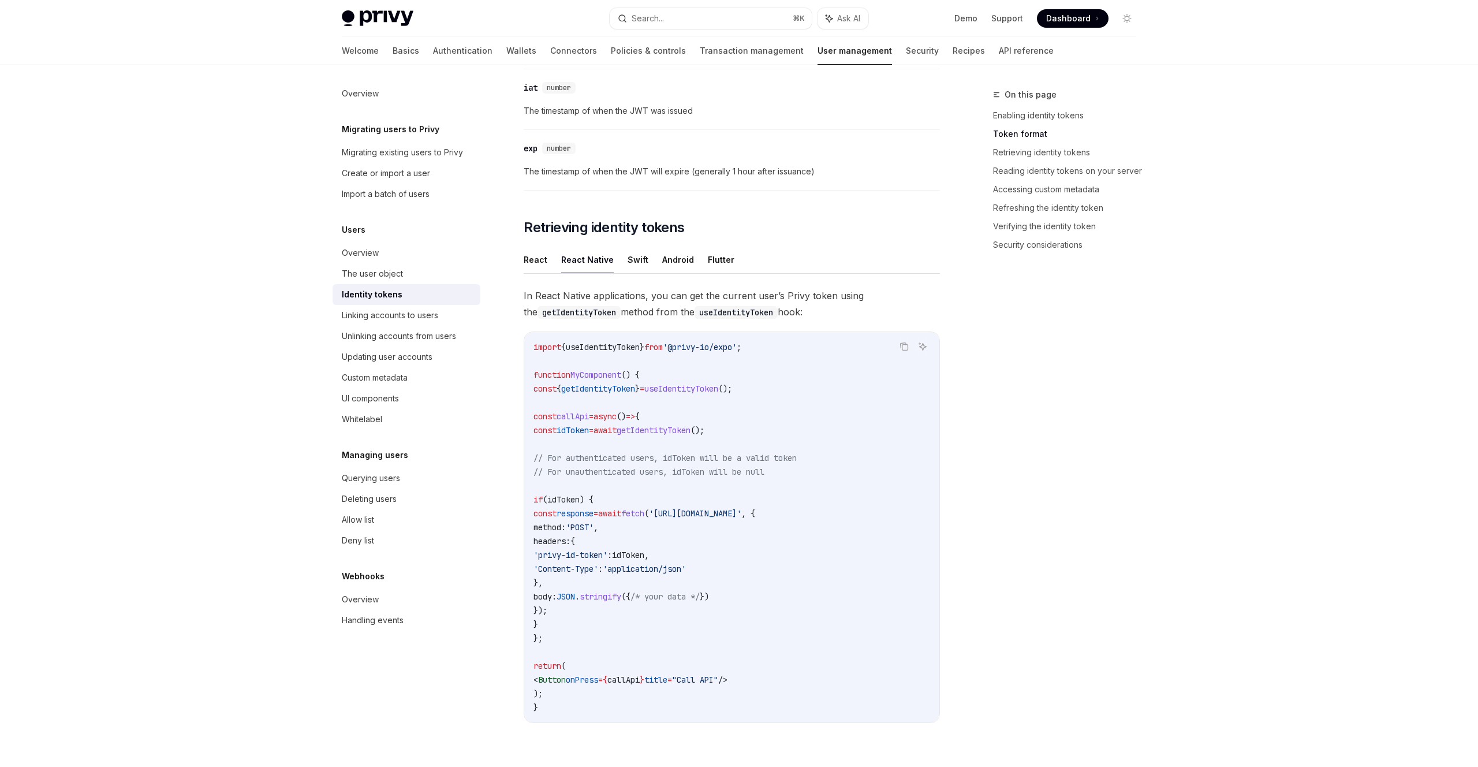
click at [578, 315] on code "getIdentityToken" at bounding box center [579, 312] width 83 height 13
click at [583, 279] on div "React React Native Swift Android Flutter In React Native applications, you can …" at bounding box center [732, 493] width 416 height 495
drag, startPoint x: 588, startPoint y: 279, endPoint x: 612, endPoint y: 281, distance: 23.7
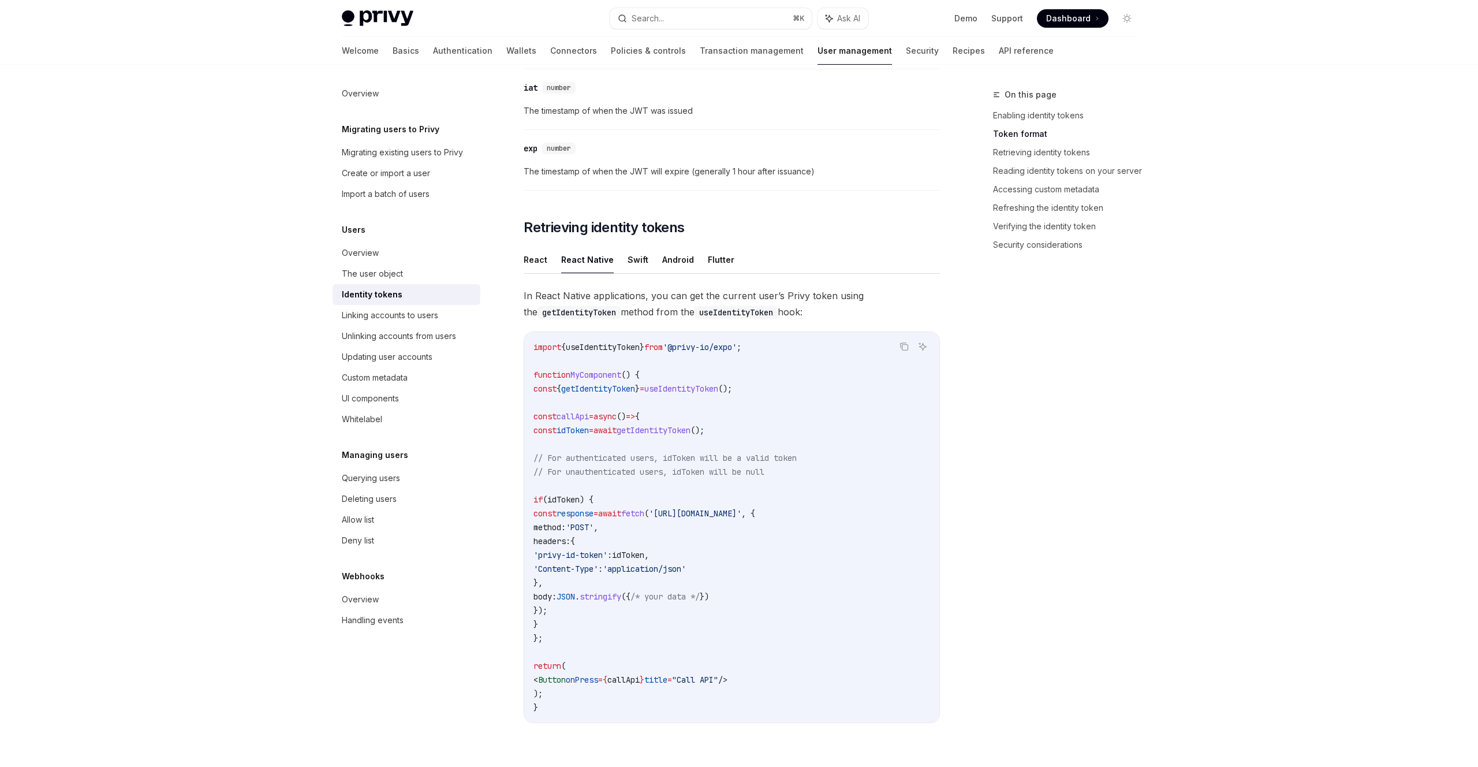
click at [612, 281] on div "React React Native Swift Android Flutter In React Native applications, you can …" at bounding box center [732, 493] width 416 height 495
click at [609, 289] on span "In React Native applications, you can get the current user’s Privy token using …" at bounding box center [732, 303] width 416 height 32
click at [663, 448] on code "import { useIdentityToken } from '@privy-io/expo' ; function MyComponent () { c…" at bounding box center [732, 527] width 397 height 374
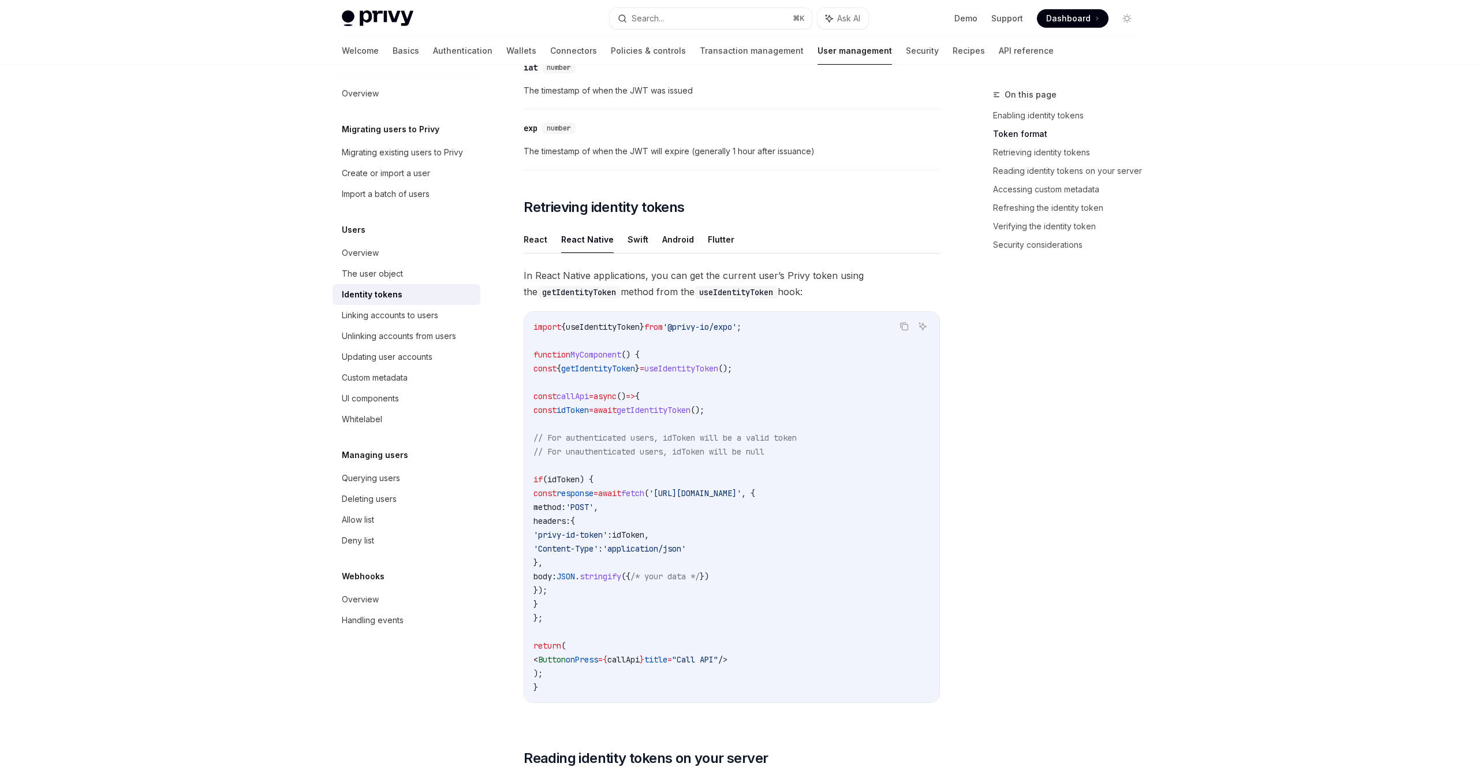
scroll to position [856, 0]
drag, startPoint x: 610, startPoint y: 506, endPoint x: 563, endPoint y: 507, distance: 46.8
click at [563, 507] on code "import { useIdentityToken } from '@privy-io/expo' ; function MyComponent () { c…" at bounding box center [732, 506] width 397 height 374
drag, startPoint x: 765, startPoint y: 451, endPoint x: 631, endPoint y: 444, distance: 133.6
click at [631, 444] on code "import { useIdentityToken } from '@privy-io/expo' ; function MyComponent () { c…" at bounding box center [732, 506] width 397 height 374
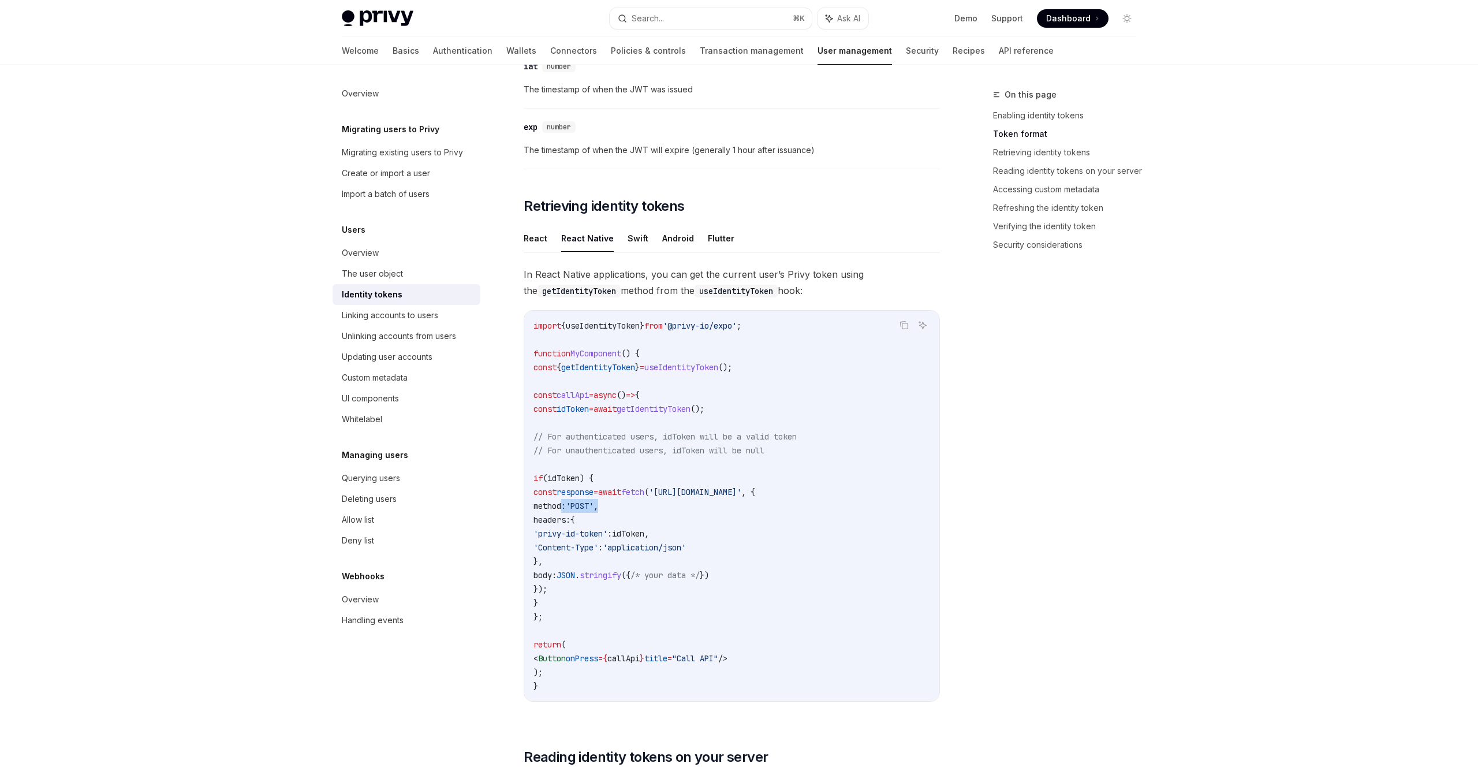
click at [631, 444] on code "import { useIdentityToken } from '@privy-io/expo' ; function MyComponent () { c…" at bounding box center [732, 506] width 397 height 374
drag, startPoint x: 632, startPoint y: 435, endPoint x: 843, endPoint y: 447, distance: 211.1
click at [843, 447] on code "import { useIdentityToken } from '@privy-io/expo' ; function MyComponent () { c…" at bounding box center [732, 506] width 397 height 374
drag, startPoint x: 836, startPoint y: 455, endPoint x: 781, endPoint y: 424, distance: 62.3
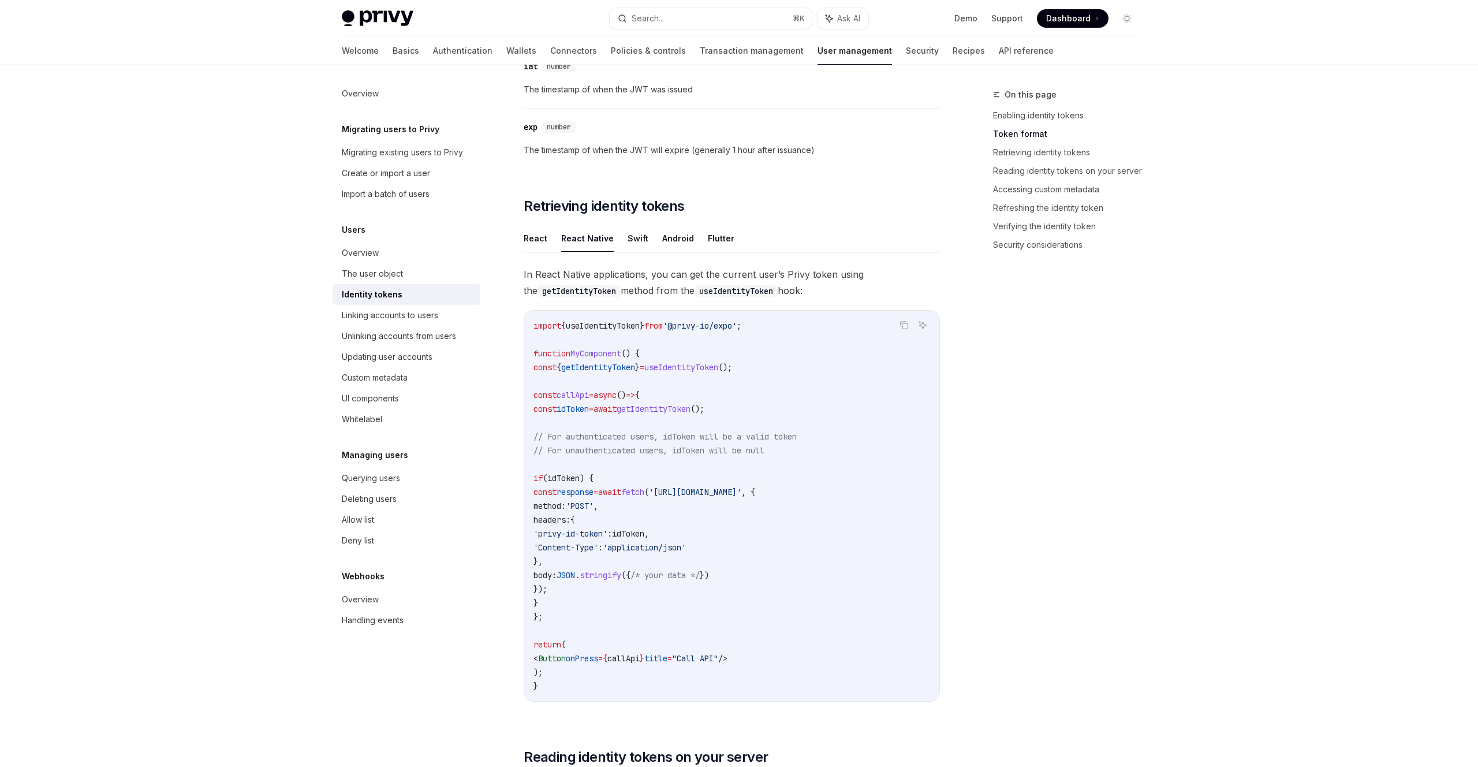
click at [781, 424] on code "import { useIdentityToken } from '@privy-io/expo' ; function MyComponent () { c…" at bounding box center [732, 506] width 397 height 374
drag, startPoint x: 781, startPoint y: 424, endPoint x: 616, endPoint y: 418, distance: 165.3
click at [771, 423] on code "import { useIdentityToken } from '@privy-io/expo' ; function MyComponent () { c…" at bounding box center [732, 506] width 397 height 374
click at [589, 411] on span "idToken" at bounding box center [573, 409] width 32 height 10
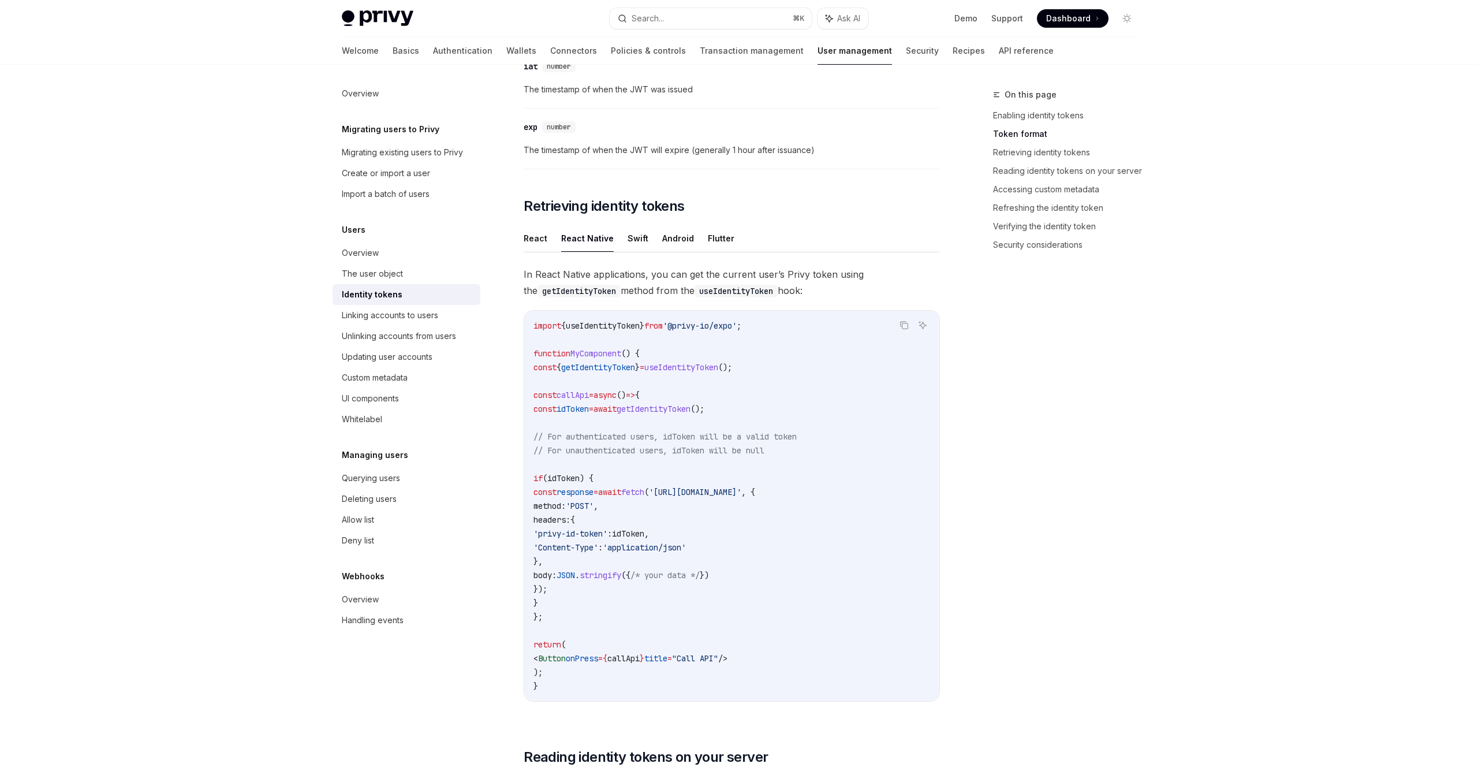
click at [692, 400] on code "import { useIdentityToken } from '@privy-io/expo' ; function MyComponent () { c…" at bounding box center [732, 506] width 397 height 374
click at [690, 407] on span "getIdentityToken" at bounding box center [654, 409] width 74 height 10
copy span "getIdentityToken"
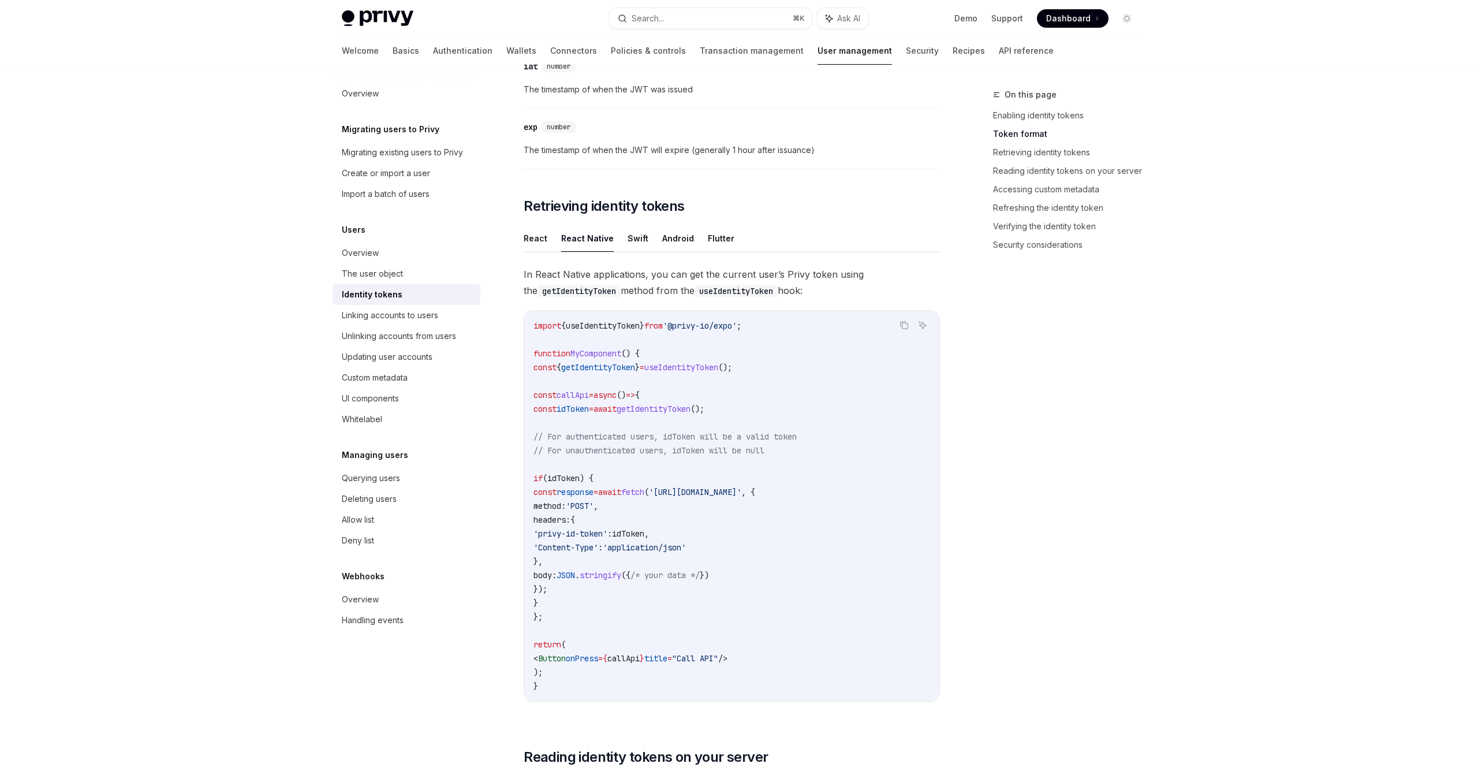
scroll to position [857, 0]
drag, startPoint x: 640, startPoint y: 474, endPoint x: 621, endPoint y: 424, distance: 53.5
click at [640, 474] on code "import { useIdentityToken } from '@privy-io/expo' ; function MyComponent () { c…" at bounding box center [732, 505] width 397 height 374
drag, startPoint x: 622, startPoint y: 427, endPoint x: 641, endPoint y: 558, distance: 133.0
click at [641, 558] on code "import { useIdentityToken } from '@privy-io/expo' ; function MyComponent () { c…" at bounding box center [732, 505] width 397 height 374
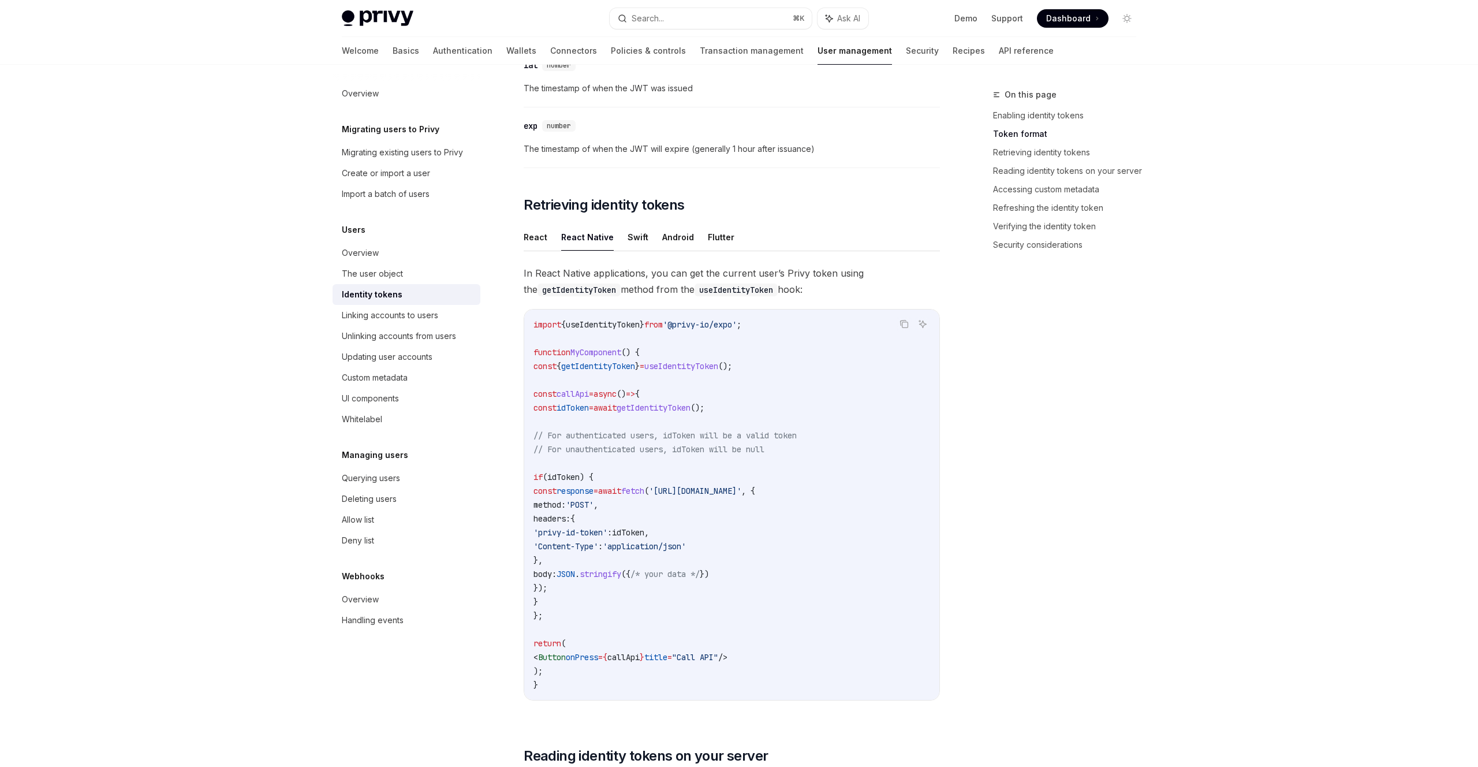
click at [641, 558] on code "import { useIdentityToken } from '@privy-io/expo' ; function MyComponent () { c…" at bounding box center [732, 505] width 397 height 374
drag, startPoint x: 674, startPoint y: 619, endPoint x: 688, endPoint y: 545, distance: 75.8
click at [688, 545] on code "import { useIdentityToken } from '@privy-io/expo' ; function MyComponent () { c…" at bounding box center [732, 505] width 397 height 374
drag, startPoint x: 688, startPoint y: 545, endPoint x: 696, endPoint y: 502, distance: 42.8
click at [686, 544] on span "'application/json'" at bounding box center [644, 546] width 83 height 10
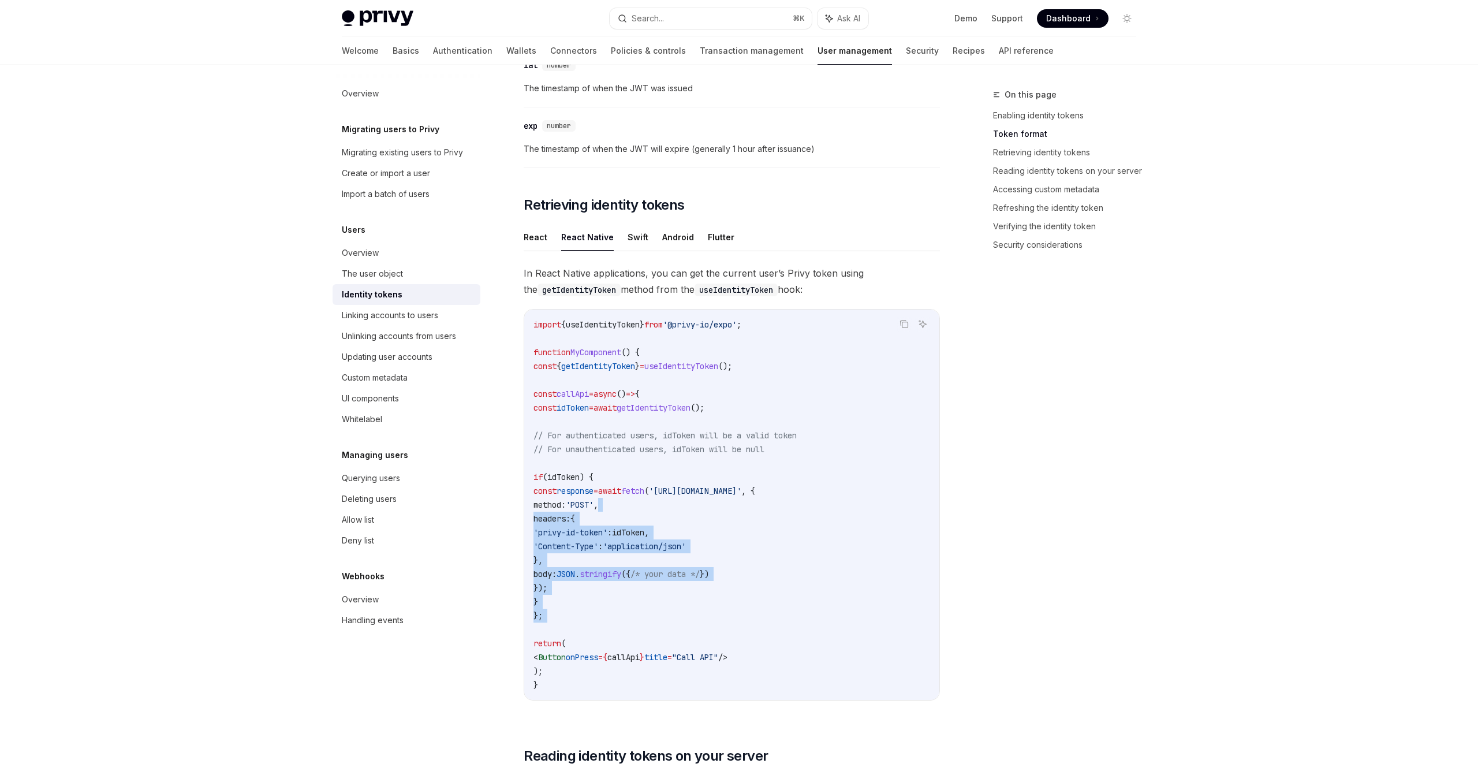
drag, startPoint x: 696, startPoint y: 502, endPoint x: 681, endPoint y: 634, distance: 132.5
click at [681, 634] on code "import { useIdentityToken } from '@privy-io/expo' ; function MyComponent () { c…" at bounding box center [732, 505] width 397 height 374
click at [680, 632] on code "import { useIdentityToken } from '@privy-io/expo' ; function MyComponent () { c…" at bounding box center [732, 505] width 397 height 374
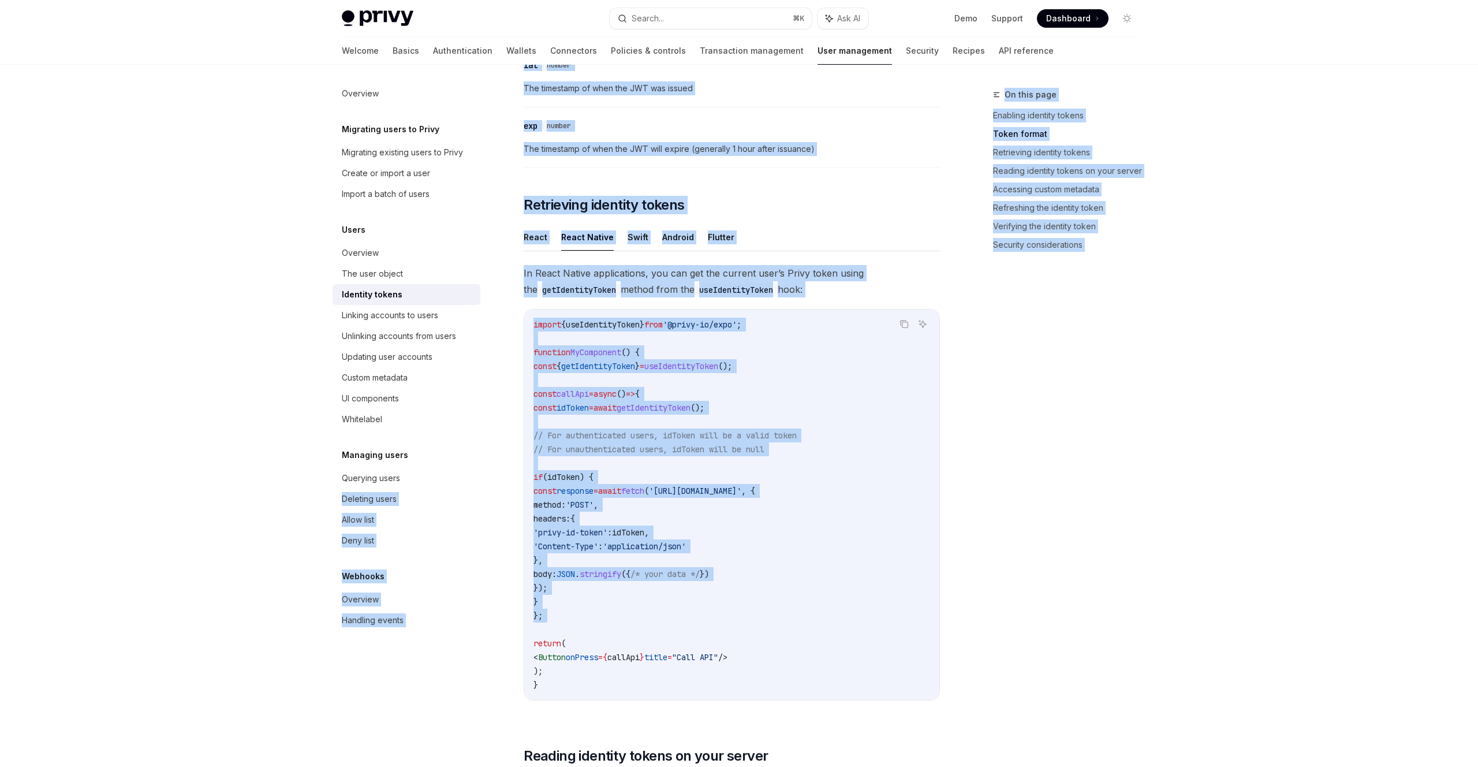
drag, startPoint x: 627, startPoint y: 547, endPoint x: 494, endPoint y: 479, distance: 149.3
drag, startPoint x: 579, startPoint y: 497, endPoint x: 560, endPoint y: 490, distance: 20.1
click at [579, 497] on code "import { useIdentityToken } from '@privy-io/expo' ; function MyComponent () { c…" at bounding box center [732, 505] width 397 height 374
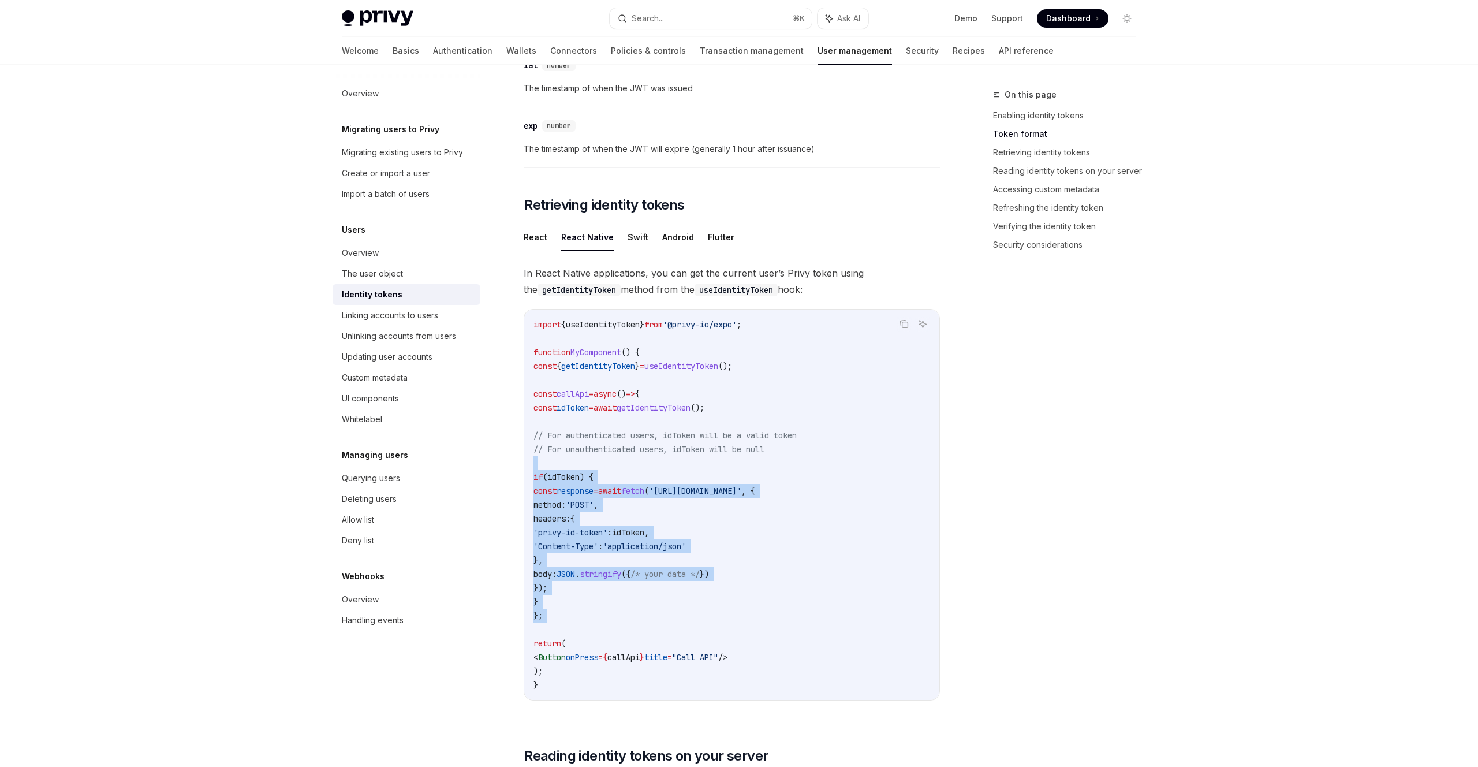
drag, startPoint x: 560, startPoint y: 486, endPoint x: 685, endPoint y: 621, distance: 184.7
click at [683, 624] on code "import { useIdentityToken } from '@privy-io/expo' ; function MyComponent () { c…" at bounding box center [732, 505] width 397 height 374
click at [686, 621] on code "import { useIdentityToken } from '@privy-io/expo' ; function MyComponent () { c…" at bounding box center [732, 505] width 397 height 374
drag, startPoint x: 655, startPoint y: 607, endPoint x: 669, endPoint y: 486, distance: 121.5
click at [669, 486] on code "import { useIdentityToken } from '@privy-io/expo' ; function MyComponent () { c…" at bounding box center [732, 505] width 397 height 374
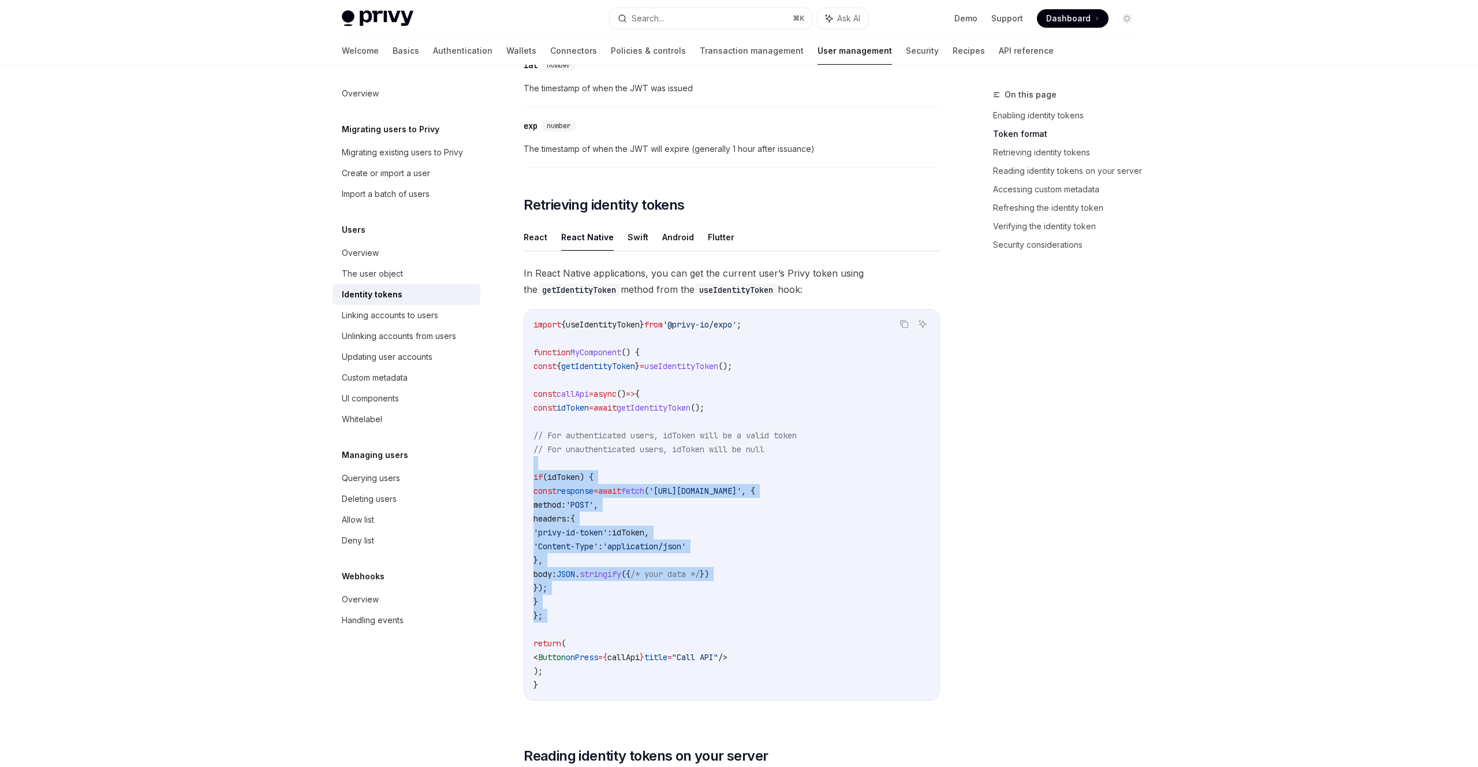
drag, startPoint x: 669, startPoint y: 486, endPoint x: 669, endPoint y: 419, distance: 67.0
click at [671, 482] on code "import { useIdentityToken } from '@privy-io/expo' ; function MyComponent () { c…" at bounding box center [732, 505] width 397 height 374
drag, startPoint x: 669, startPoint y: 419, endPoint x: 647, endPoint y: 615, distance: 197.0
click at [647, 615] on code "import { useIdentityToken } from '@privy-io/expo' ; function MyComponent () { c…" at bounding box center [732, 505] width 397 height 374
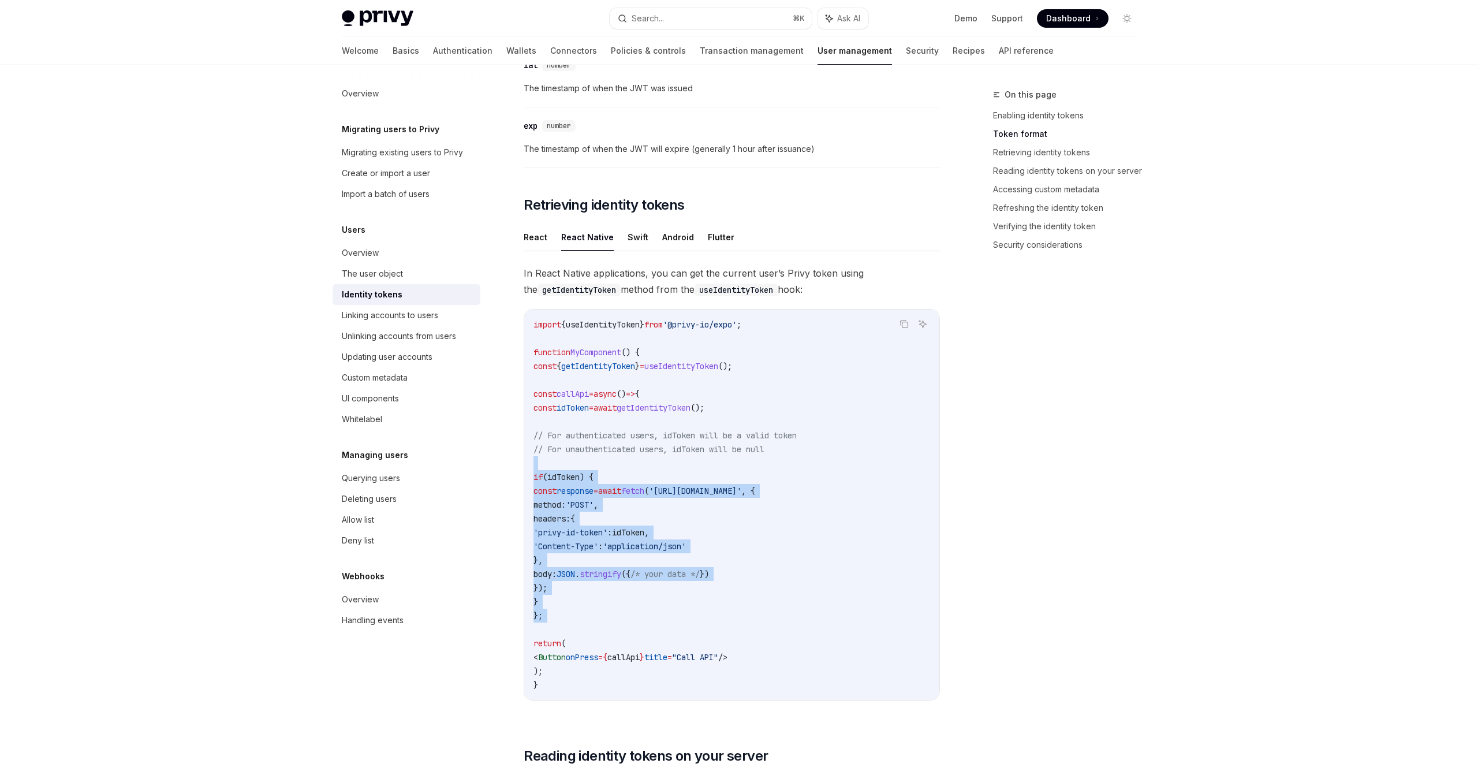
drag, startPoint x: 547, startPoint y: 473, endPoint x: 650, endPoint y: 616, distance: 175.8
click at [642, 623] on code "import { useIdentityToken } from '@privy-io/expo' ; function MyComponent () { c…" at bounding box center [732, 505] width 397 height 374
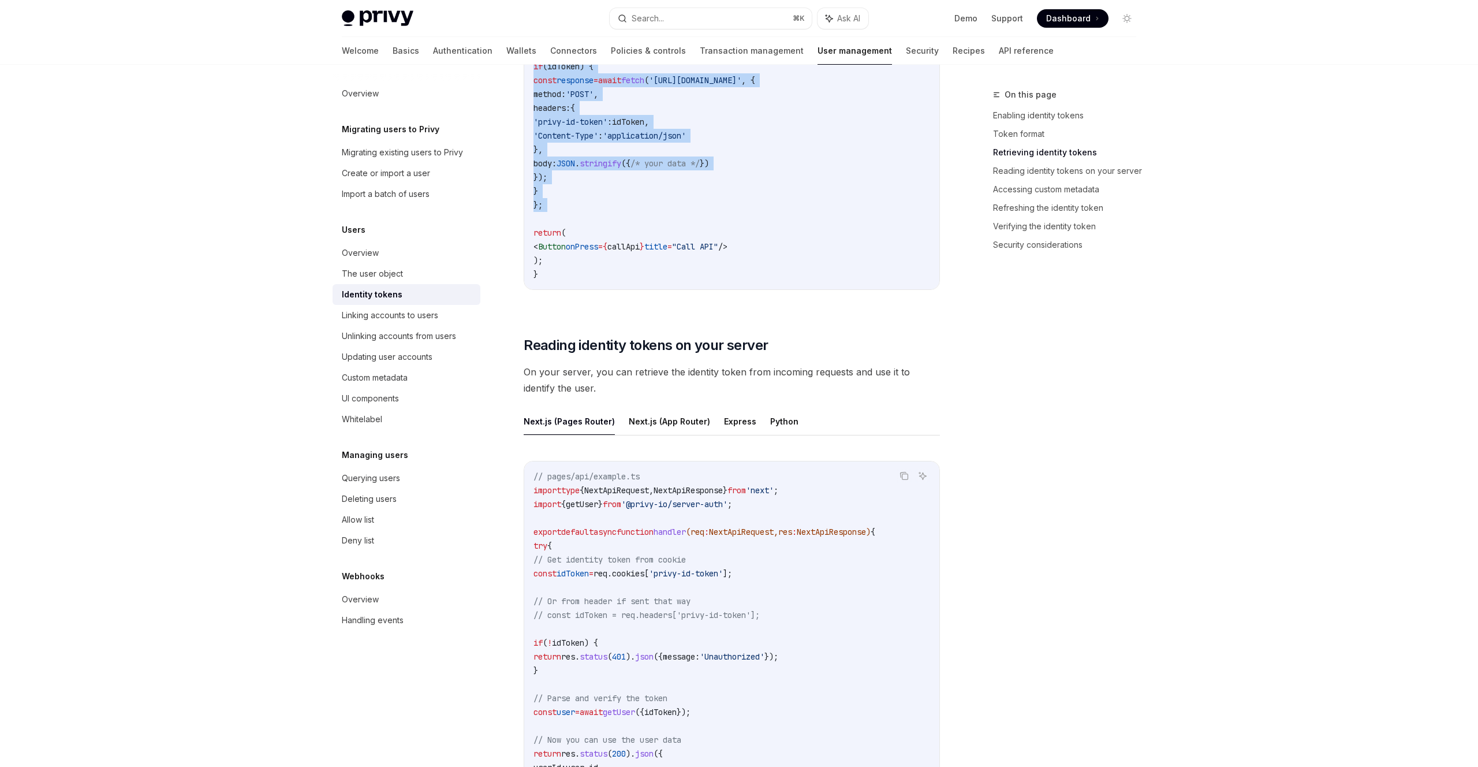
scroll to position [1270, 0]
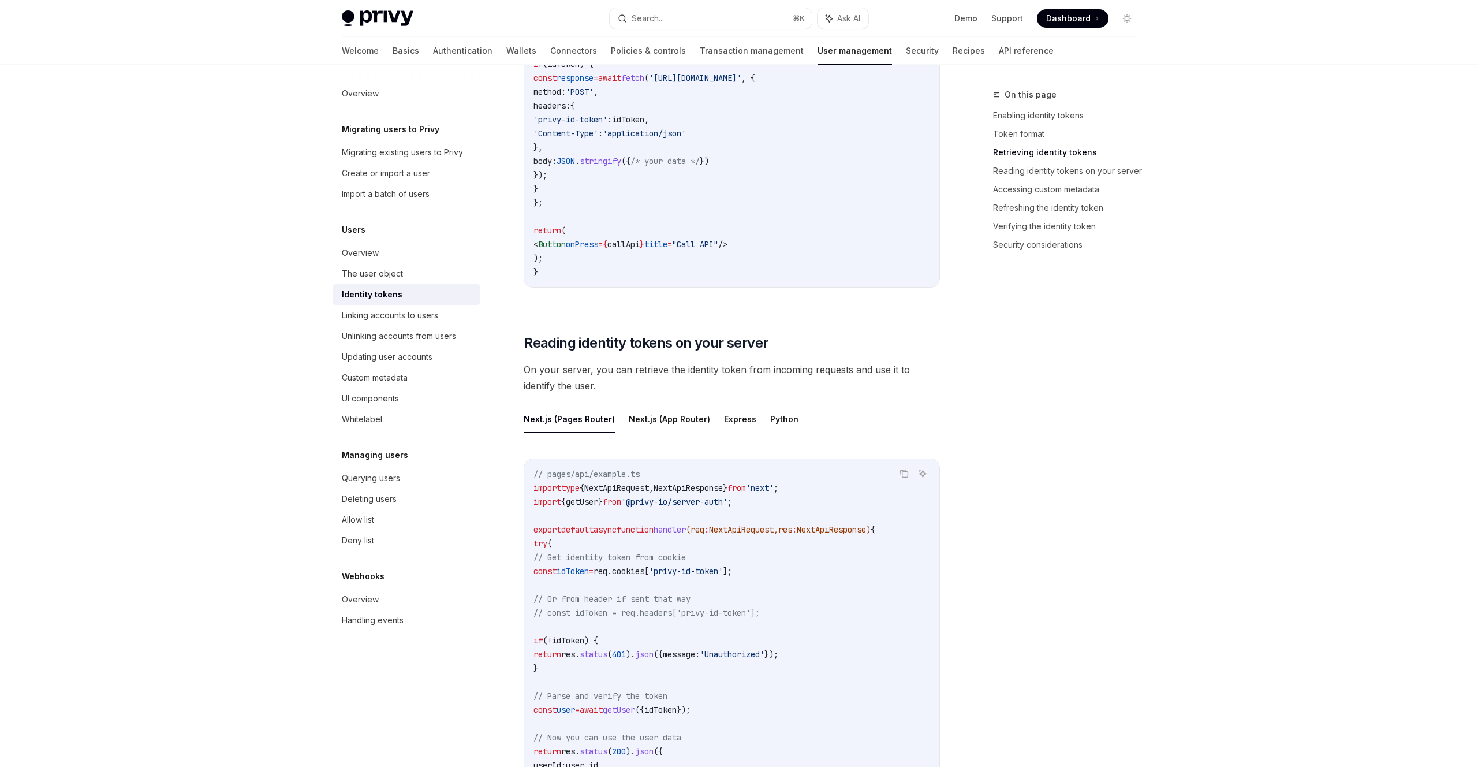
click at [798, 598] on code "// pages/api/example.ts import type { NextApiRequest , NextApiResponse } from '…" at bounding box center [732, 668] width 397 height 402
click at [774, 530] on span "NextApiRequest" at bounding box center [741, 529] width 65 height 10
click at [830, 573] on code "// pages/api/example.ts import type { NextApiRequest , NextApiResponse } from '…" at bounding box center [732, 668] width 397 height 402
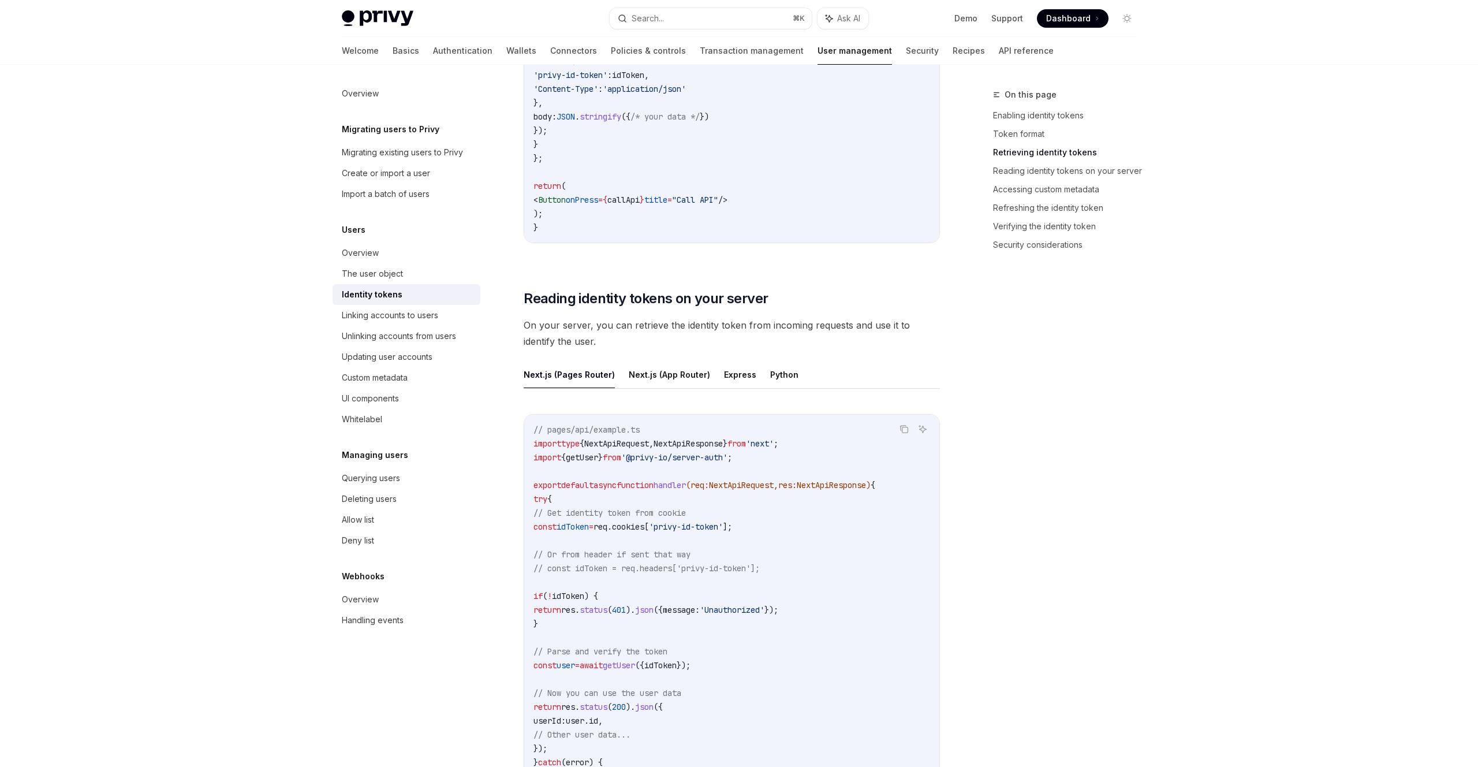
scroll to position [1387, 0]
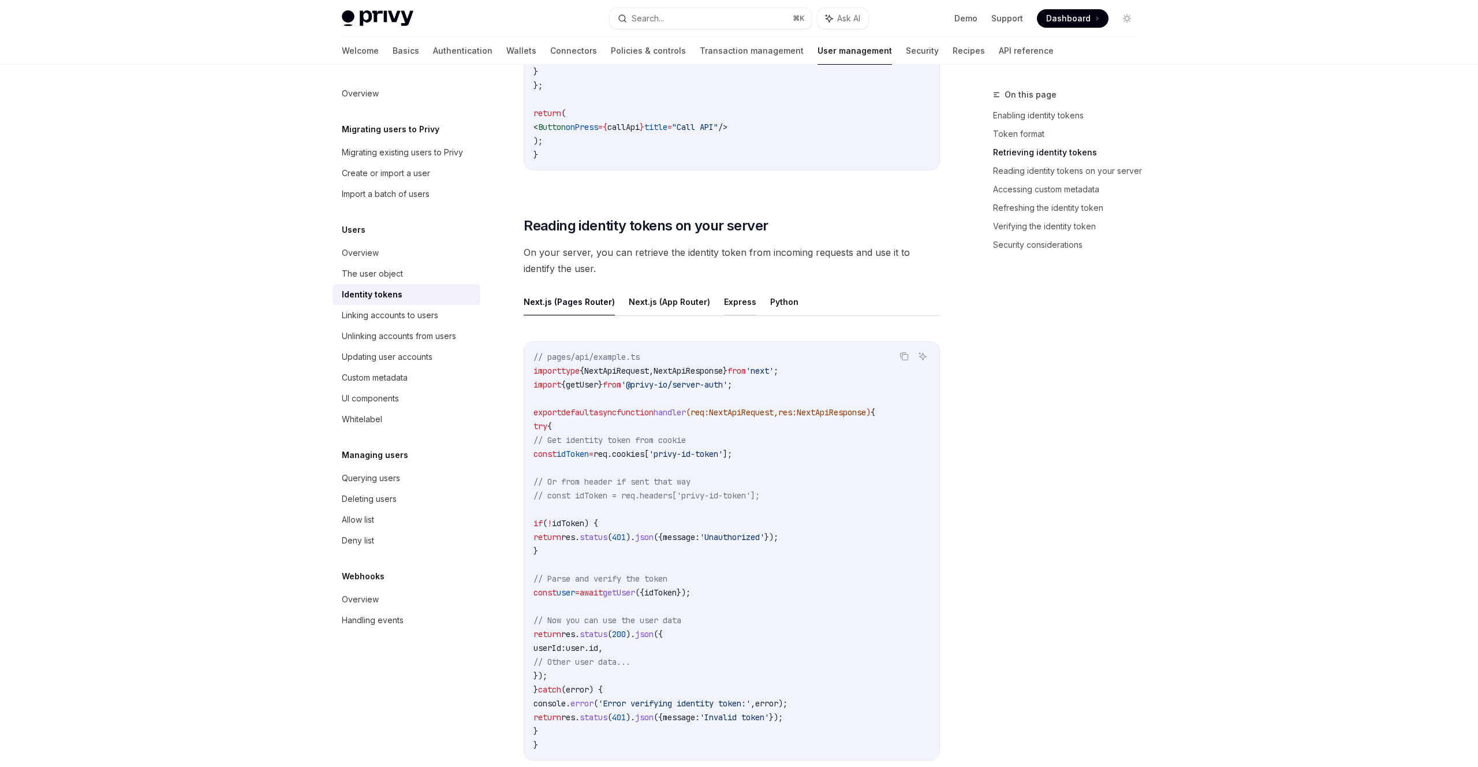
click at [733, 302] on button "Express" at bounding box center [740, 301] width 32 height 27
type textarea "*"
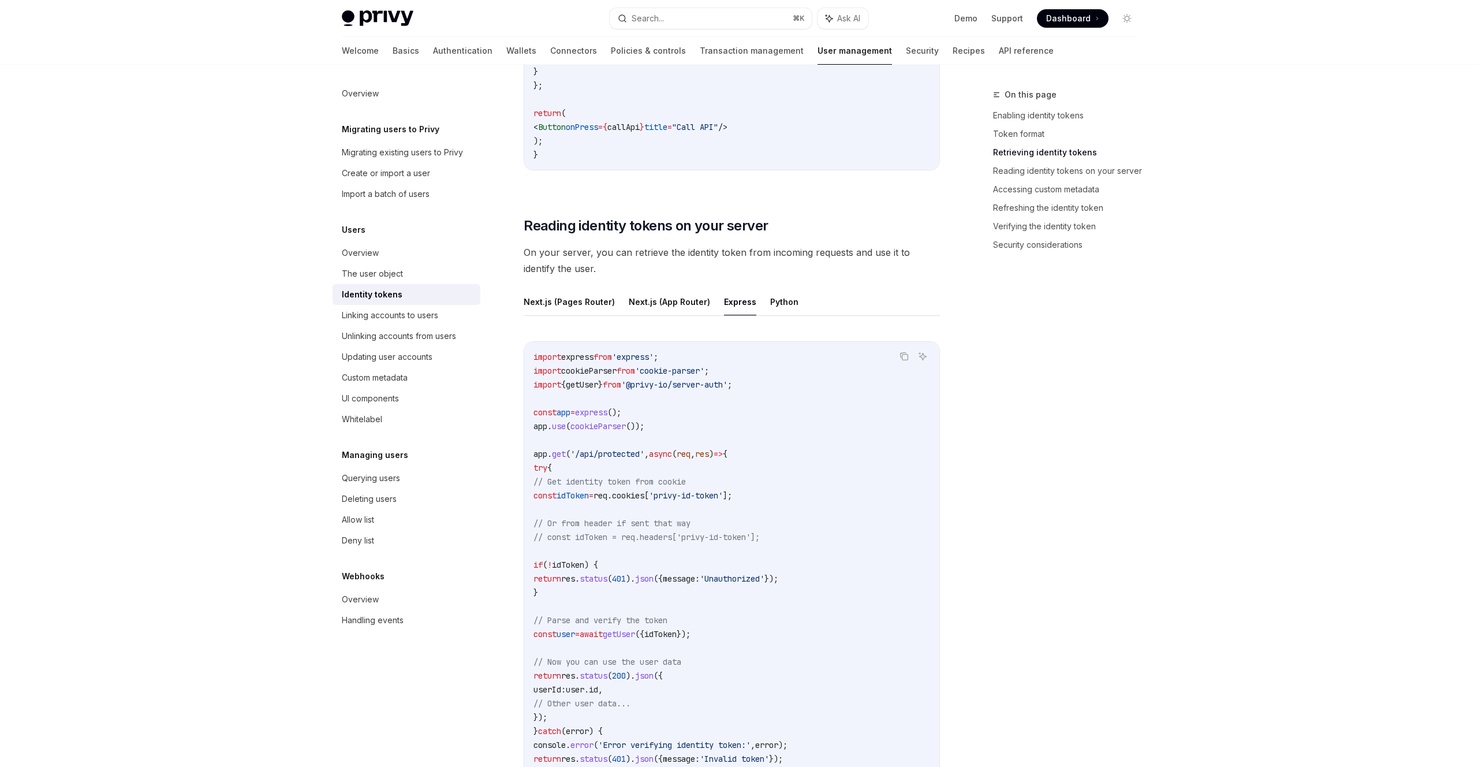
click at [728, 386] on span "'@privy-io/server-auth'" at bounding box center [674, 384] width 106 height 10
drag, startPoint x: 746, startPoint y: 386, endPoint x: 673, endPoint y: 381, distance: 72.9
click at [673, 381] on span "'@privy-io/server-auth'" at bounding box center [674, 384] width 106 height 10
copy span "privy-io/server-auth"
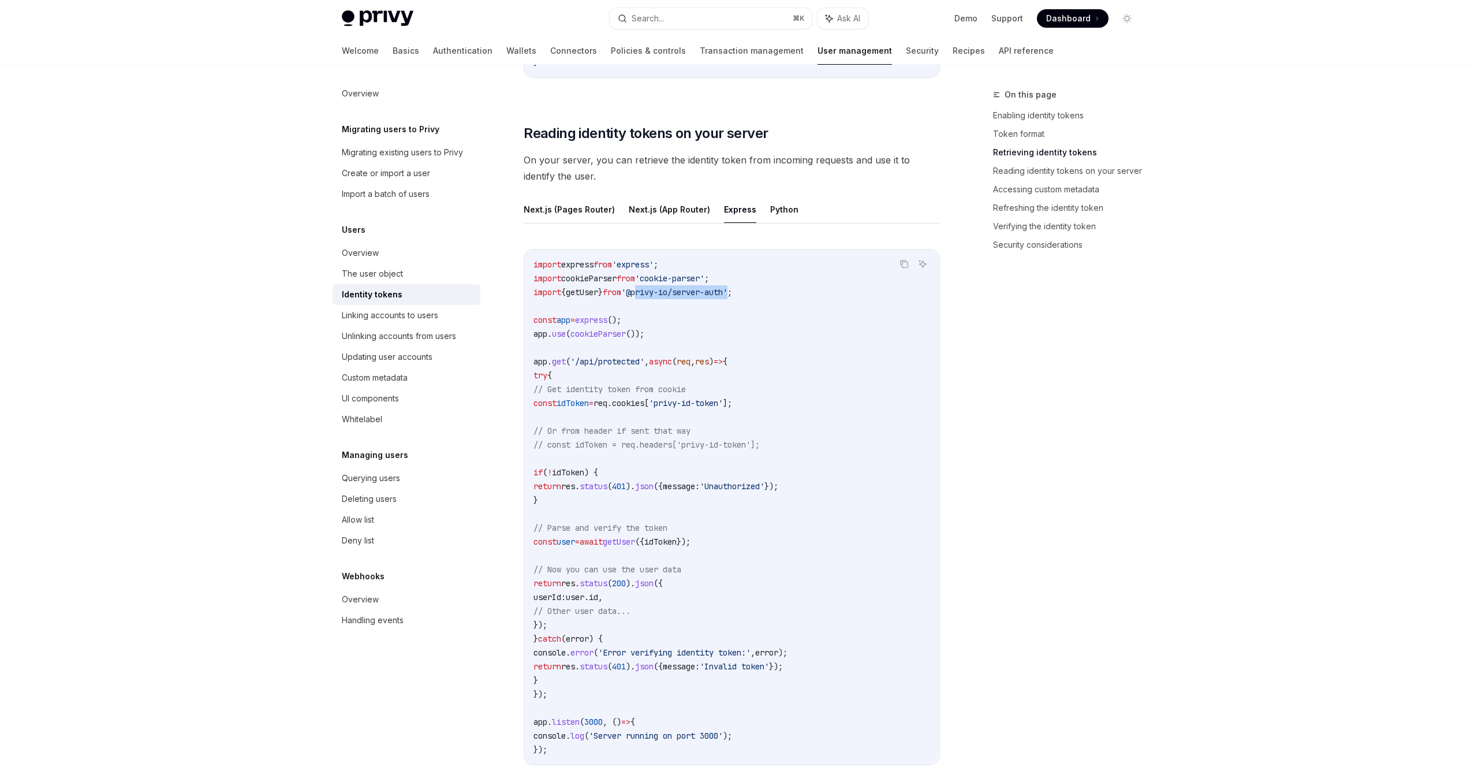
scroll to position [1481, 0]
click at [598, 292] on span "getUser" at bounding box center [582, 290] width 32 height 10
copy span "getUser"
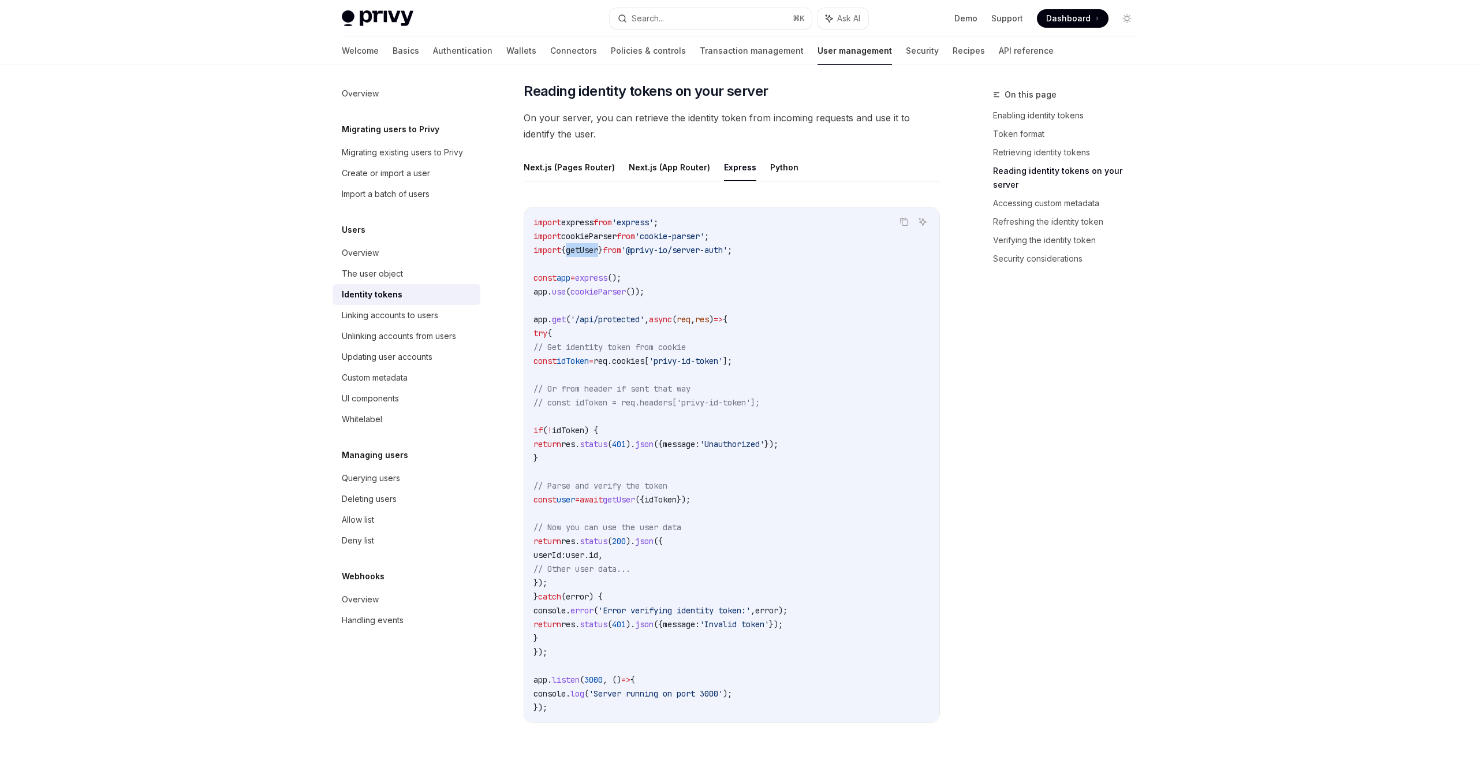
scroll to position [1526, 0]
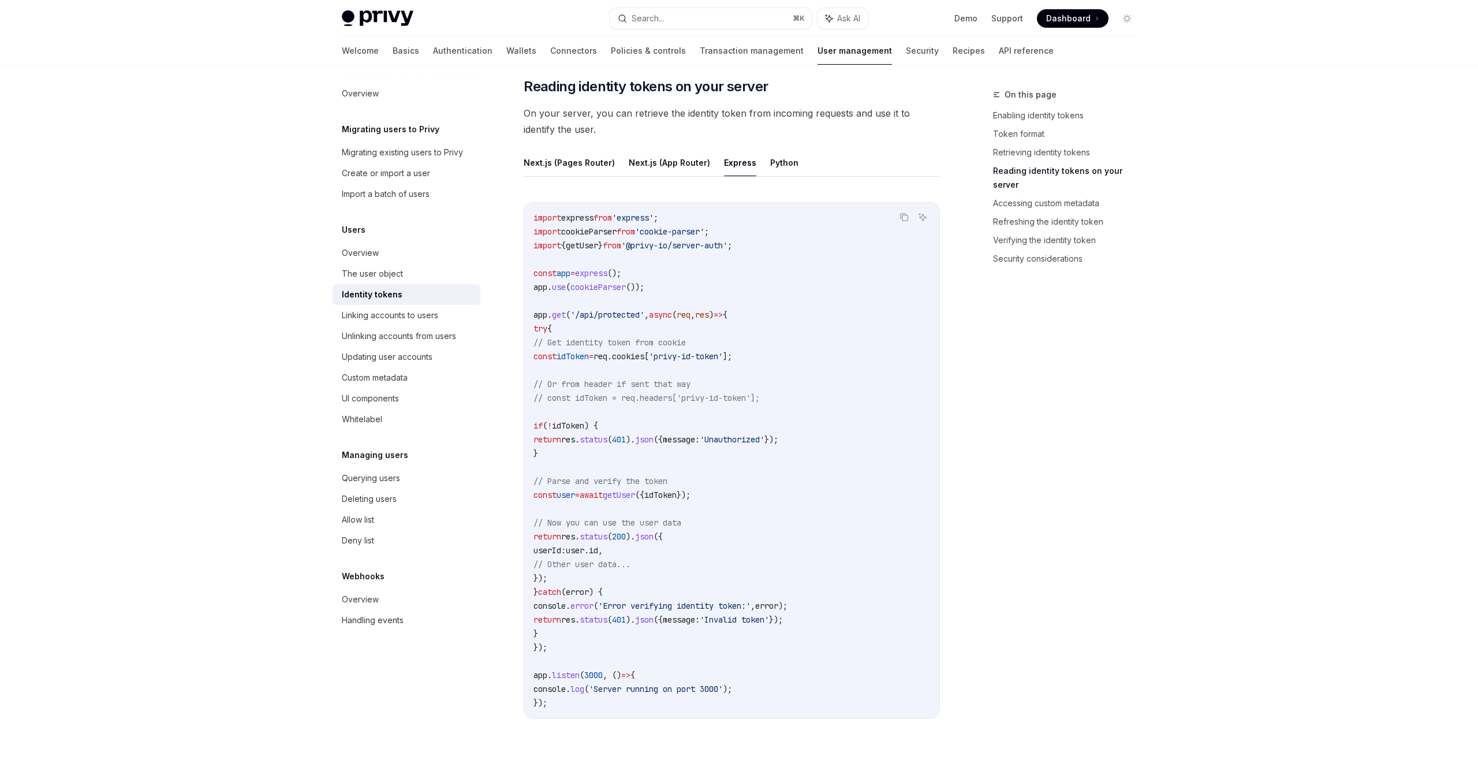
drag, startPoint x: 706, startPoint y: 448, endPoint x: 707, endPoint y: 468, distance: 19.7
click at [706, 448] on code "import express from 'express' ; import cookieParser from 'cookie-parser' ; impo…" at bounding box center [732, 460] width 397 height 499
click at [725, 528] on code "import express from 'express' ; import cookieParser from 'cookie-parser' ; impo…" at bounding box center [732, 460] width 397 height 499
click at [677, 493] on span "idToken" at bounding box center [660, 495] width 32 height 10
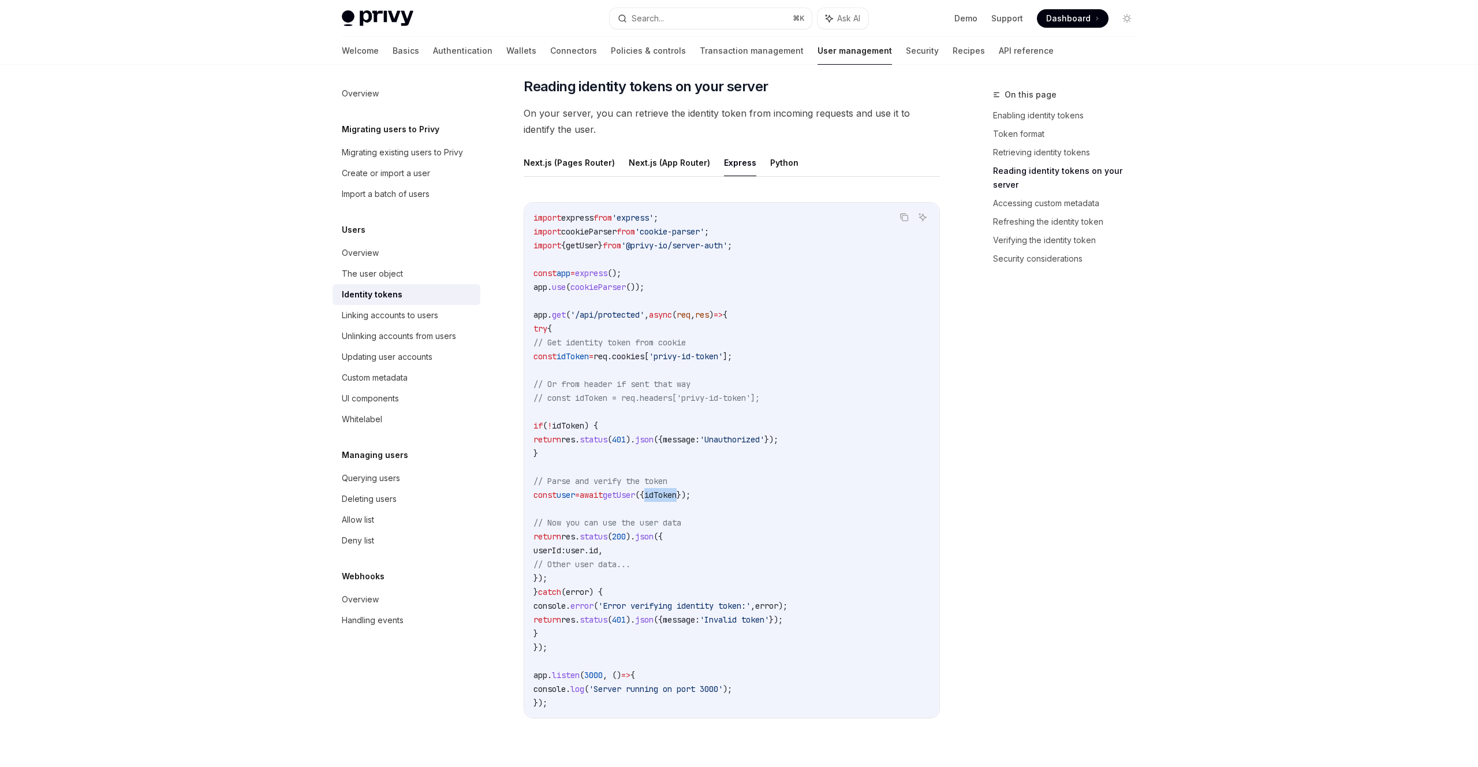
copy span "idToken"
click at [644, 359] on span "cookies" at bounding box center [628, 356] width 32 height 10
copy code "const idToken = req . cookies [ 'privy-id-token' ];"
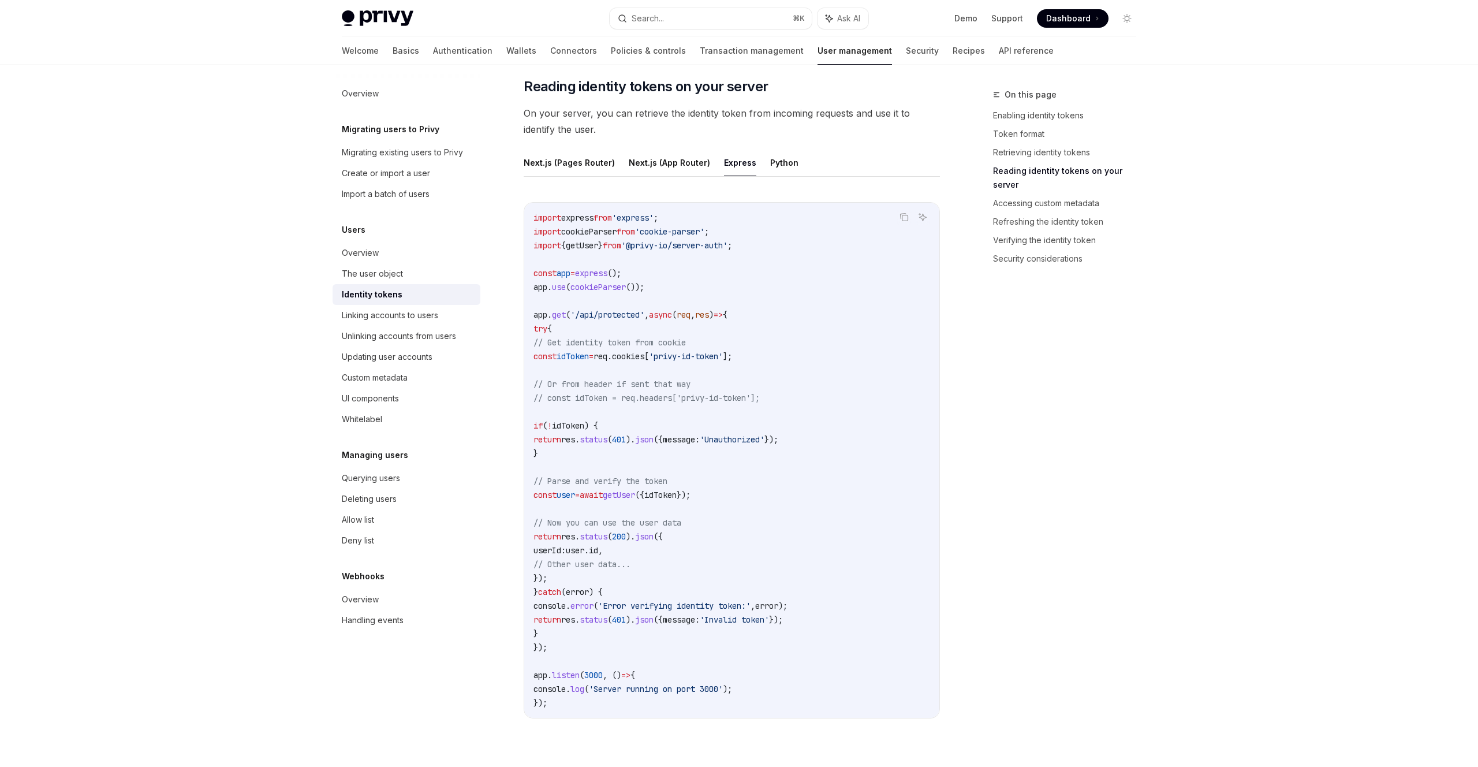
click at [614, 379] on span "// Or from header if sent that way" at bounding box center [612, 384] width 157 height 10
click at [589, 355] on span "idToken" at bounding box center [573, 356] width 32 height 10
copy code "const idToken = req . cookies [ 'privy-id-token' ];"
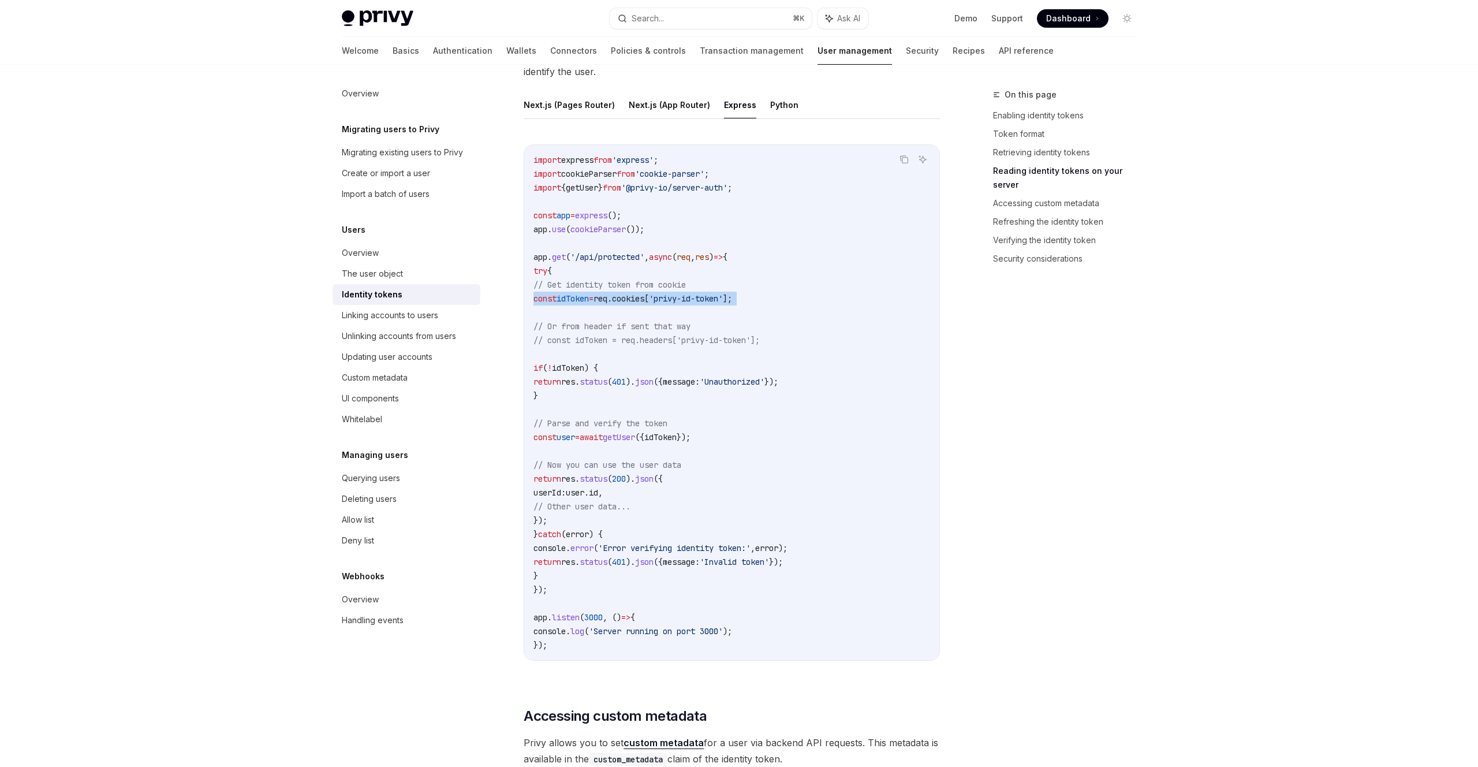
scroll to position [1594, 0]
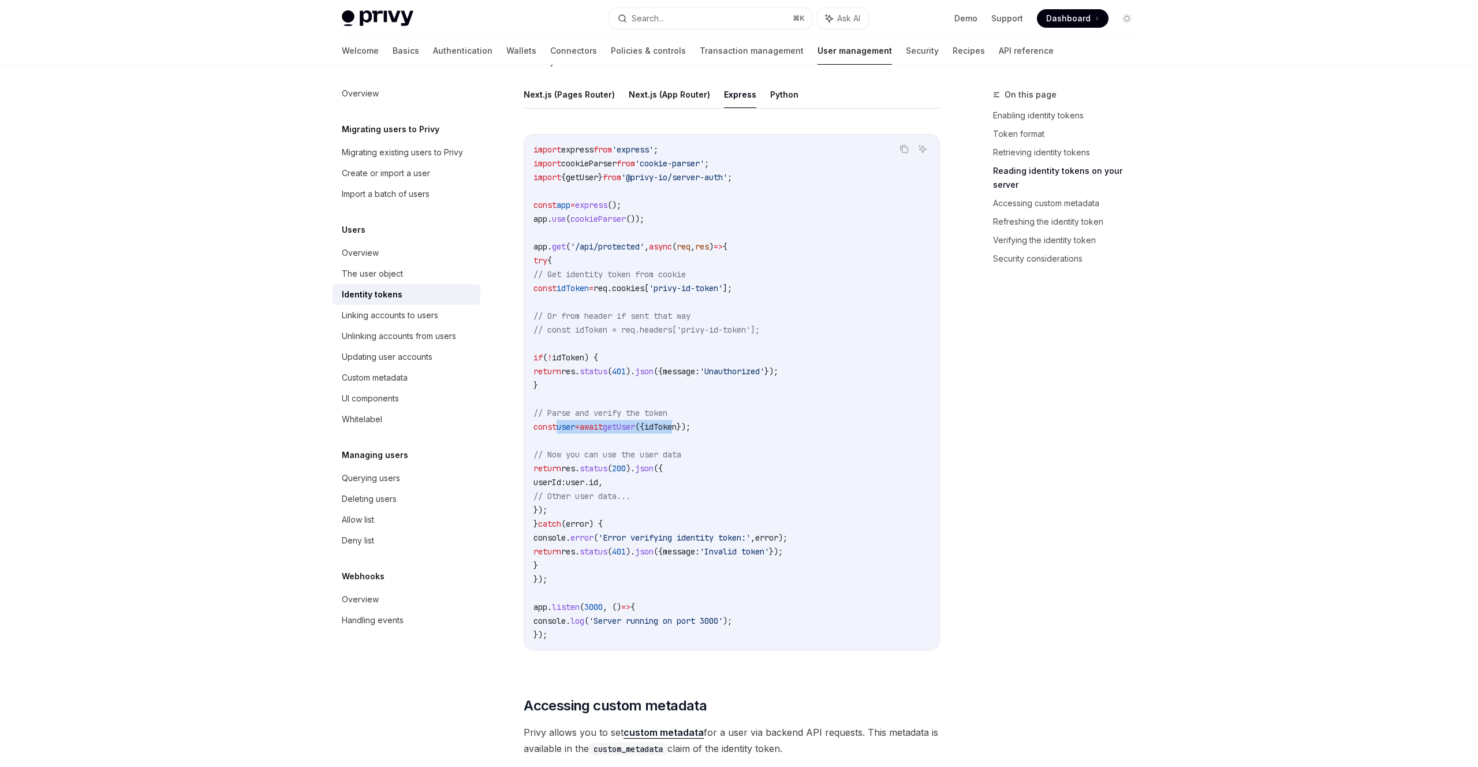
drag, startPoint x: 576, startPoint y: 428, endPoint x: 723, endPoint y: 425, distance: 147.3
click at [691, 425] on span "const user = await getUser ({ idToken });" at bounding box center [612, 427] width 157 height 10
drag, startPoint x: 747, startPoint y: 427, endPoint x: 774, endPoint y: 424, distance: 26.7
click at [748, 427] on code "import express from 'express' ; import cookieParser from 'cookie-parser' ; impo…" at bounding box center [732, 392] width 397 height 499
drag, startPoint x: 774, startPoint y: 424, endPoint x: 644, endPoint y: 428, distance: 130.0
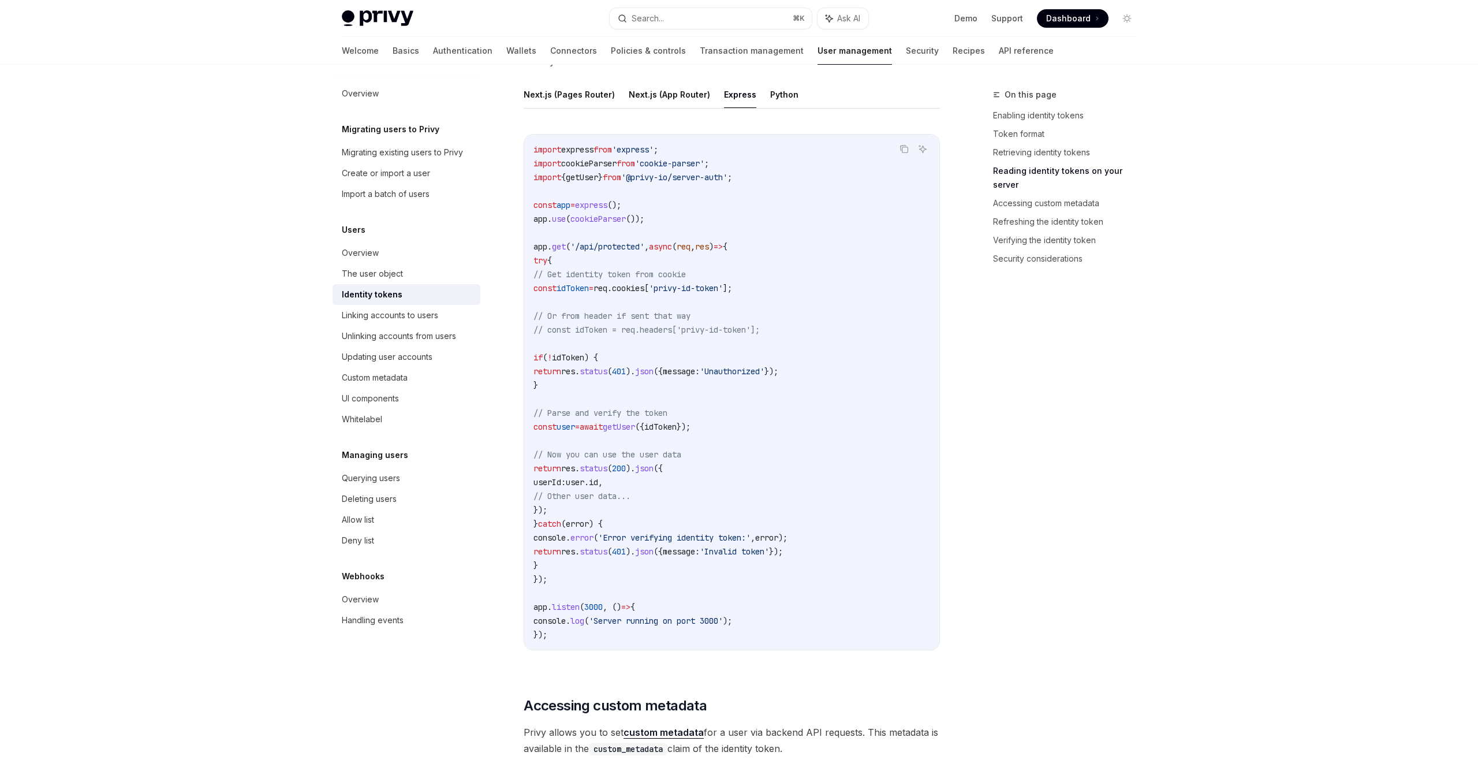
click at [644, 428] on code "import express from 'express' ; import cookieParser from 'cookie-parser' ; impo…" at bounding box center [732, 392] width 397 height 499
click at [677, 427] on span "idToken" at bounding box center [660, 427] width 32 height 10
drag, startPoint x: 595, startPoint y: 400, endPoint x: 620, endPoint y: 426, distance: 36.4
click at [597, 400] on code "import express from 'express' ; import cookieParser from 'cookie-parser' ; impo…" at bounding box center [732, 392] width 397 height 499
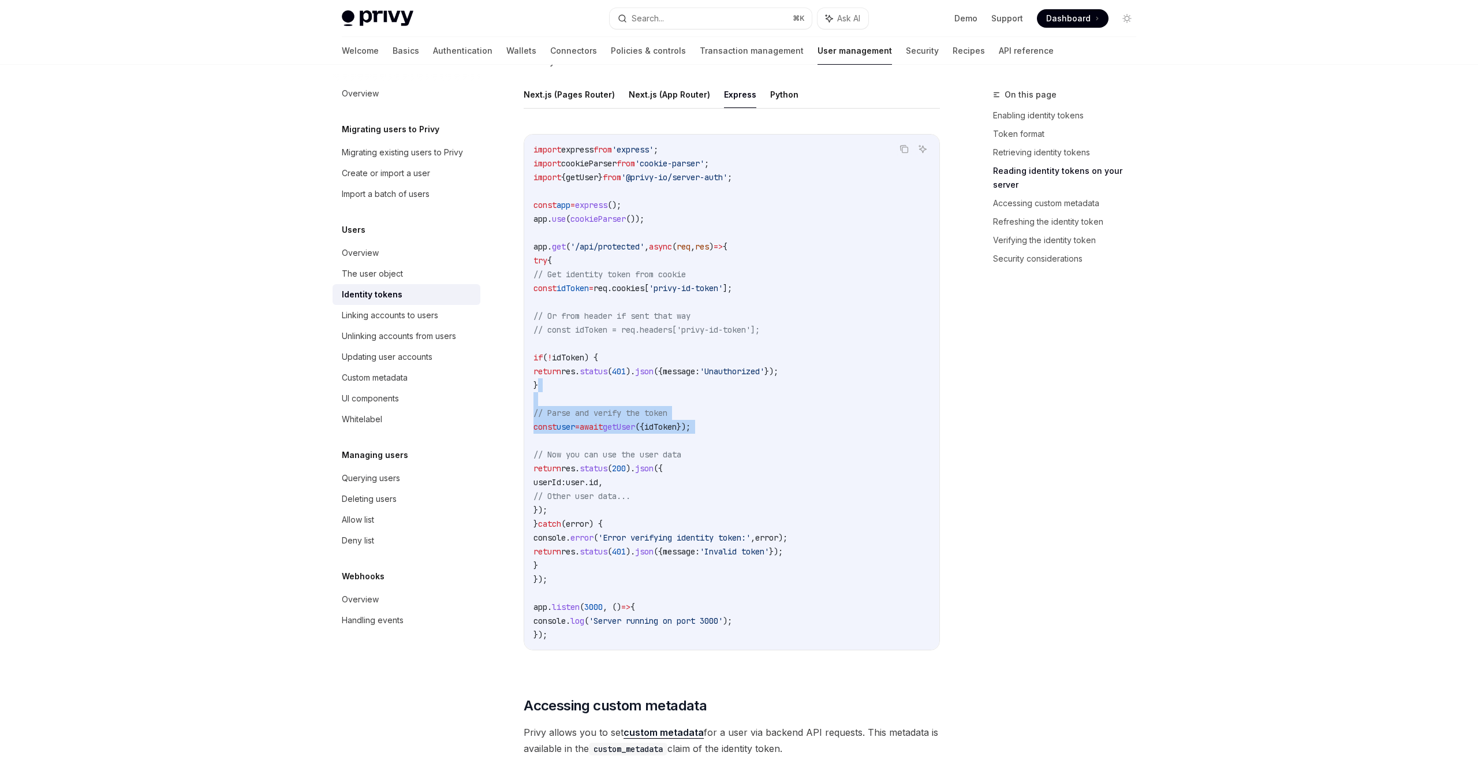
drag, startPoint x: 637, startPoint y: 437, endPoint x: 642, endPoint y: 389, distance: 48.2
click at [642, 389] on code "import express from 'express' ; import cookieParser from 'cookie-parser' ; impo…" at bounding box center [732, 392] width 397 height 499
click at [813, 394] on code "import express from 'express' ; import cookieParser from 'cookie-parser' ; impo…" at bounding box center [732, 392] width 397 height 499
drag, startPoint x: 586, startPoint y: 378, endPoint x: 512, endPoint y: 365, distance: 75.7
click at [512, 365] on div "Users Identity tokens OpenAI Open in ChatGPT Access user data securely with Pri…" at bounding box center [624, 637] width 638 height 4289
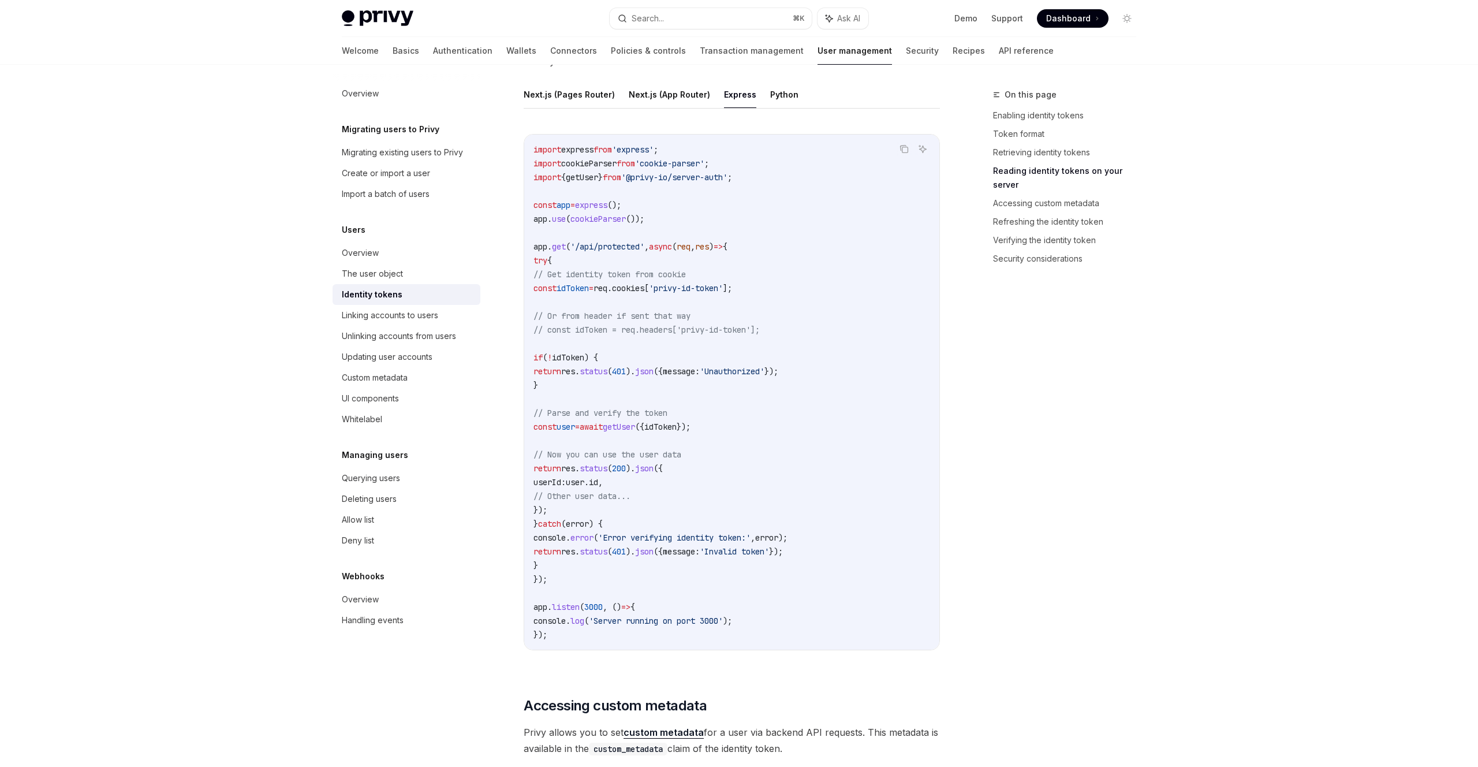
drag, startPoint x: 512, startPoint y: 365, endPoint x: 528, endPoint y: 361, distance: 17.2
click at [519, 363] on div "Users Identity tokens OpenAI Open in ChatGPT Access user data securely with Pri…" at bounding box center [624, 637] width 638 height 4289
click at [531, 361] on div "import express from 'express' ; import cookieParser from 'cookie-parser' ; impo…" at bounding box center [731, 392] width 415 height 515
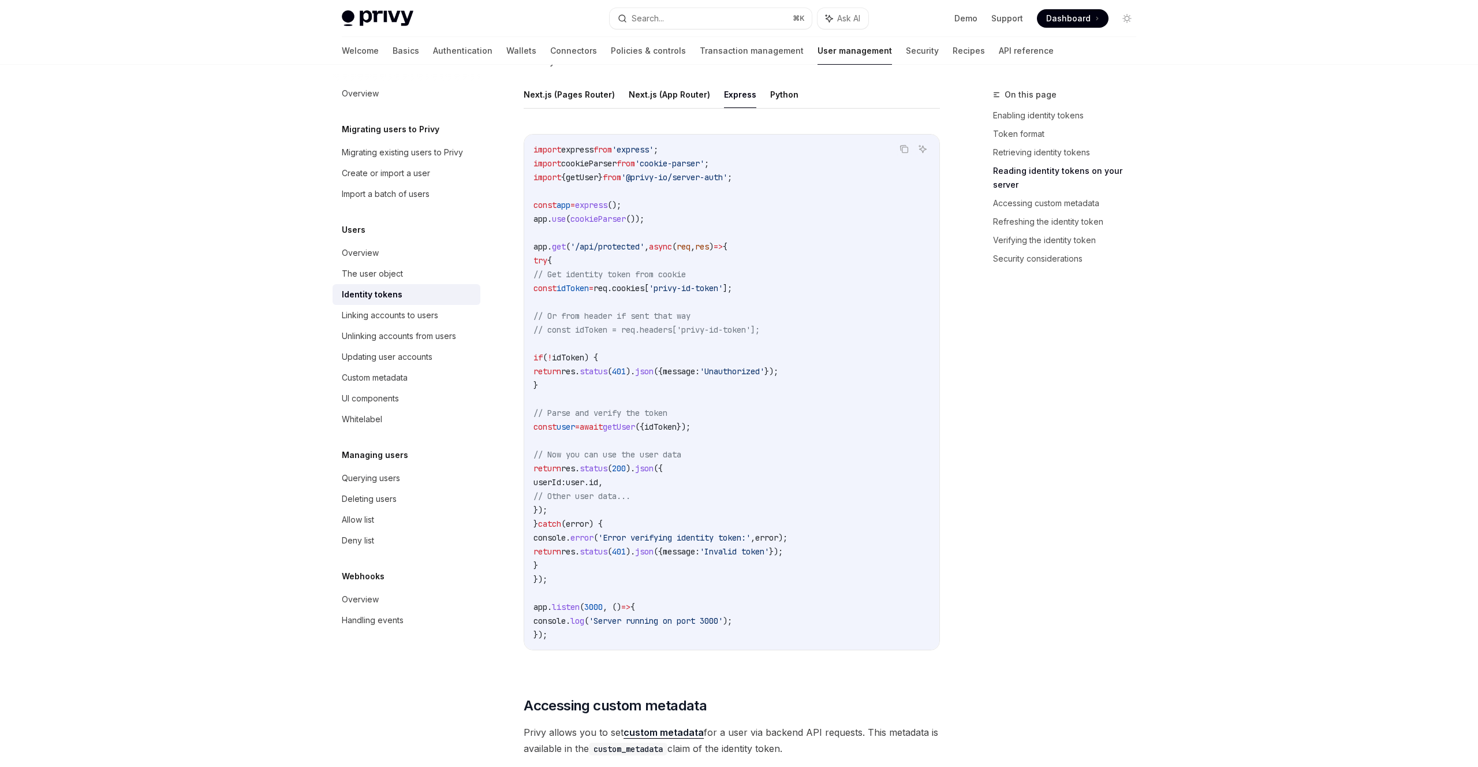
click at [595, 394] on code "import express from 'express' ; import cookieParser from 'cookie-parser' ; impo…" at bounding box center [732, 392] width 397 height 499
drag, startPoint x: 585, startPoint y: 387, endPoint x: 552, endPoint y: 367, distance: 38.9
click at [526, 358] on div "import express from 'express' ; import cookieParser from 'cookie-parser' ; impo…" at bounding box center [731, 392] width 415 height 515
click at [552, 367] on span "return" at bounding box center [548, 371] width 28 height 10
drag, startPoint x: 579, startPoint y: 377, endPoint x: 508, endPoint y: 357, distance: 73.7
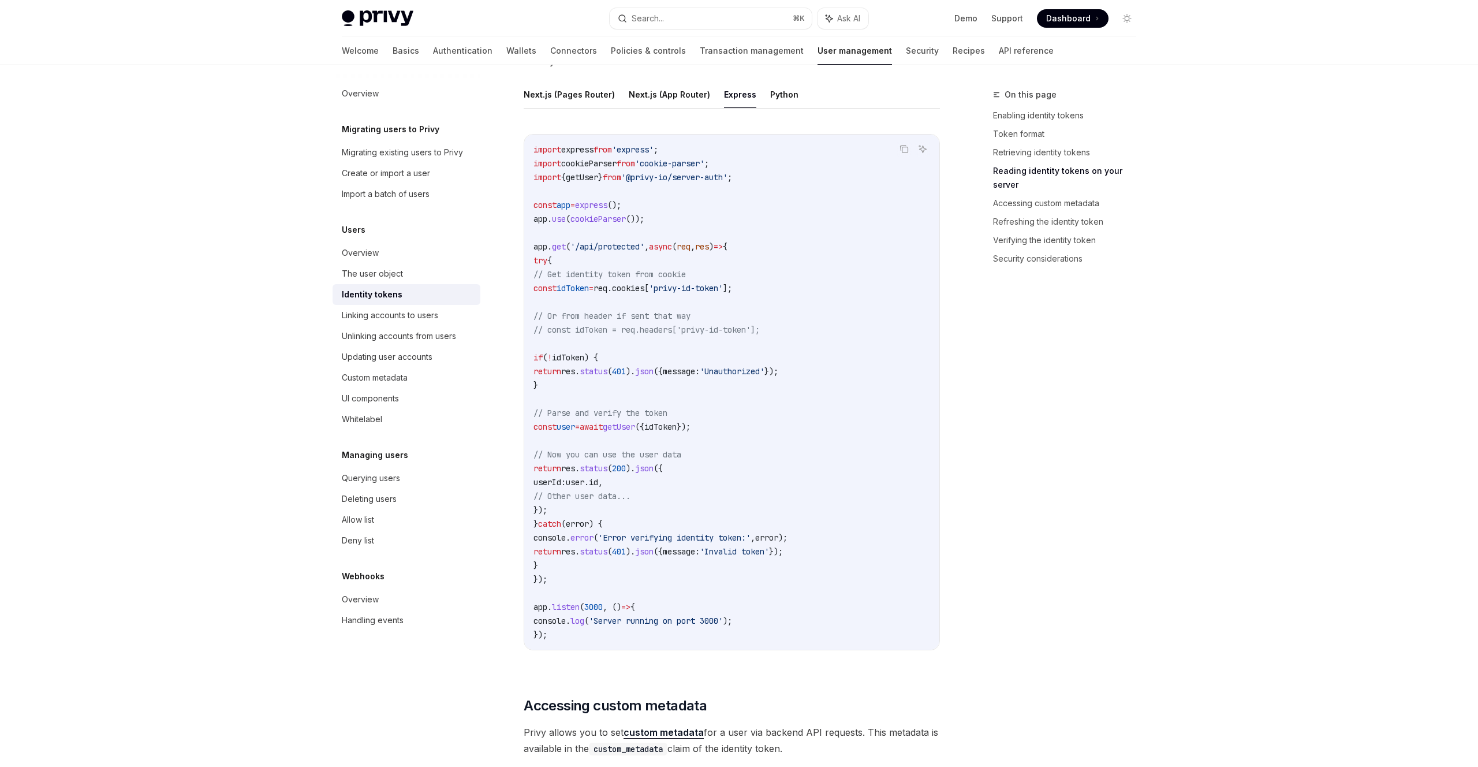
click at [508, 357] on div "Users Identity tokens OpenAI Open in ChatGPT Access user data securely with Pri…" at bounding box center [624, 637] width 638 height 4289
click at [540, 366] on span "return" at bounding box center [548, 371] width 28 height 10
drag, startPoint x: 579, startPoint y: 386, endPoint x: 536, endPoint y: 351, distance: 55.8
click at [530, 349] on div "import express from 'express' ; import cookieParser from 'cookie-parser' ; impo…" at bounding box center [731, 392] width 415 height 515
drag, startPoint x: 557, startPoint y: 357, endPoint x: 545, endPoint y: 355, distance: 12.8
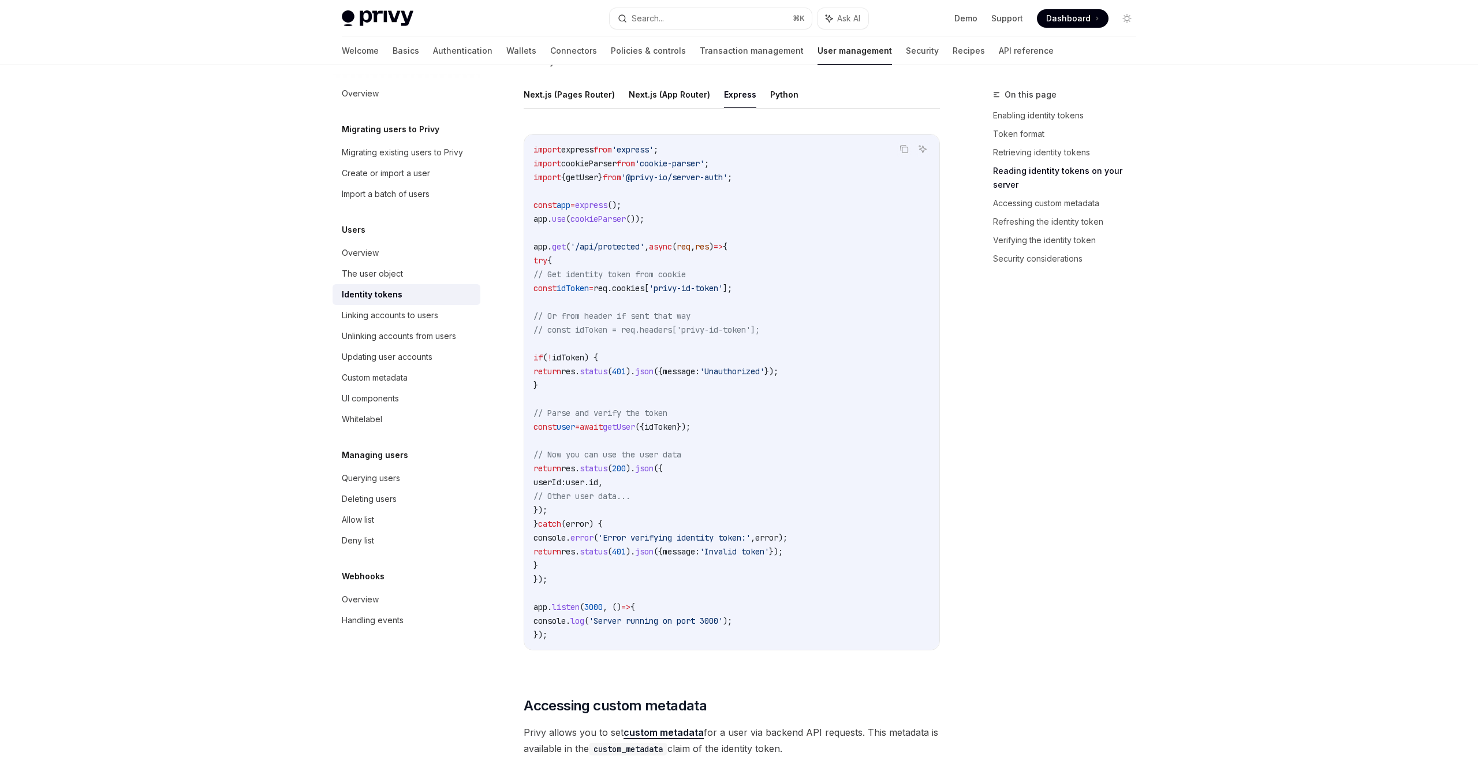
click at [543, 356] on span "if" at bounding box center [538, 357] width 9 height 10
drag, startPoint x: 545, startPoint y: 337, endPoint x: 616, endPoint y: 395, distance: 92.0
click at [616, 394] on code "import express from 'express' ; import cookieParser from 'cookie-parser' ; impo…" at bounding box center [732, 392] width 397 height 499
click at [616, 395] on code "import express from 'express' ; import cookieParser from 'cookie-parser' ; impo…" at bounding box center [732, 392] width 397 height 499
drag, startPoint x: 642, startPoint y: 397, endPoint x: 778, endPoint y: 346, distance: 145.2
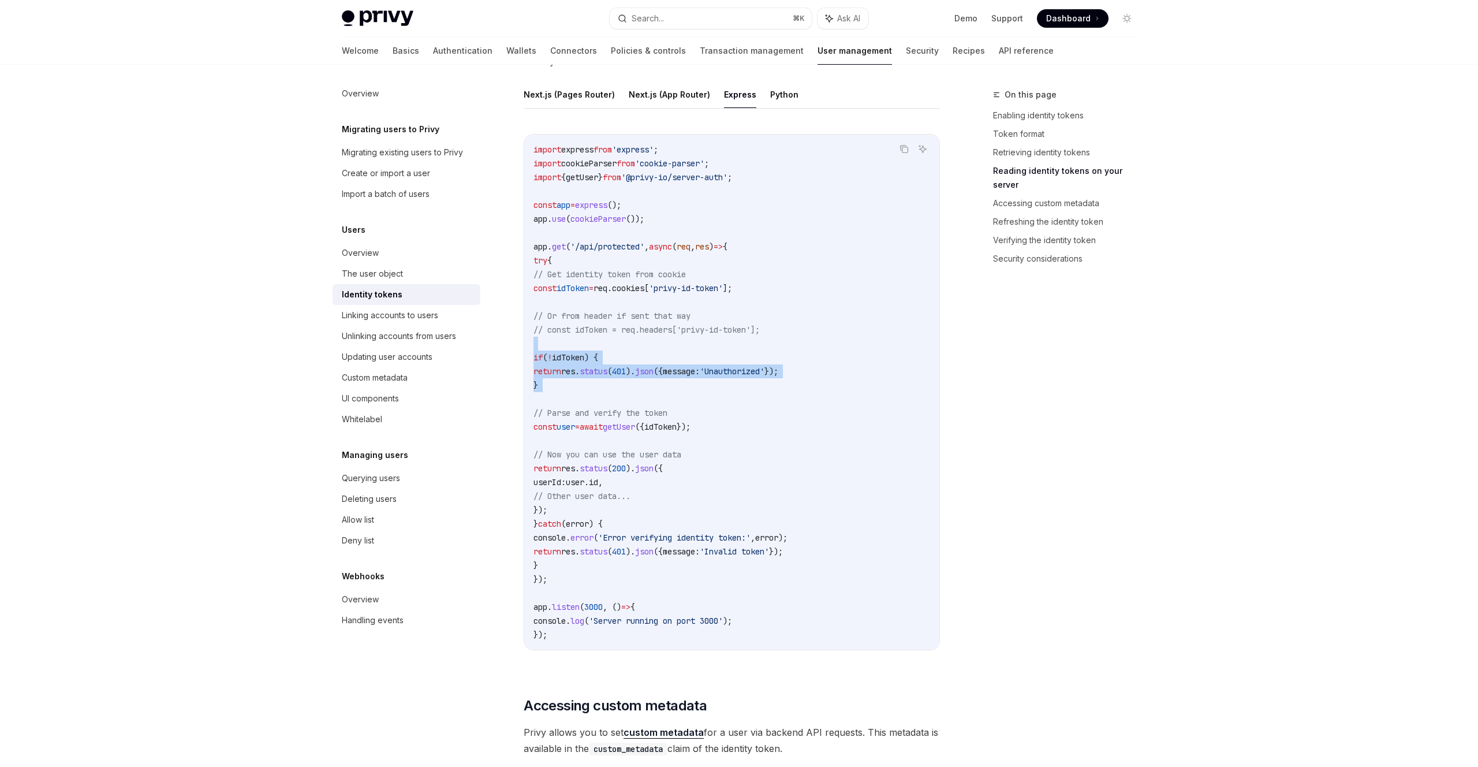
click at [778, 346] on code "import express from 'express' ; import cookieParser from 'cookie-parser' ; impo…" at bounding box center [732, 392] width 397 height 499
drag, startPoint x: 740, startPoint y: 301, endPoint x: 789, endPoint y: 358, distance: 74.5
click at [789, 358] on code "import express from 'express' ; import cookieParser from 'cookie-parser' ; impo…" at bounding box center [732, 392] width 397 height 499
drag, startPoint x: 787, startPoint y: 387, endPoint x: 781, endPoint y: 306, distance: 81.1
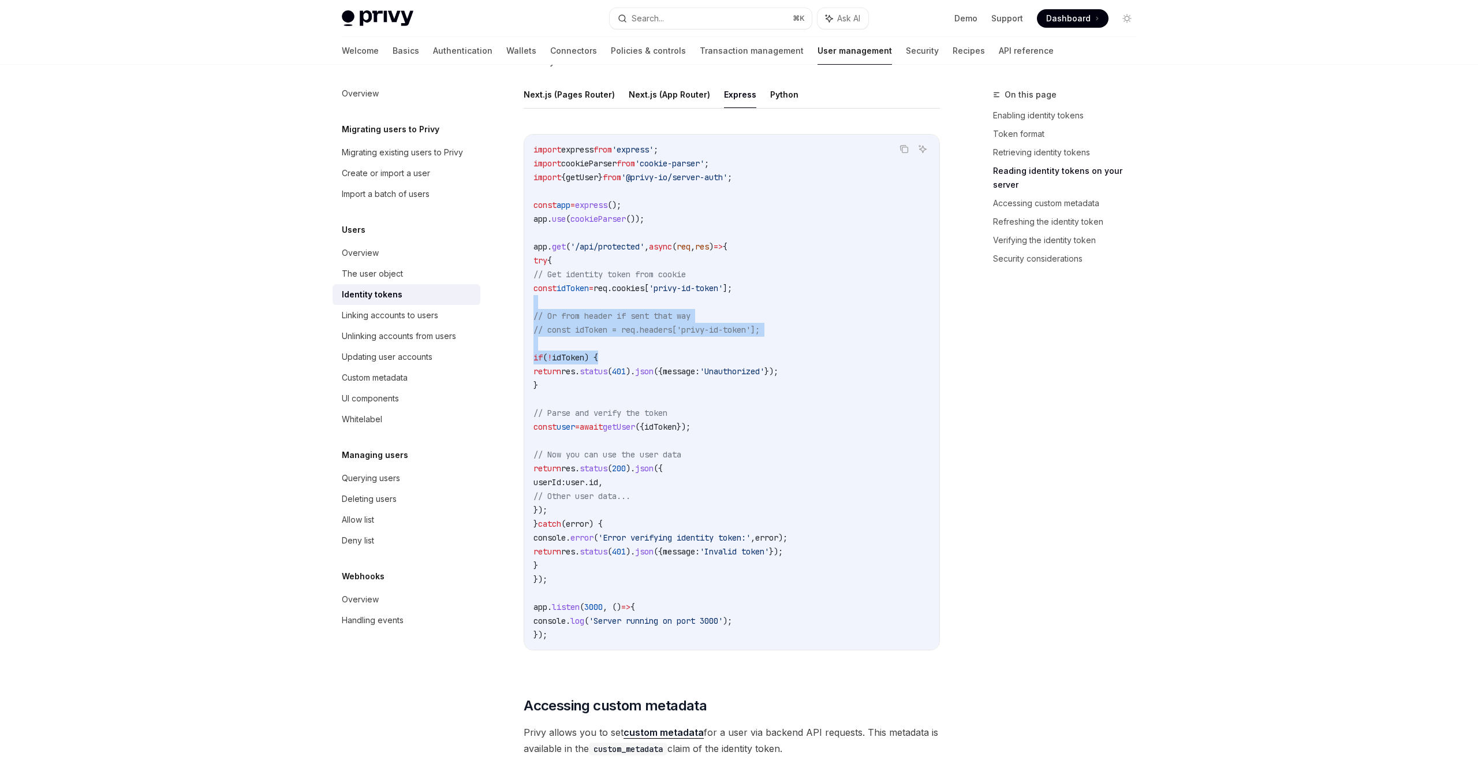
click at [784, 339] on code "import express from 'express' ; import cookieParser from 'cookie-parser' ; impo…" at bounding box center [732, 392] width 397 height 499
click at [780, 301] on code "import express from 'express' ; import cookieParser from 'cookie-parser' ; impo…" at bounding box center [732, 392] width 397 height 499
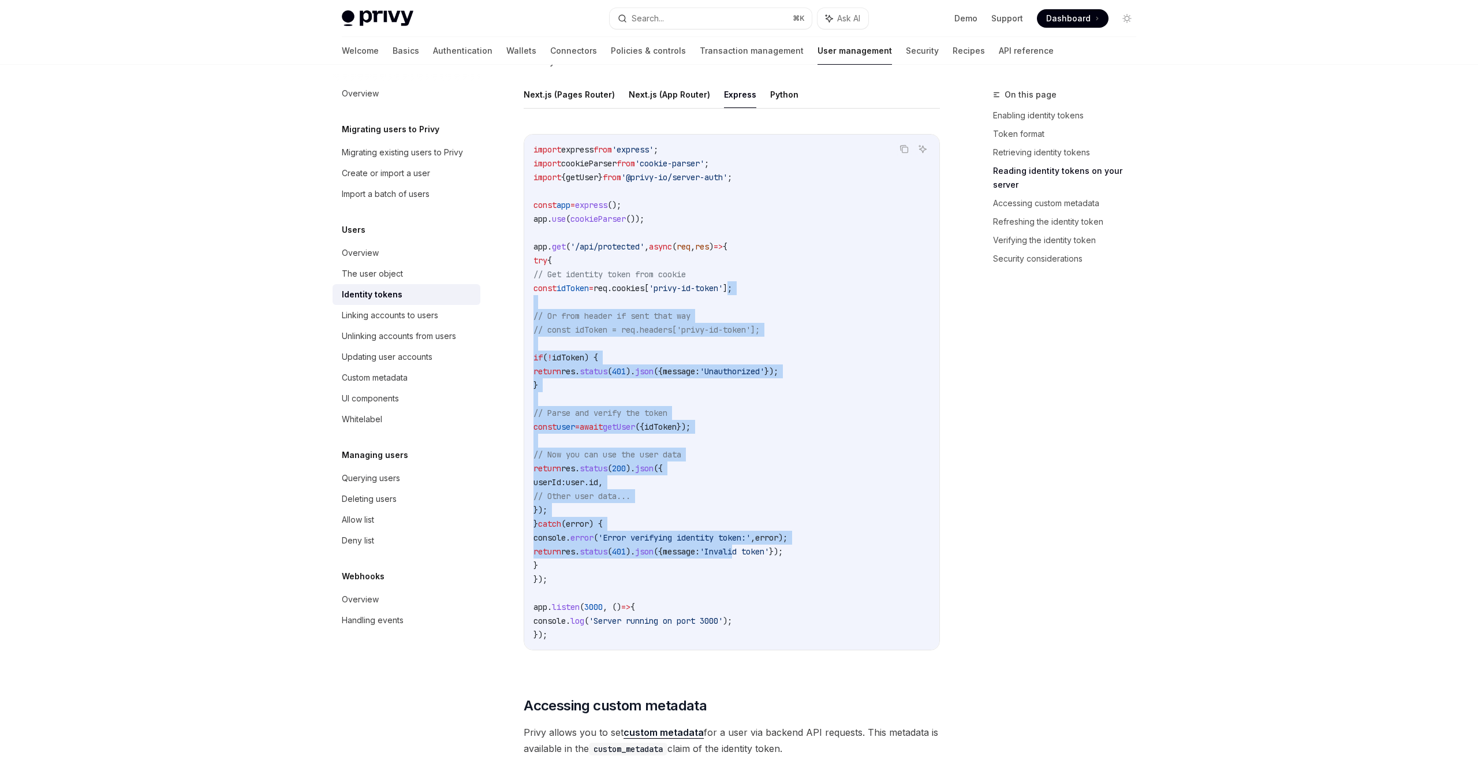
drag, startPoint x: 771, startPoint y: 410, endPoint x: 770, endPoint y: 555, distance: 145.0
click at [770, 555] on code "import express from 'express' ; import cookieParser from 'cookie-parser' ; impo…" at bounding box center [732, 392] width 397 height 499
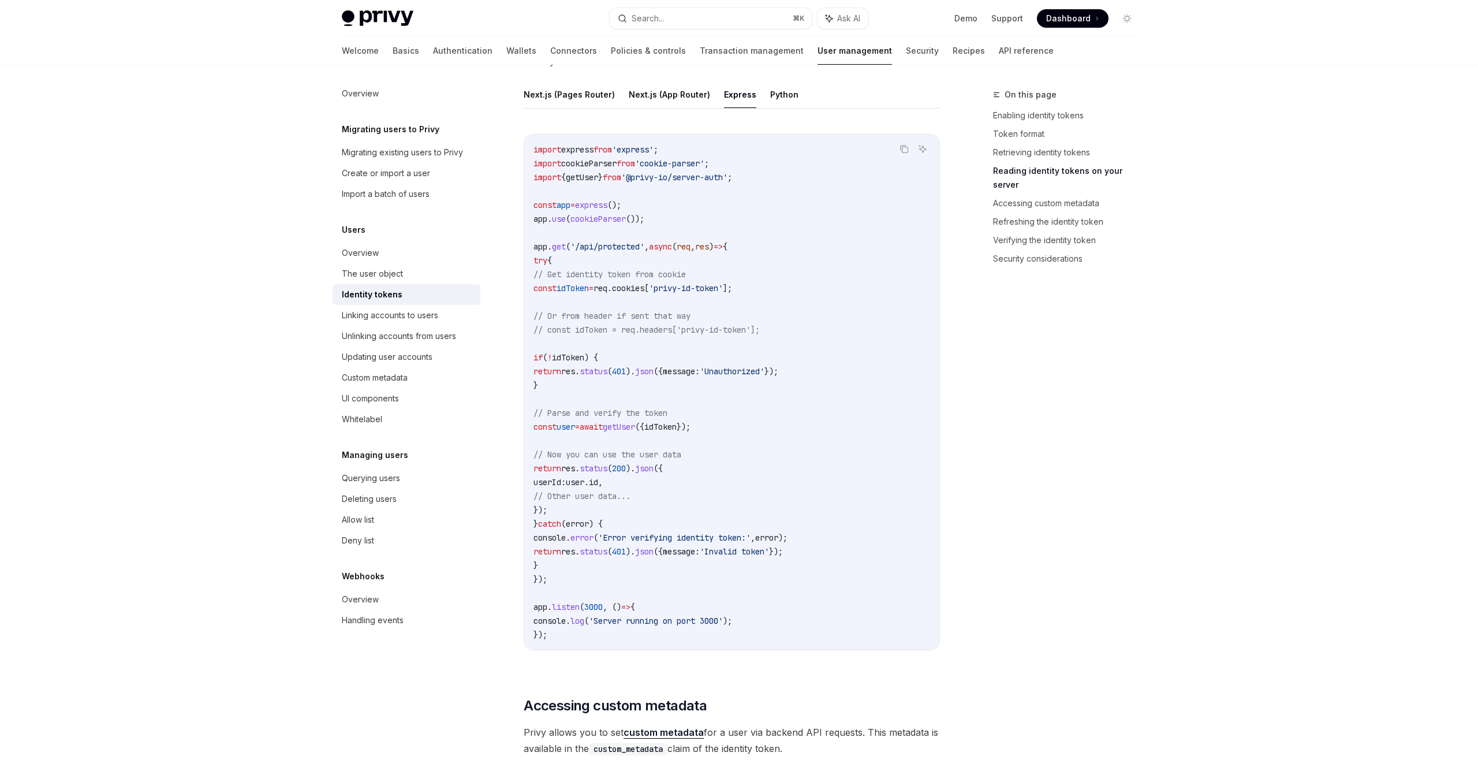
click at [769, 547] on span "'Invalid token'" at bounding box center [734, 551] width 69 height 10
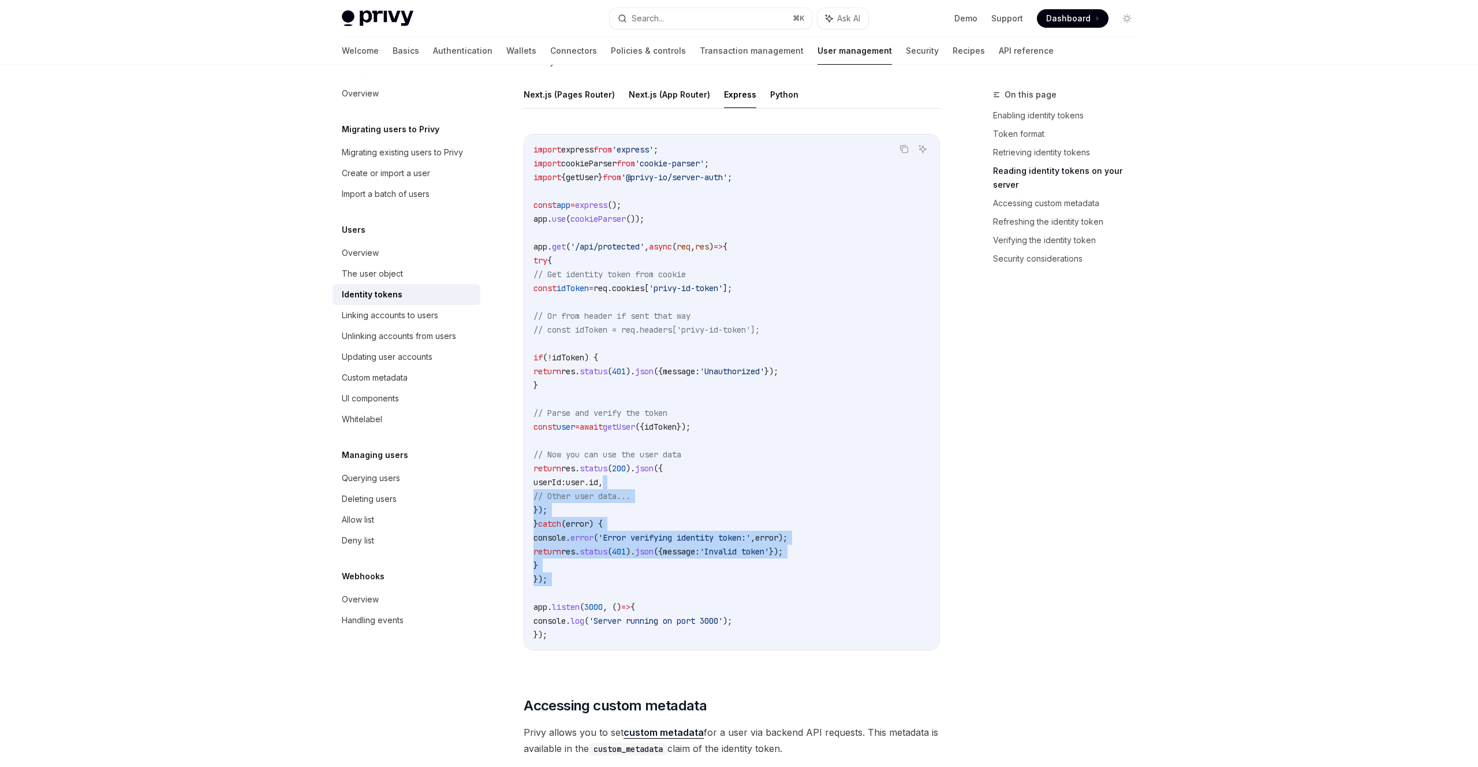
drag, startPoint x: 717, startPoint y: 483, endPoint x: 748, endPoint y: 597, distance: 118.5
click at [743, 598] on code "import express from 'express' ; import cookieParser from 'cookie-parser' ; impo…" at bounding box center [732, 392] width 397 height 499
click at [749, 597] on code "import express from 'express' ; import cookieParser from 'cookie-parser' ; impo…" at bounding box center [732, 392] width 397 height 499
drag, startPoint x: 751, startPoint y: 602, endPoint x: 741, endPoint y: 428, distance: 173.5
click at [741, 428] on code "import express from 'express' ; import cookieParser from 'cookie-parser' ; impo…" at bounding box center [732, 392] width 397 height 499
